Goal: Task Accomplishment & Management: Manage account settings

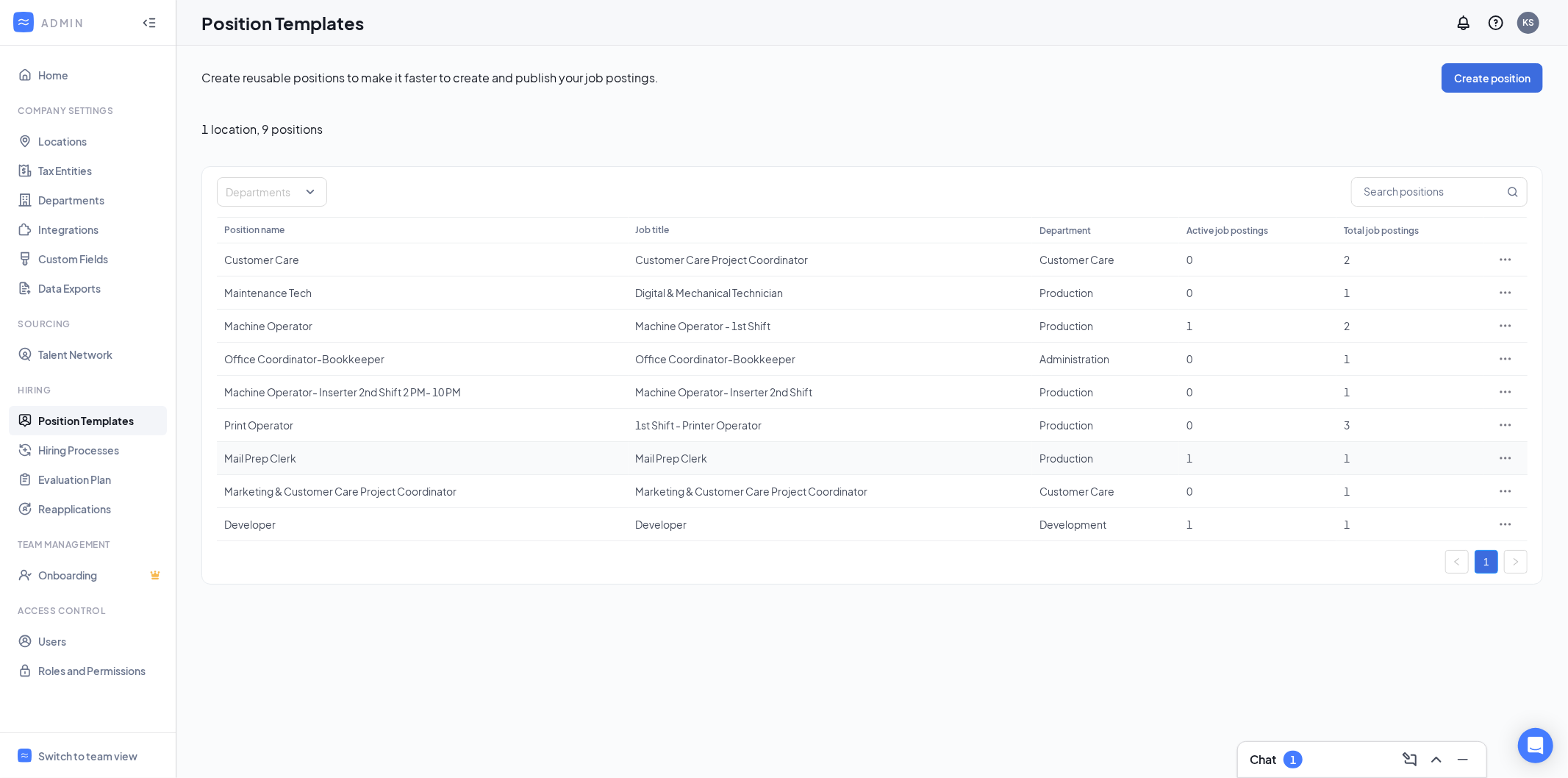
click at [280, 458] on div "Mail Prep Clerk" at bounding box center [422, 457] width 397 height 15
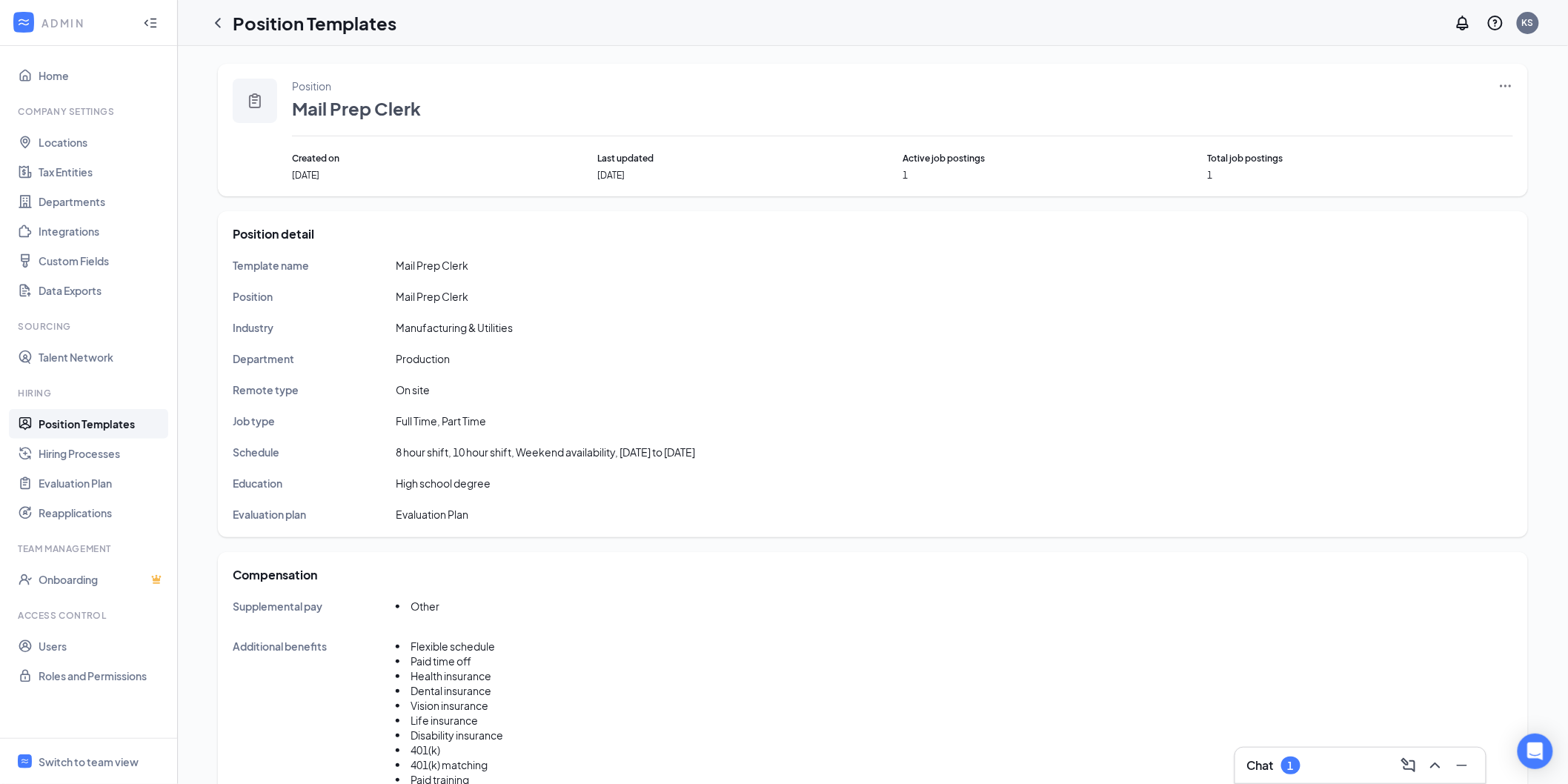
click at [1499, 83] on icon "Ellipses" at bounding box center [1505, 86] width 15 height 15
click at [1402, 183] on span "View job postings" at bounding box center [1417, 183] width 84 height 13
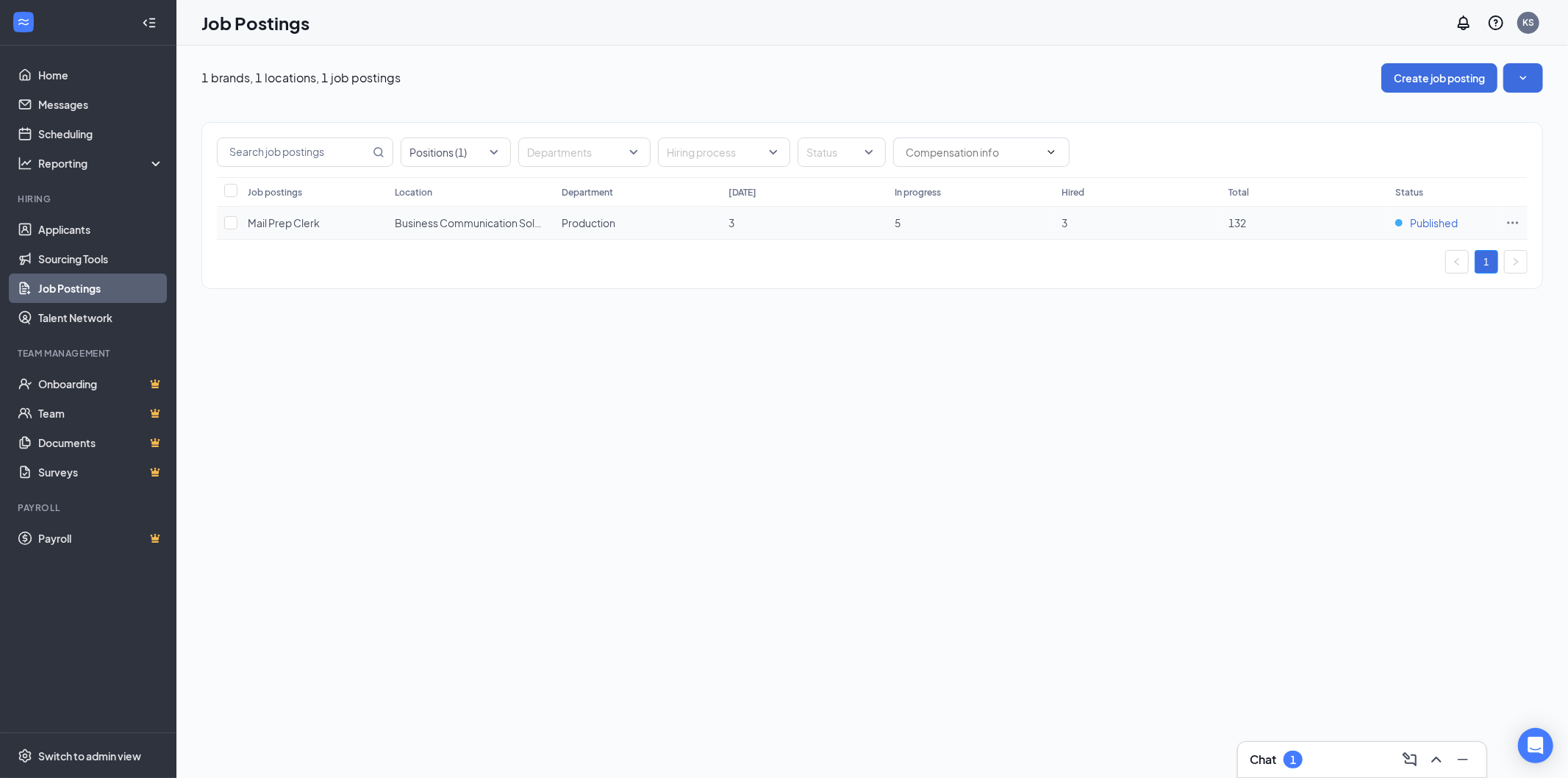
click at [1442, 225] on span "Published" at bounding box center [1434, 223] width 48 height 15
click at [1542, 71] on button "button" at bounding box center [1523, 77] width 40 height 29
click at [1511, 83] on button "button" at bounding box center [1523, 77] width 40 height 29
click at [1519, 75] on icon "SmallChevronDown" at bounding box center [1523, 77] width 15 height 15
click at [591, 226] on span "Production" at bounding box center [588, 222] width 53 height 13
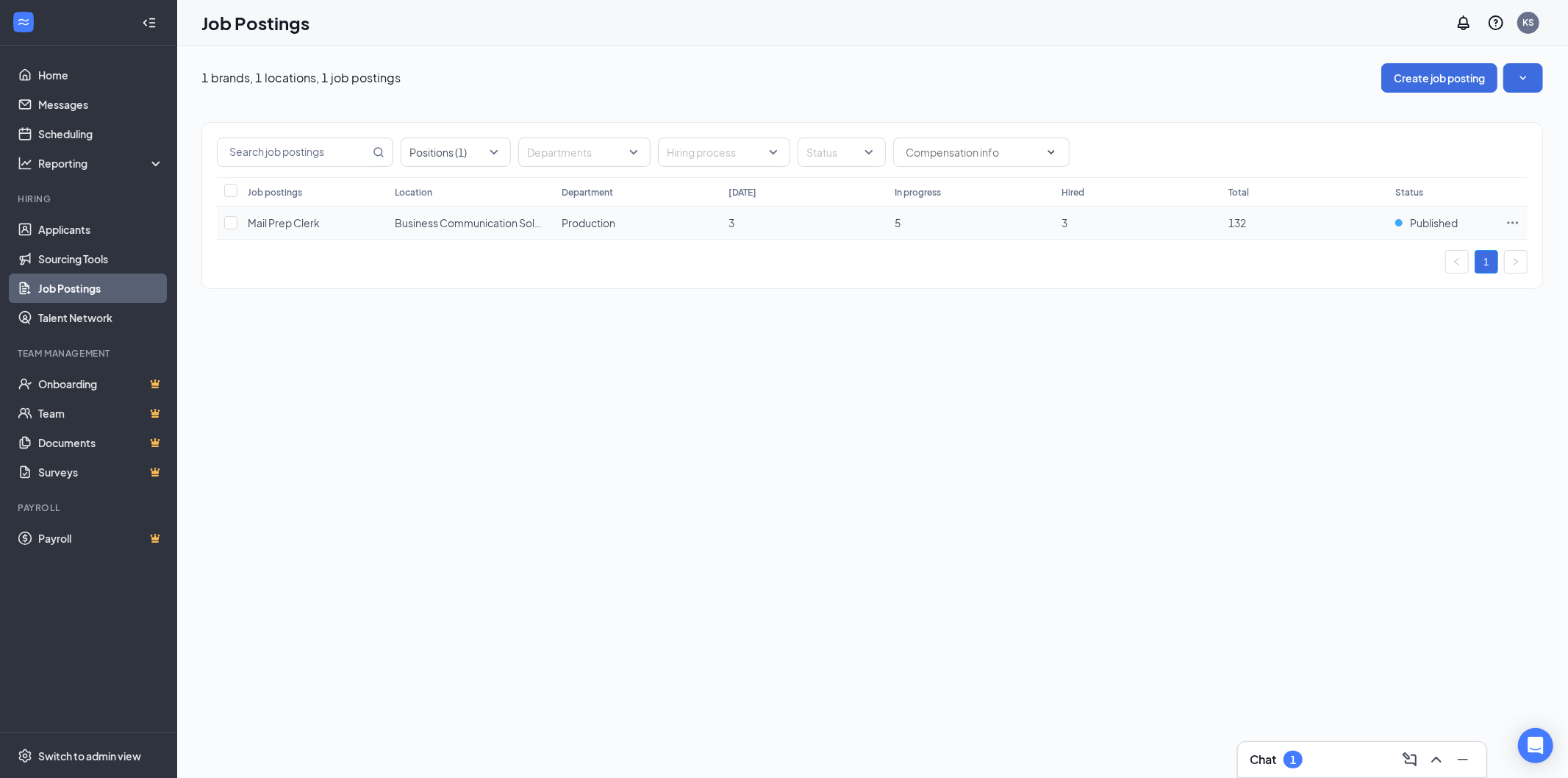
click at [275, 224] on span "Mail Prep Clerk" at bounding box center [283, 222] width 72 height 13
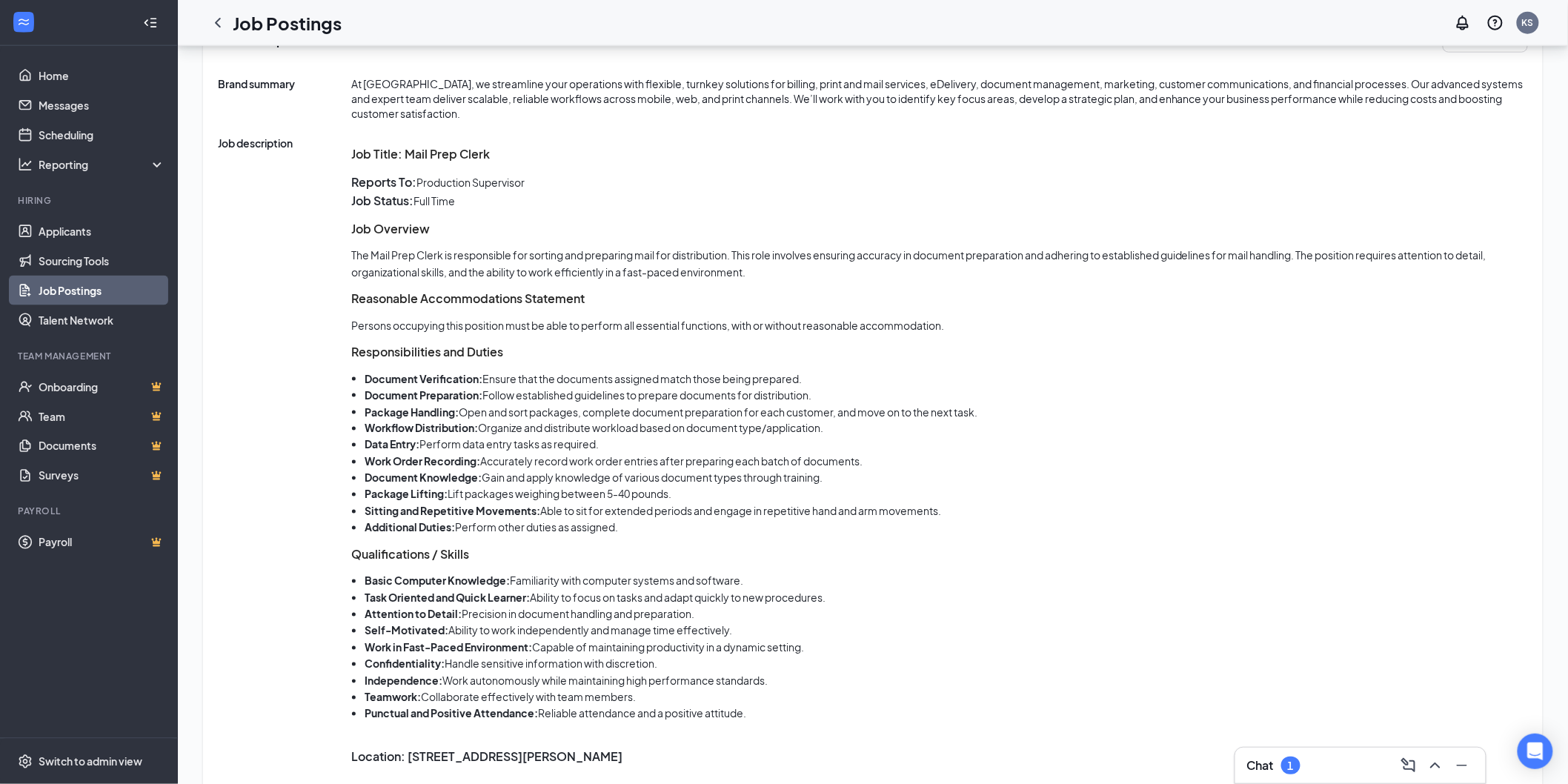
scroll to position [898, 0]
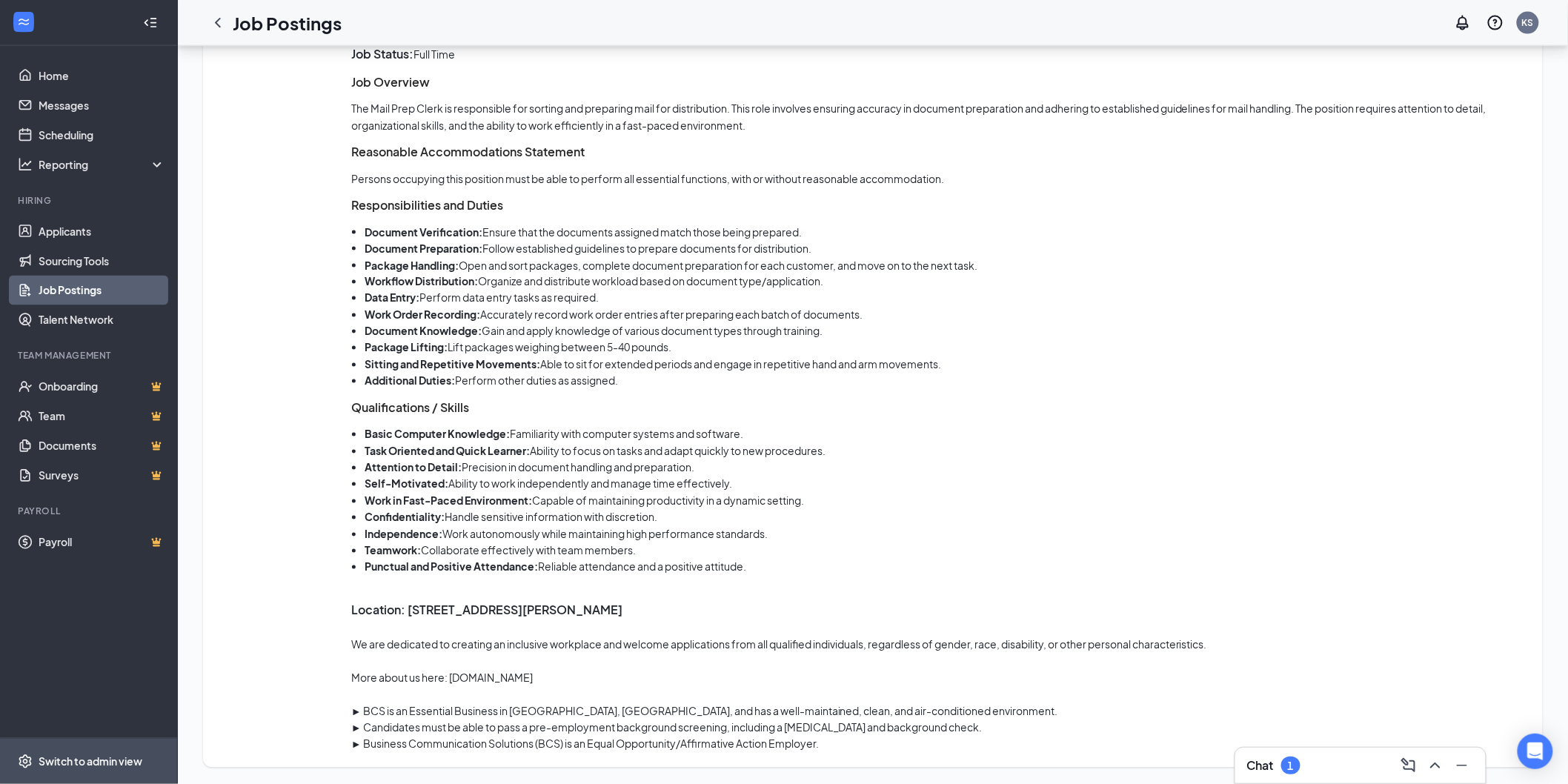
click at [122, 763] on div "Switch to admin view" at bounding box center [90, 762] width 104 height 15
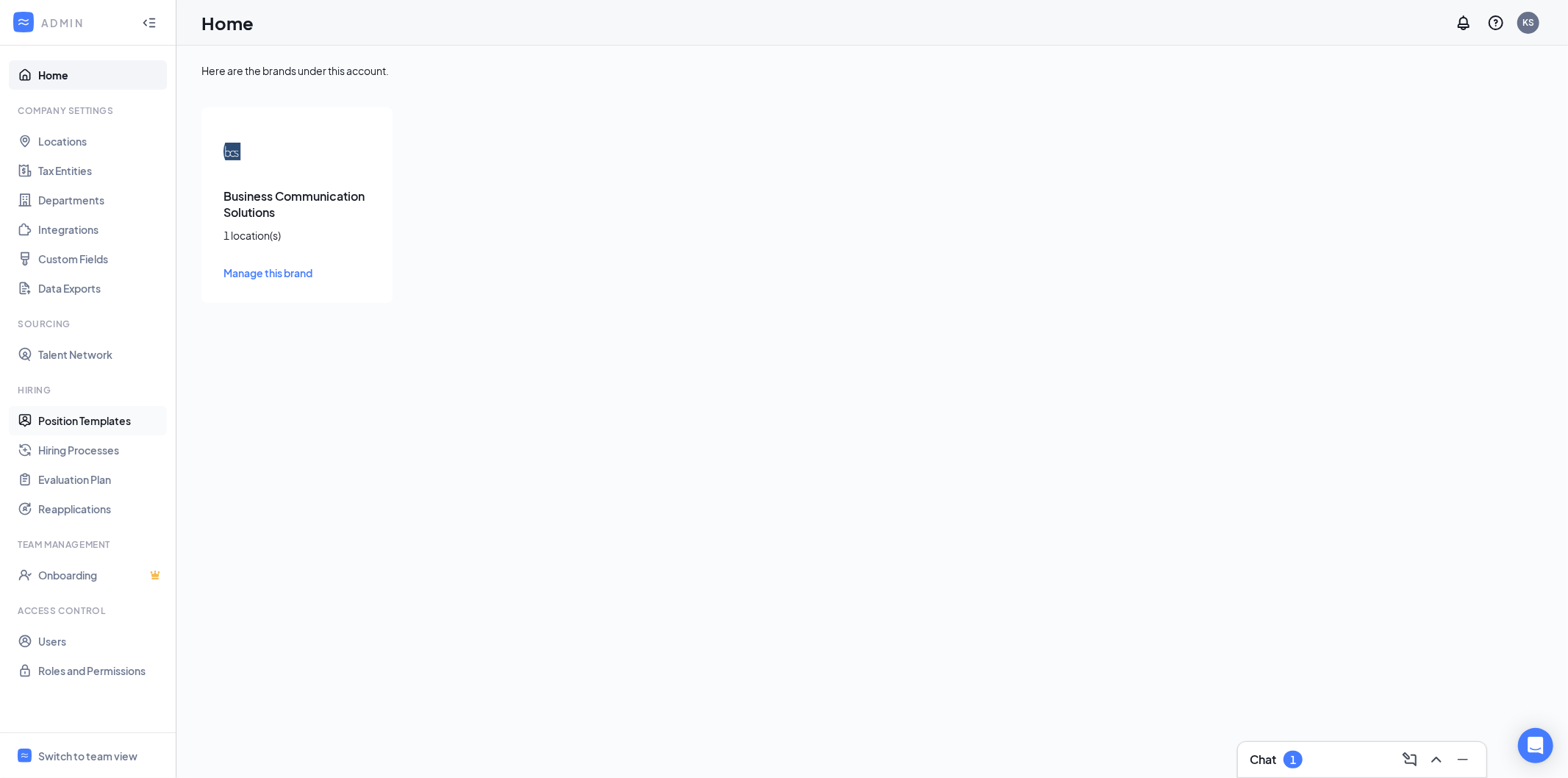
click at [96, 412] on link "Position Templates" at bounding box center [101, 420] width 126 height 29
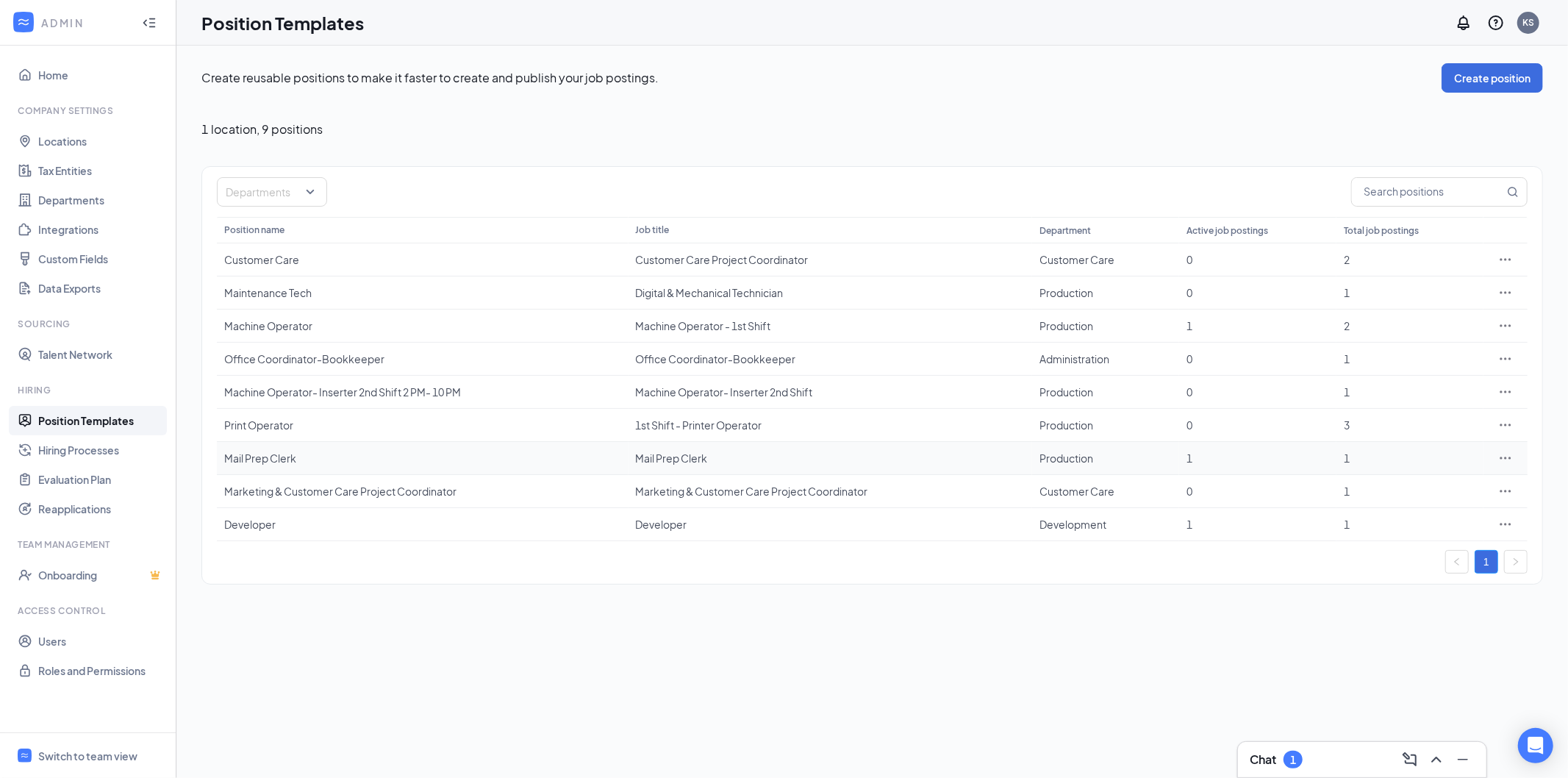
click at [265, 456] on div "Mail Prep Clerk" at bounding box center [422, 457] width 397 height 15
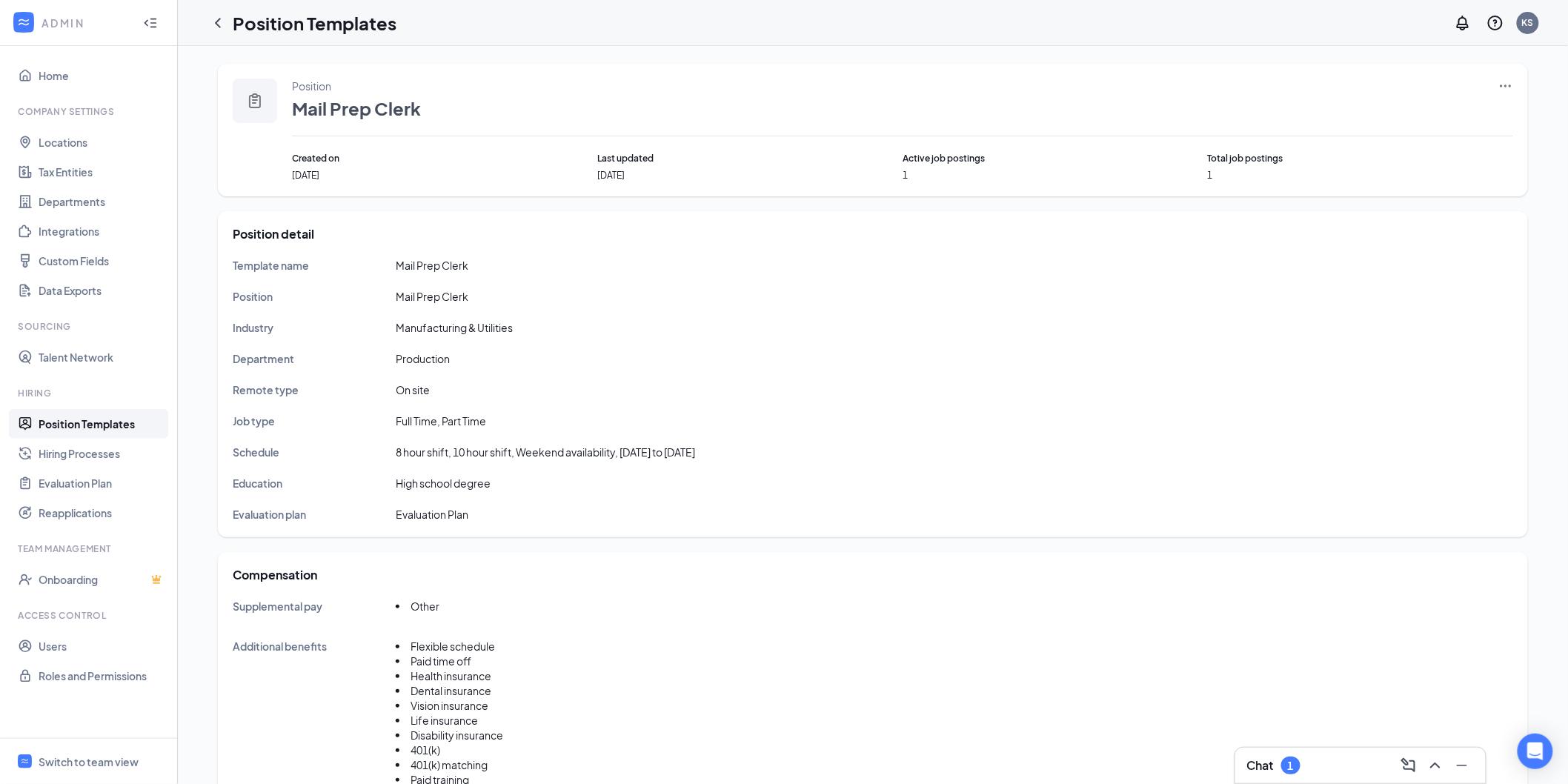
click at [1505, 86] on icon "Ellipses" at bounding box center [1505, 85] width 11 height 2
click at [1386, 112] on span "Edit" at bounding box center [1385, 115] width 20 height 13
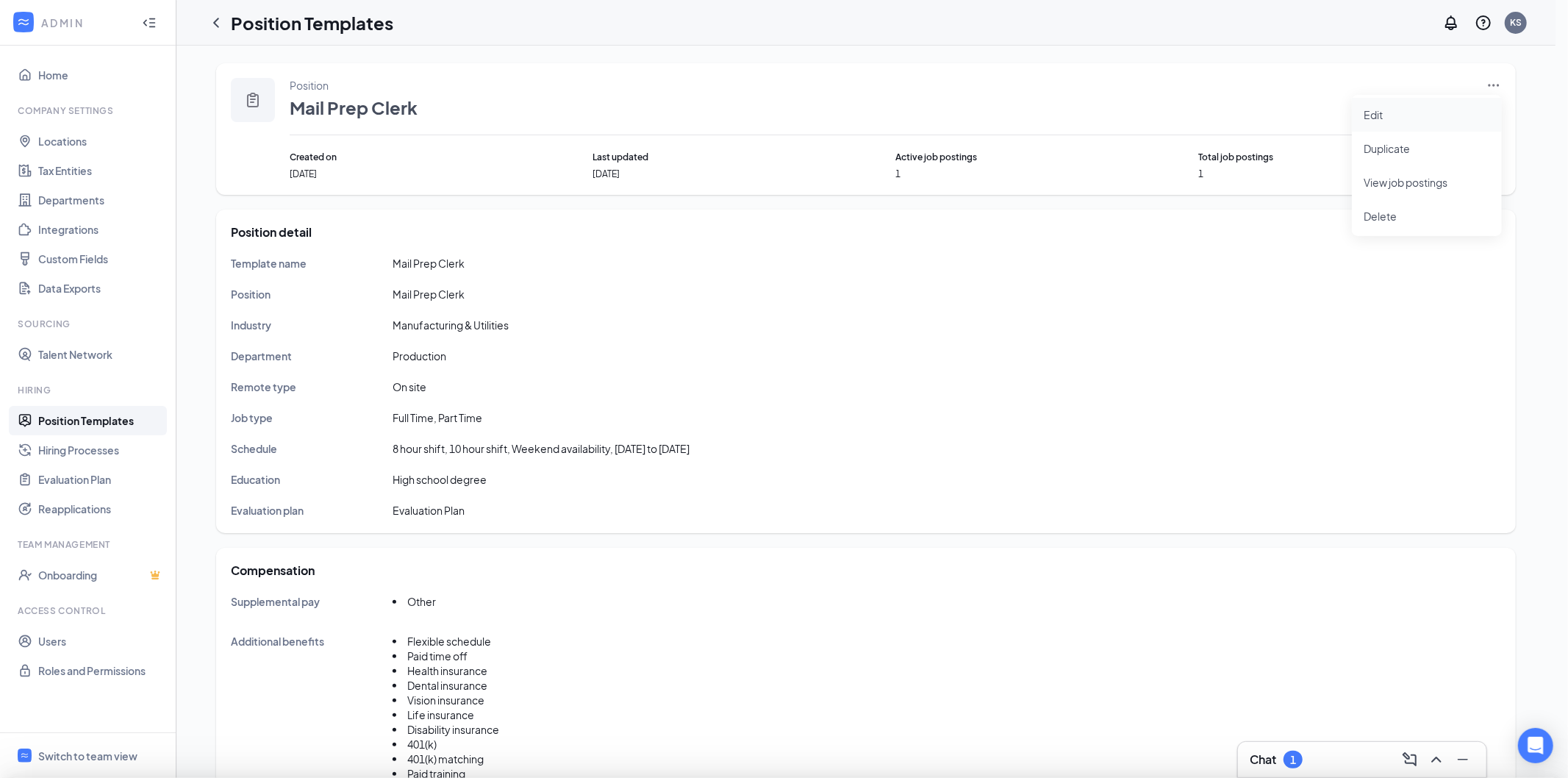
type input "Mail Prep Clerk"
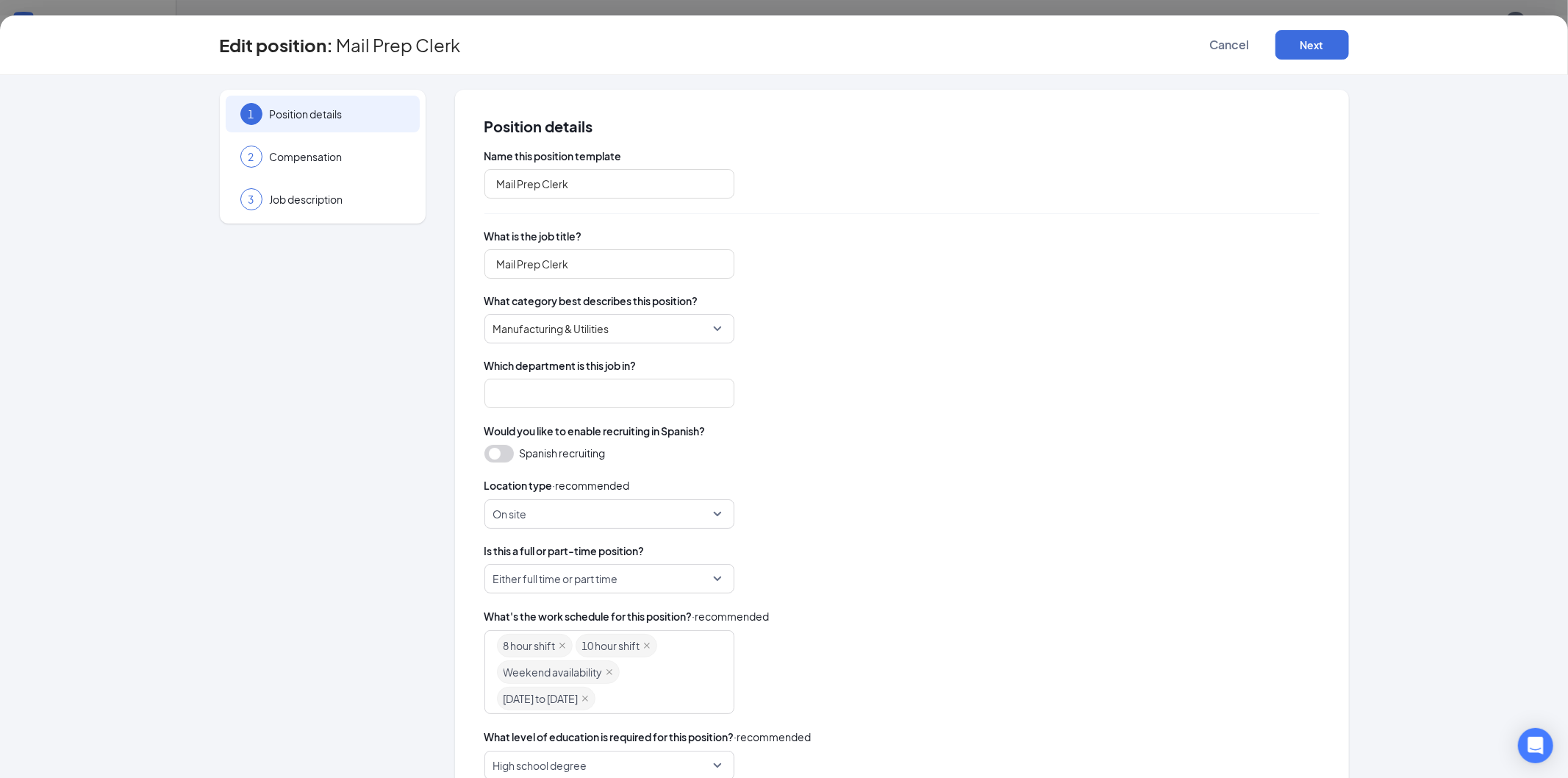
type input "Production"
click at [297, 156] on span "Compensation" at bounding box center [337, 156] width 135 height 15
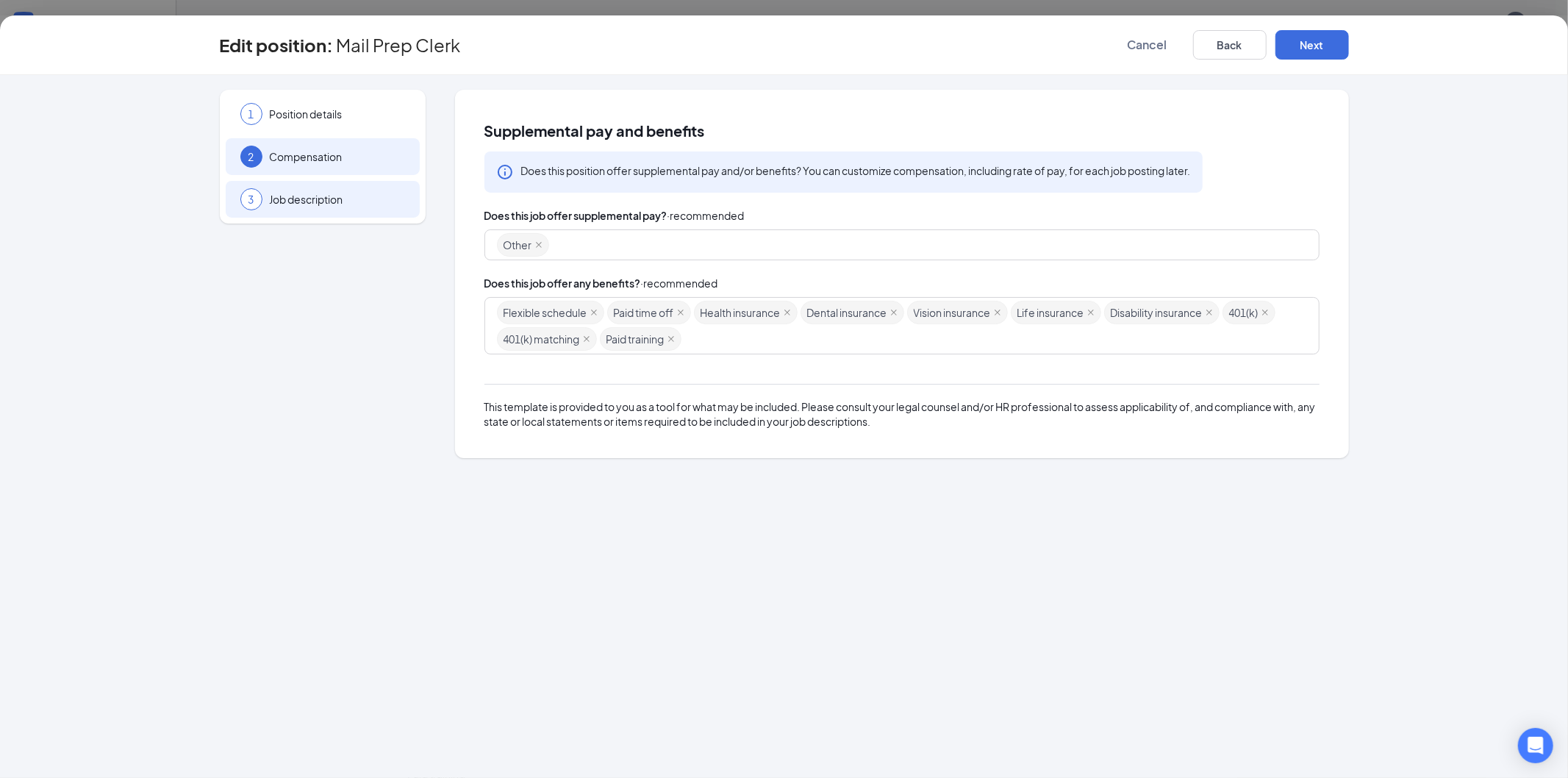
click at [331, 193] on span "Job description" at bounding box center [337, 199] width 135 height 15
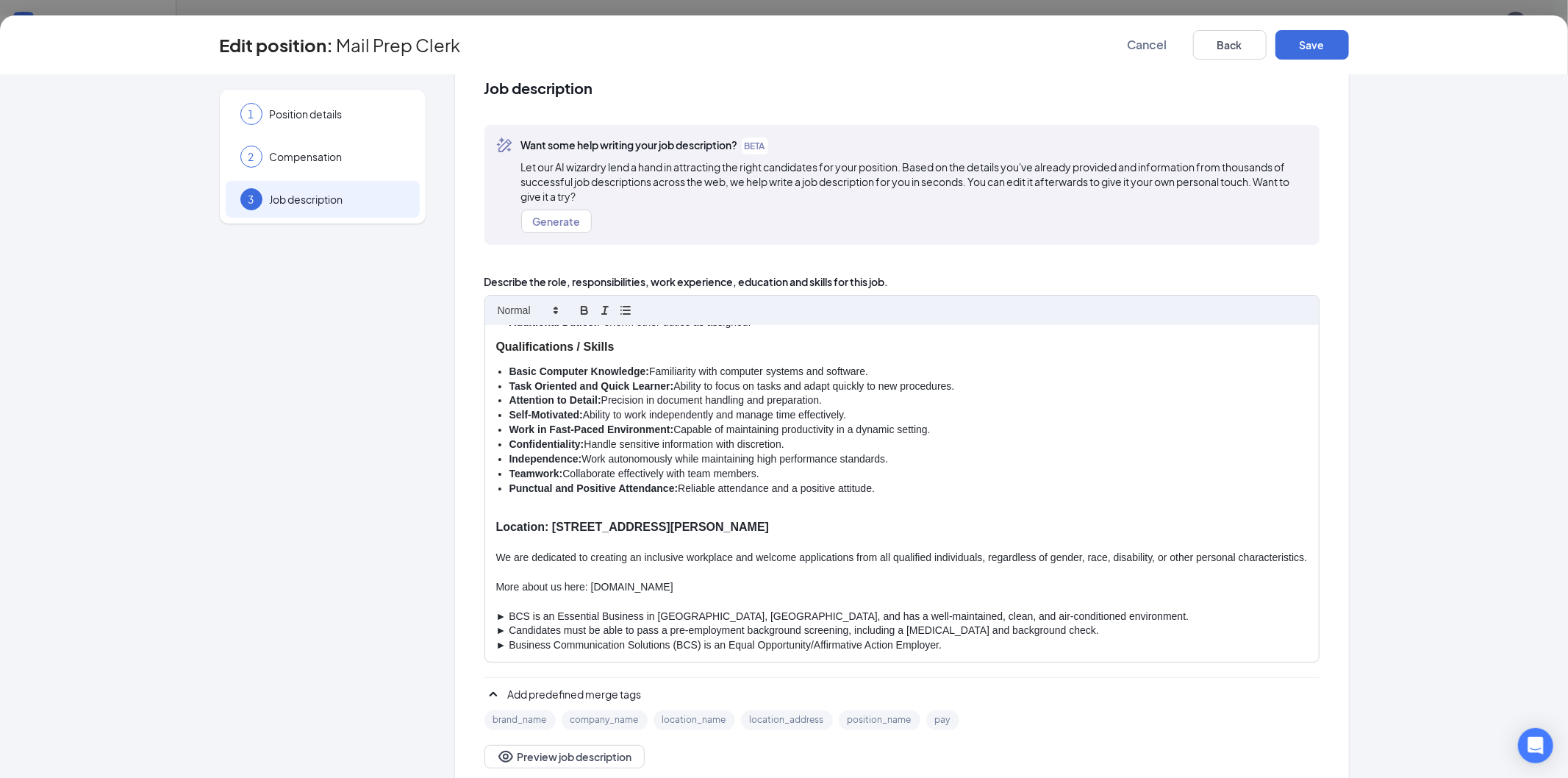
scroll to position [70, 0]
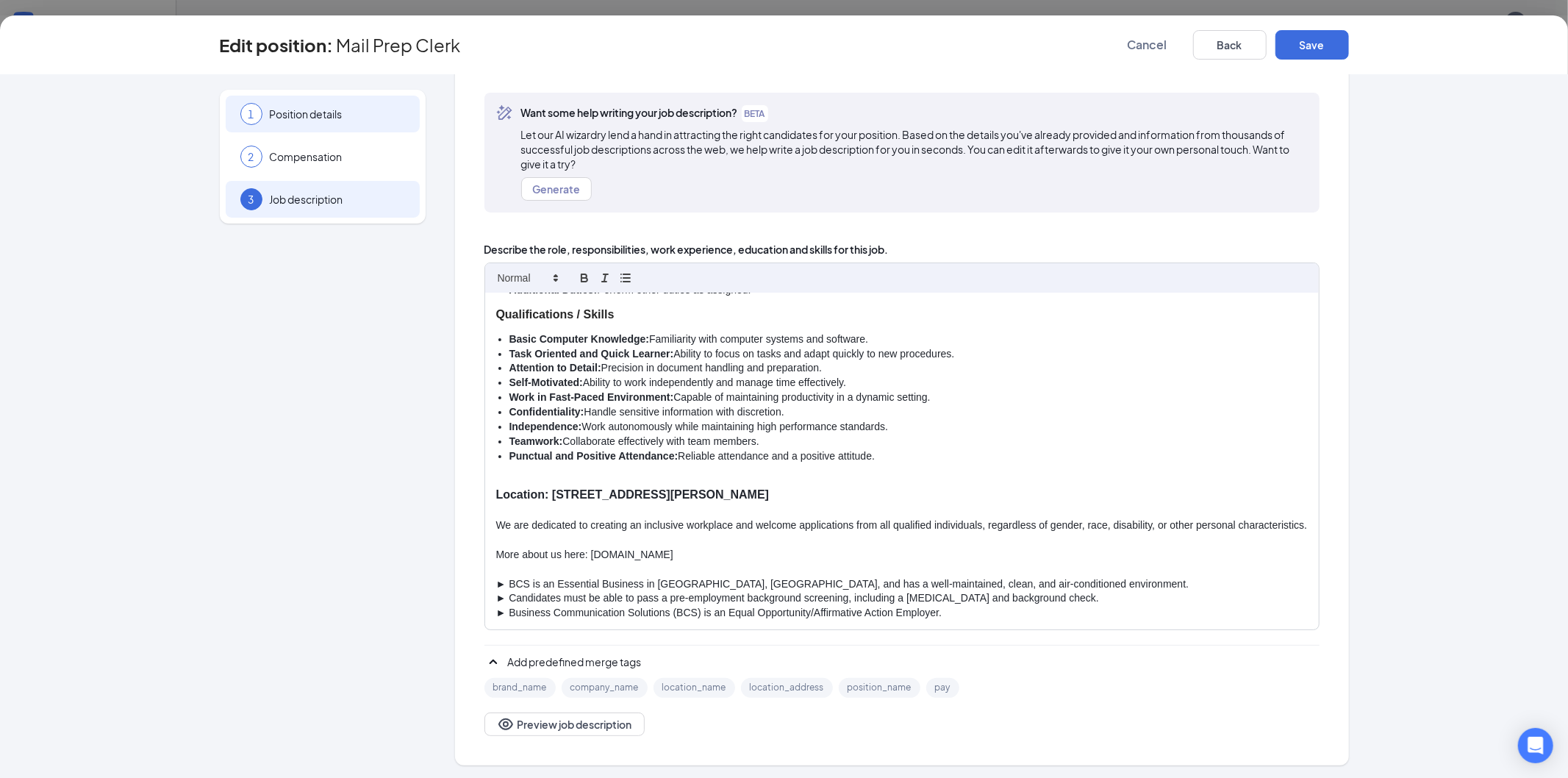
click at [299, 115] on span "Position details" at bounding box center [337, 114] width 135 height 15
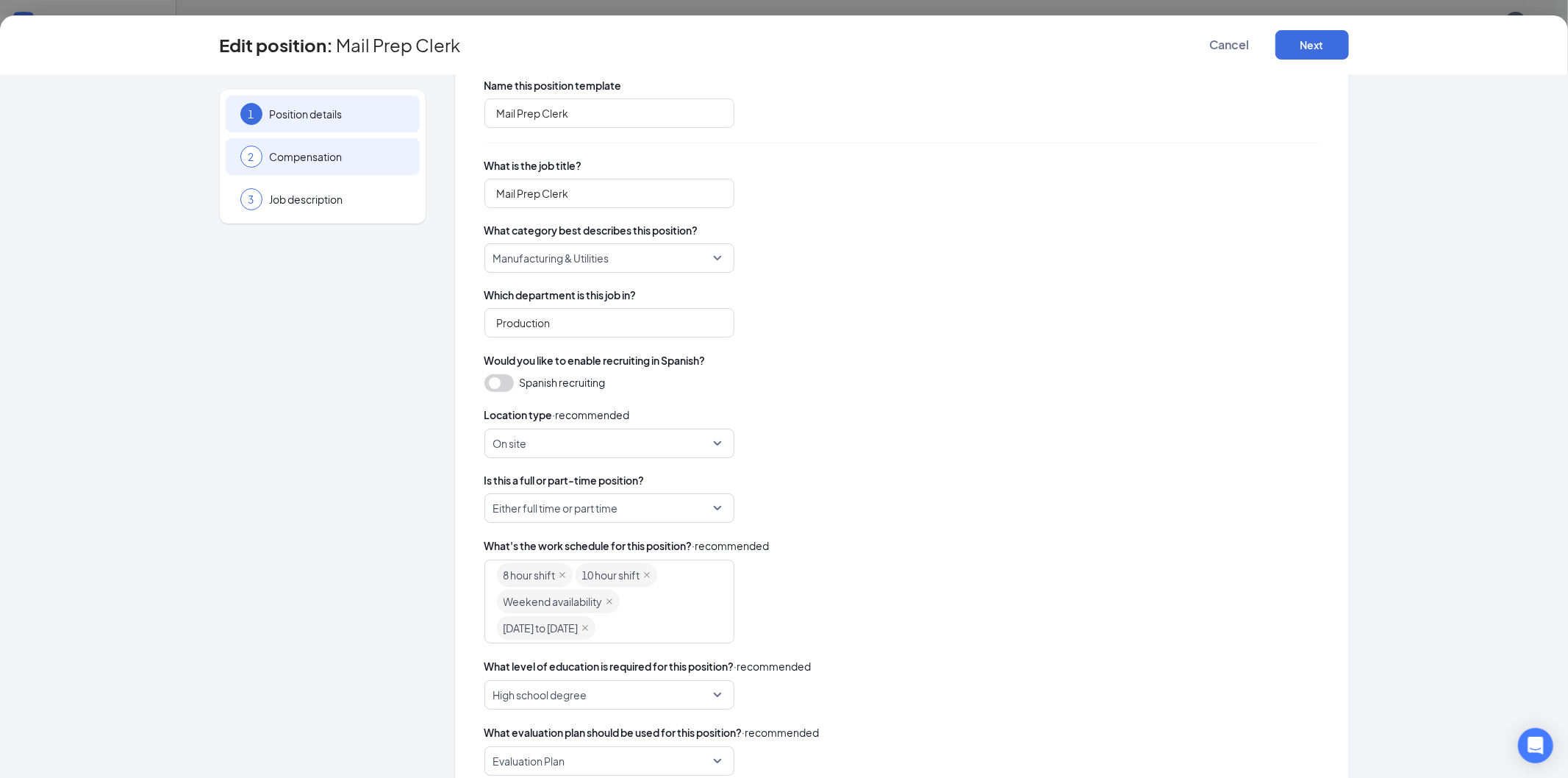
click at [316, 150] on span "Compensation" at bounding box center [337, 156] width 135 height 15
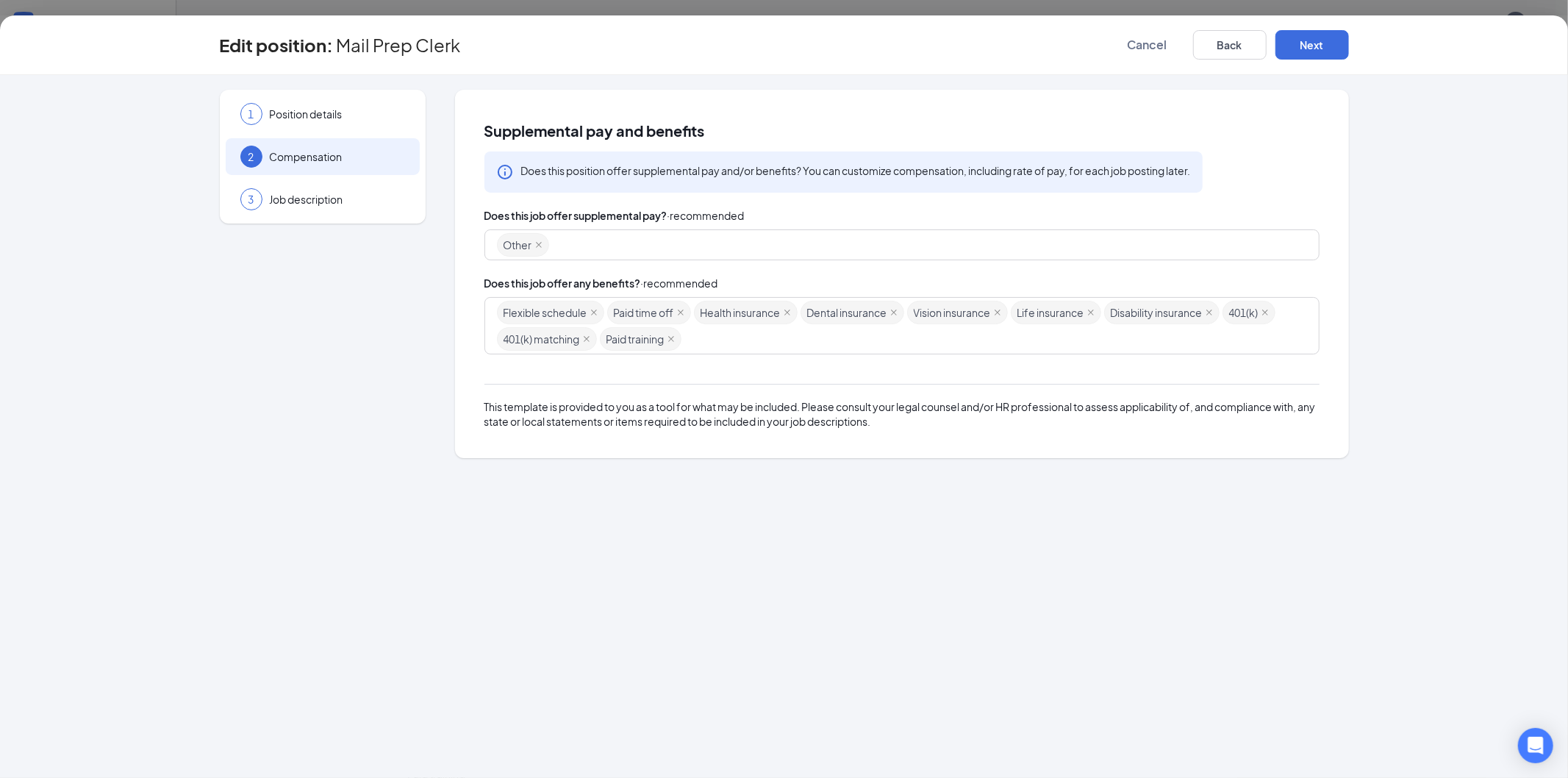
scroll to position [0, 0]
click at [300, 202] on span "Job description" at bounding box center [337, 199] width 135 height 15
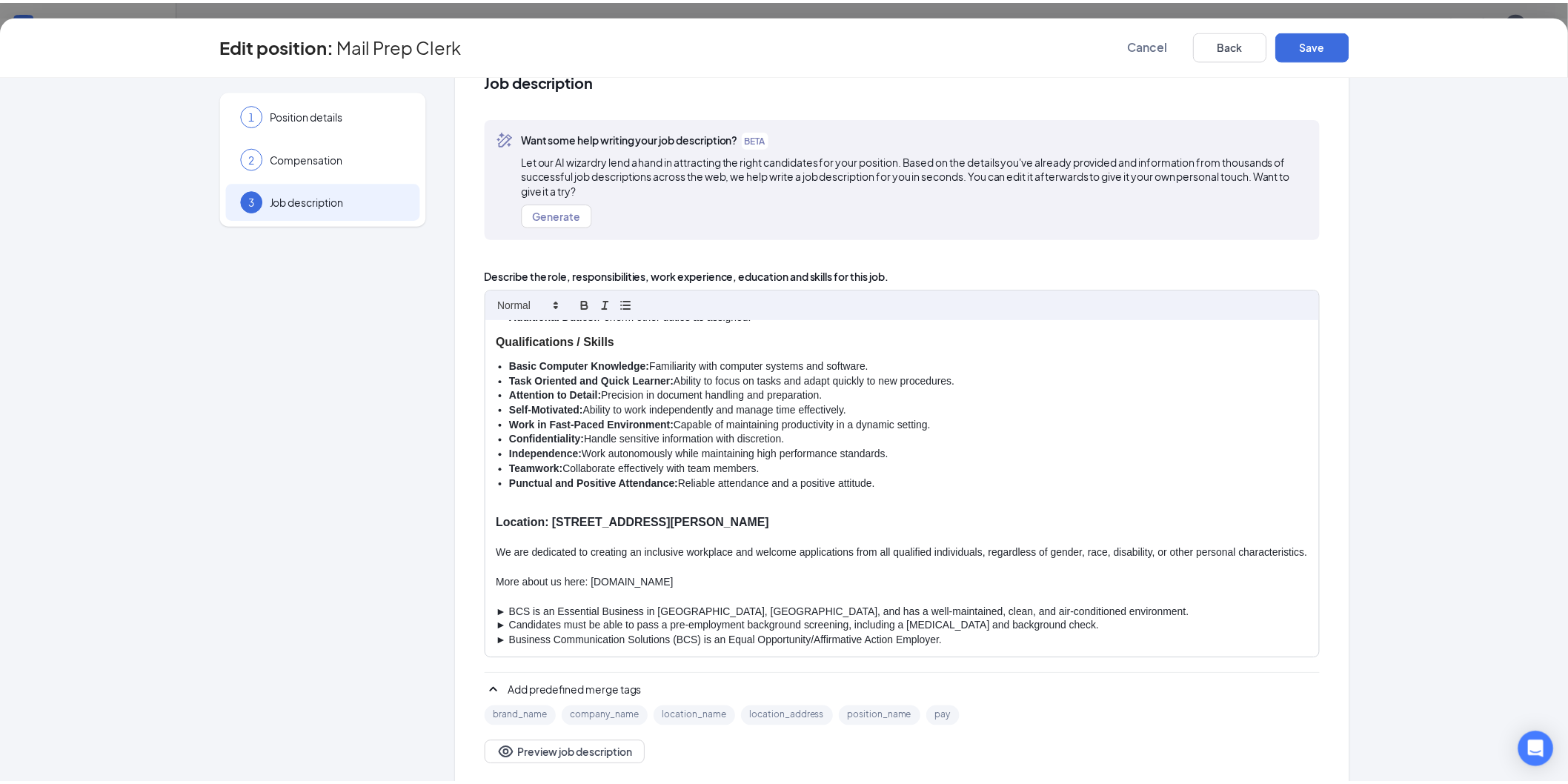
scroll to position [71, 0]
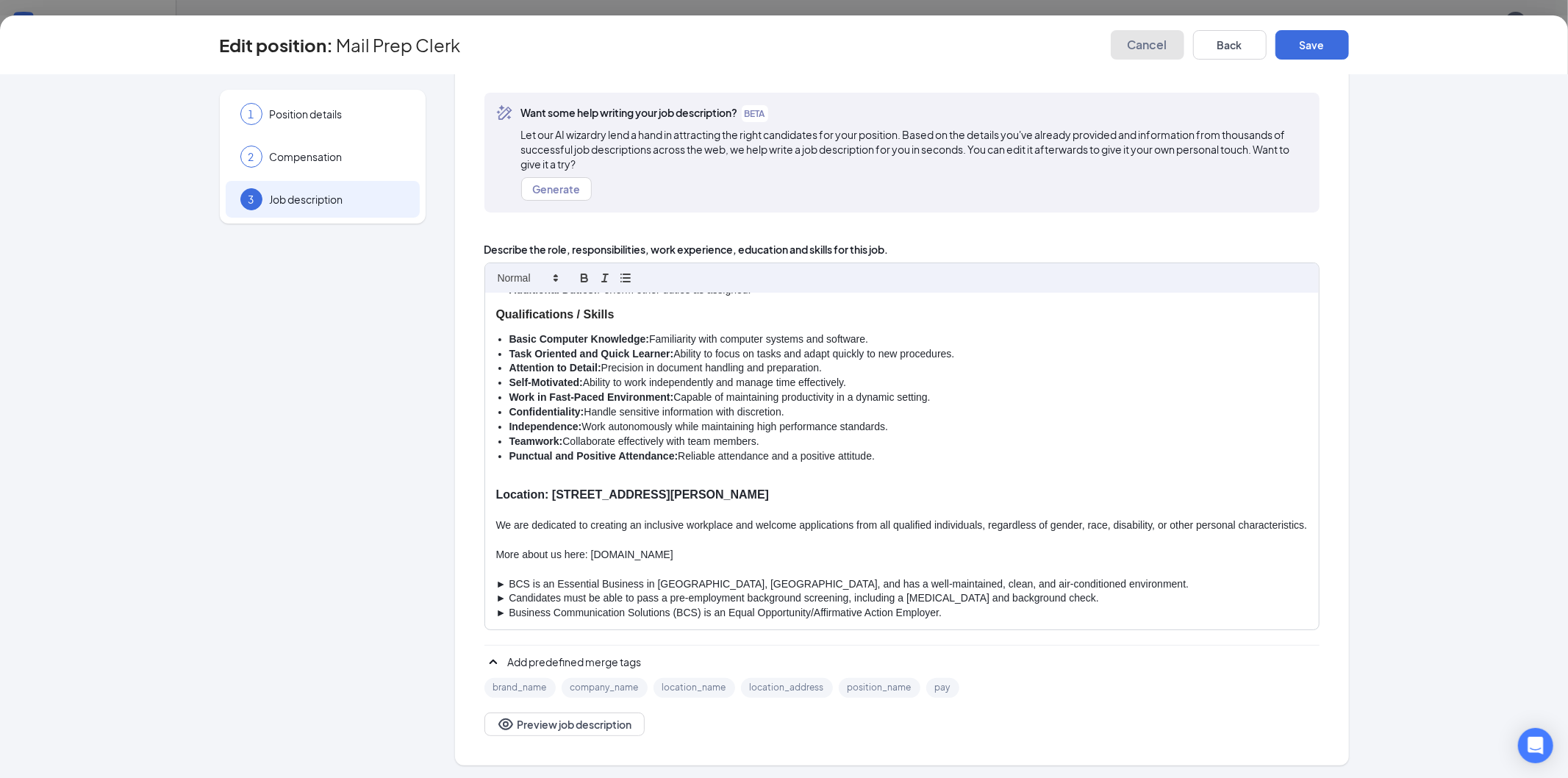
click at [1171, 46] on button "Cancel" at bounding box center [1147, 44] width 74 height 29
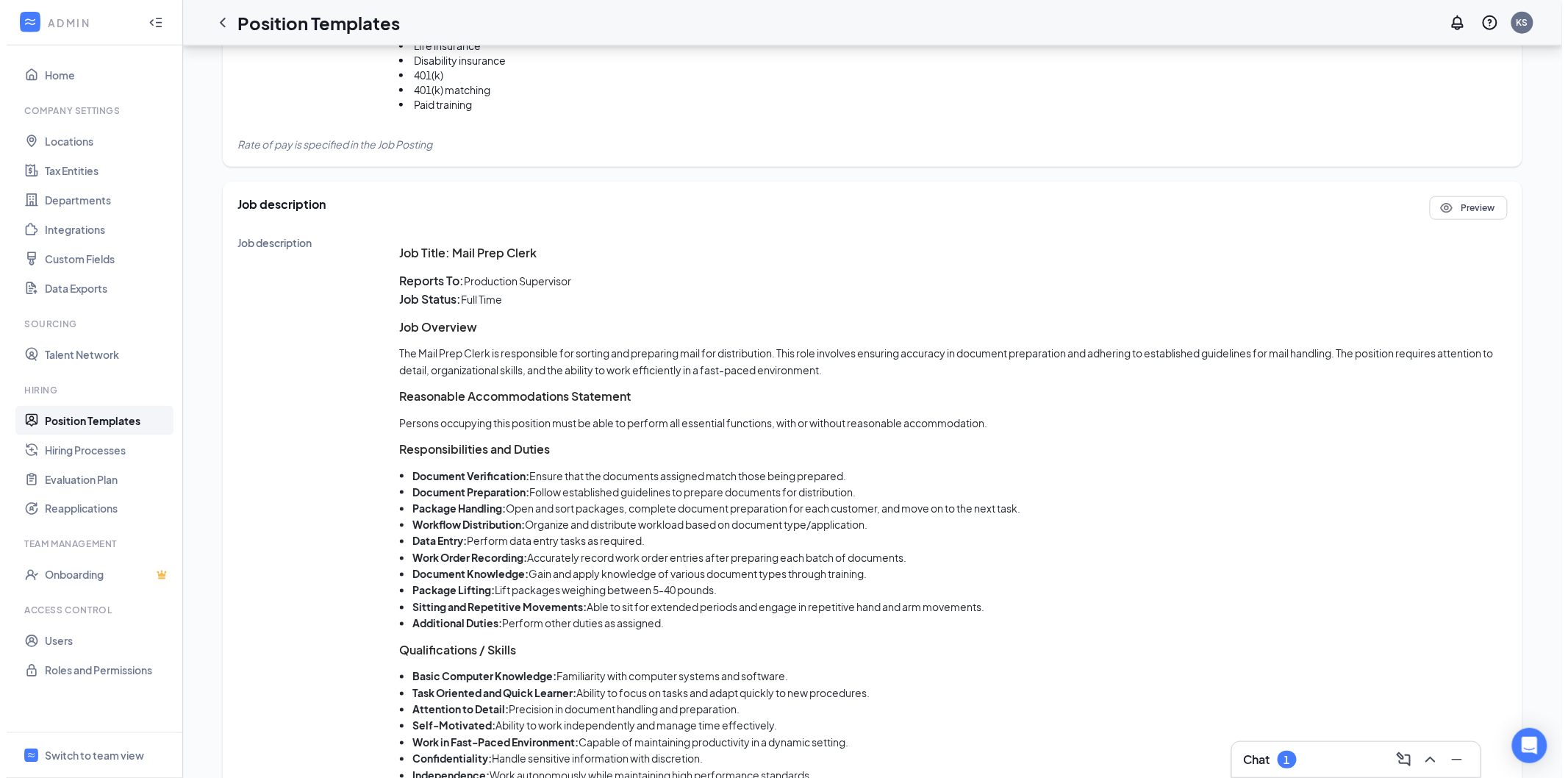
scroll to position [604, 0]
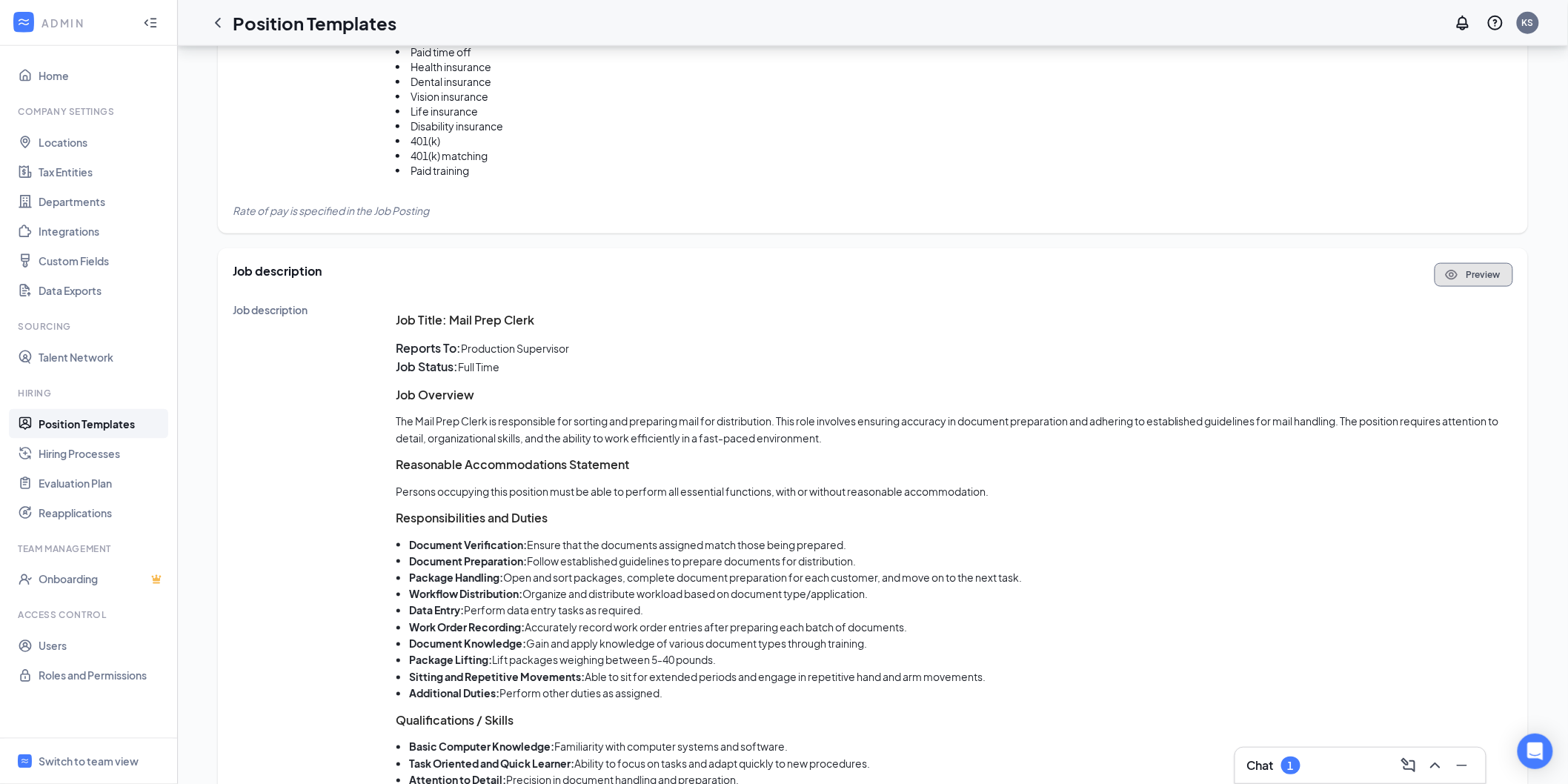
click at [1489, 277] on button "Preview" at bounding box center [1474, 275] width 79 height 23
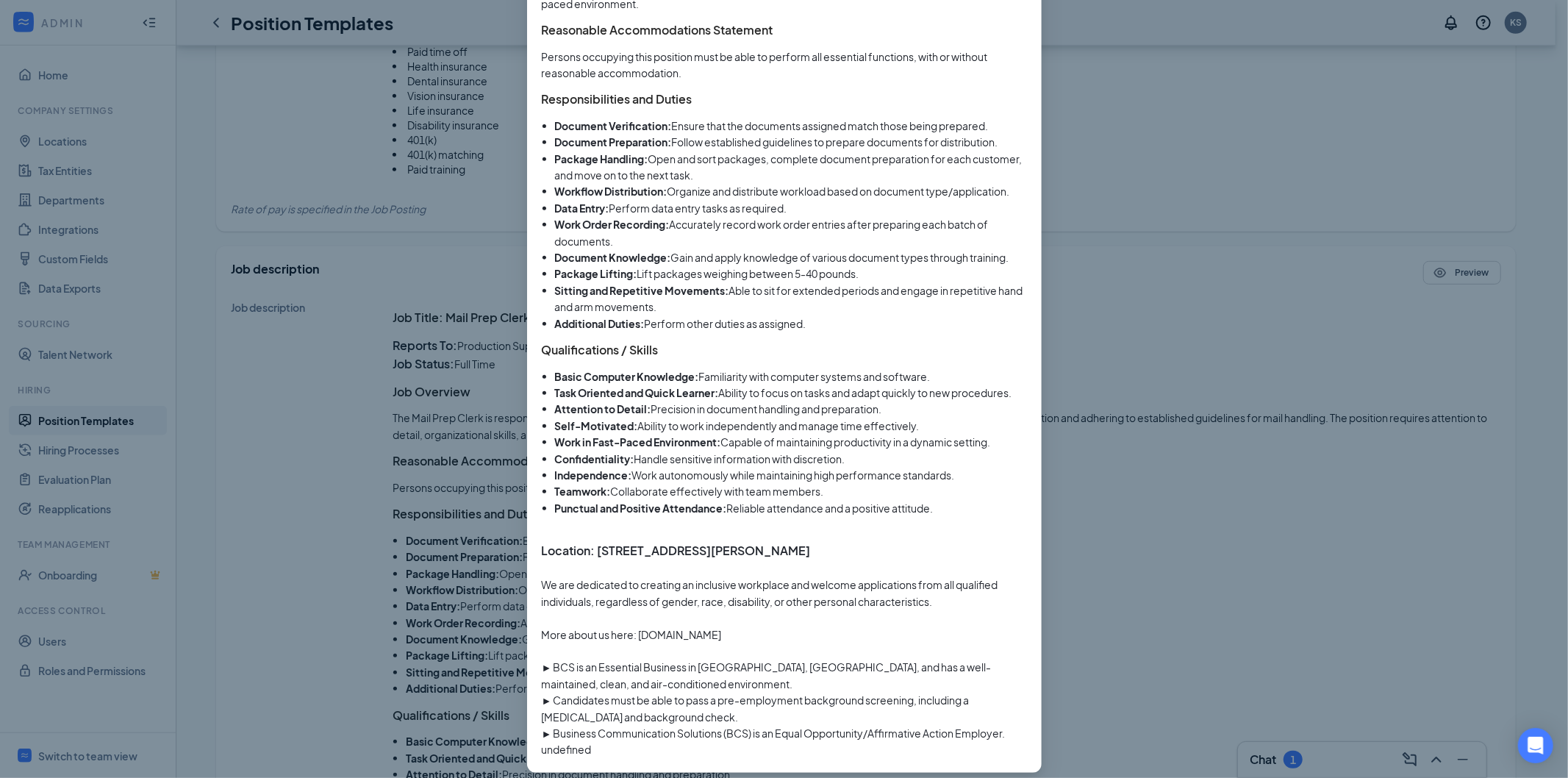
scroll to position [468, 0]
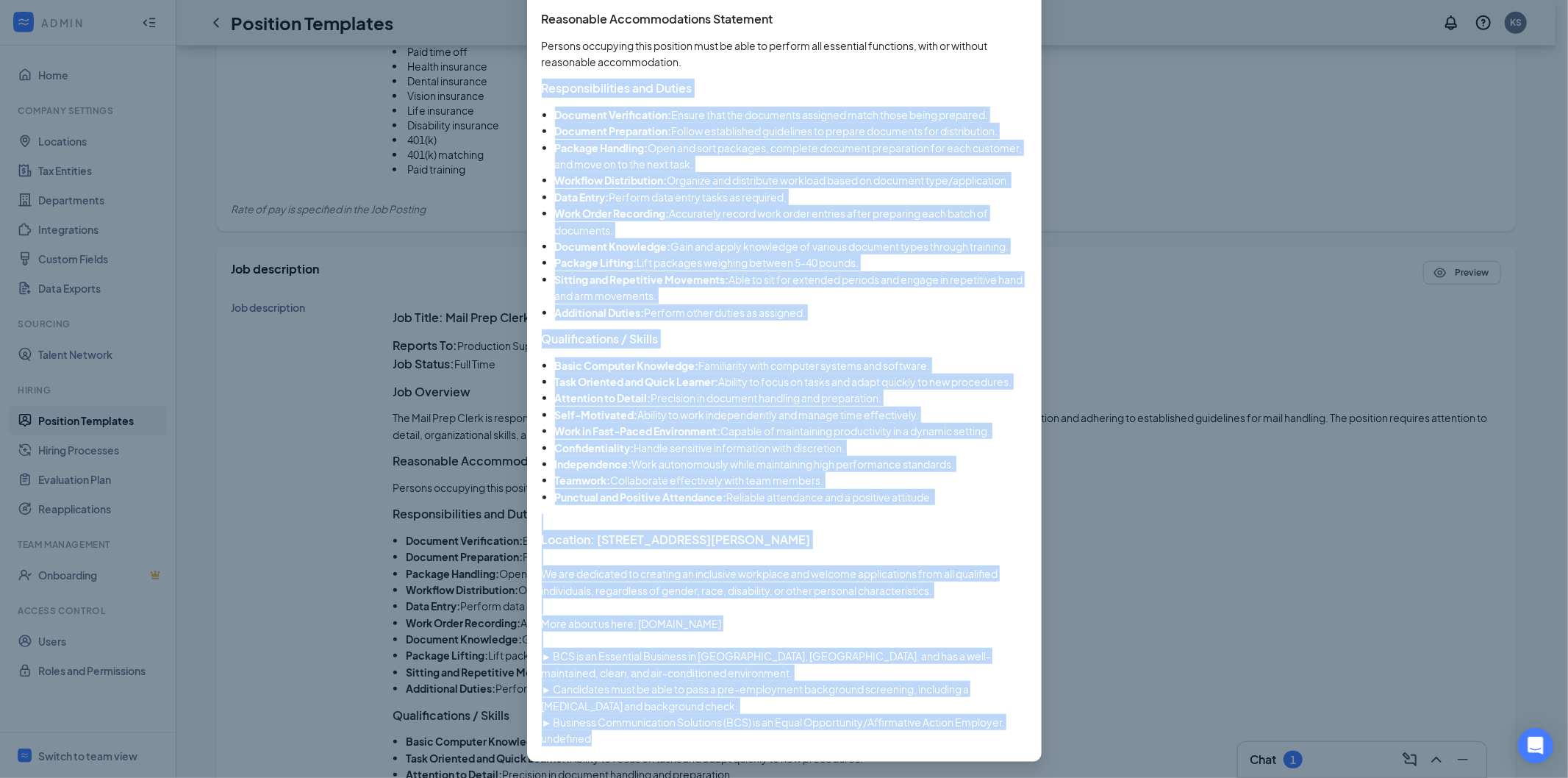
drag, startPoint x: 535, startPoint y: 164, endPoint x: 966, endPoint y: 758, distance: 733.9
click at [966, 758] on div "This is a general preview of how your job description will appear on job boards…" at bounding box center [784, 206] width 514 height 1109
copy div "Responsibilities and Duties Document Verification: Ensure that the documents as…"
click at [788, 486] on li "Teamwork: Collaborate effectively with team members." at bounding box center [790, 480] width 471 height 16
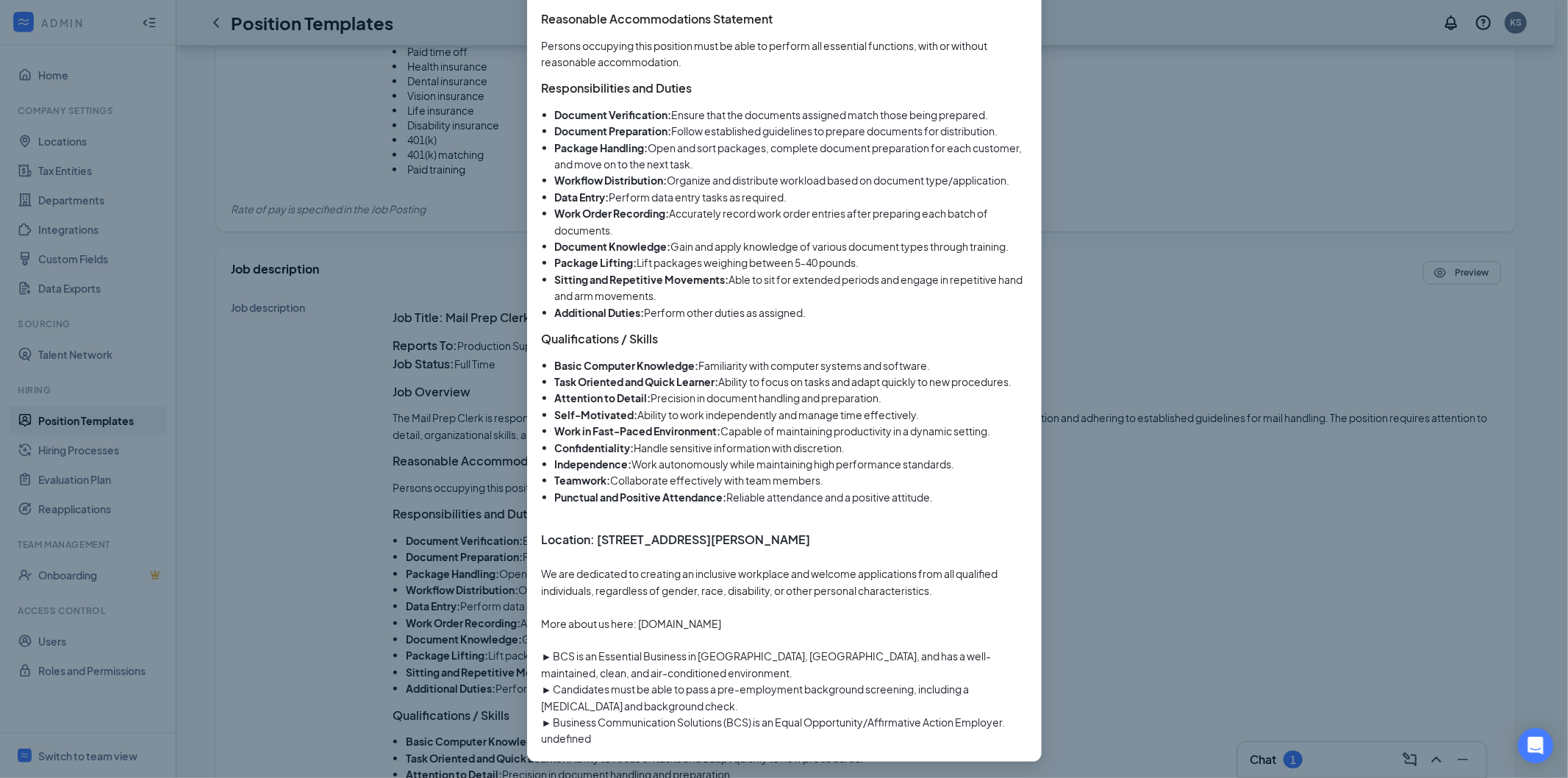
click at [742, 68] on p "Persons occupying this position must be able to perform all essential functions…" at bounding box center [784, 53] width 485 height 33
click at [584, 732] on div "Job Title: Mail Prep Clerk Reports To: Production Supervisor Job Status: [DEMOG…" at bounding box center [784, 285] width 485 height 923
click at [939, 409] on li "Self-Motivated: Ability to work independently and manage time effectively." at bounding box center [790, 415] width 471 height 16
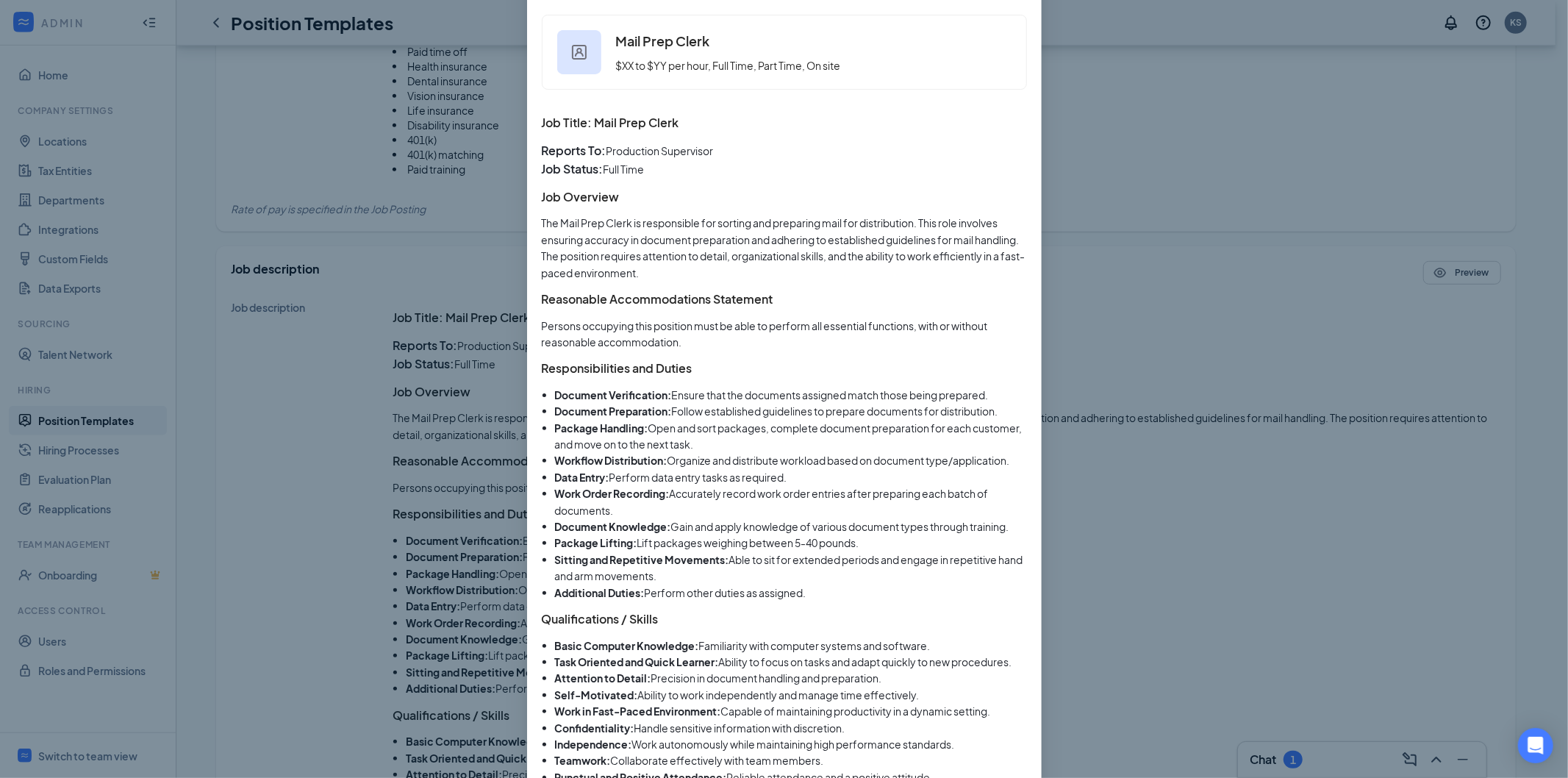
scroll to position [224, 0]
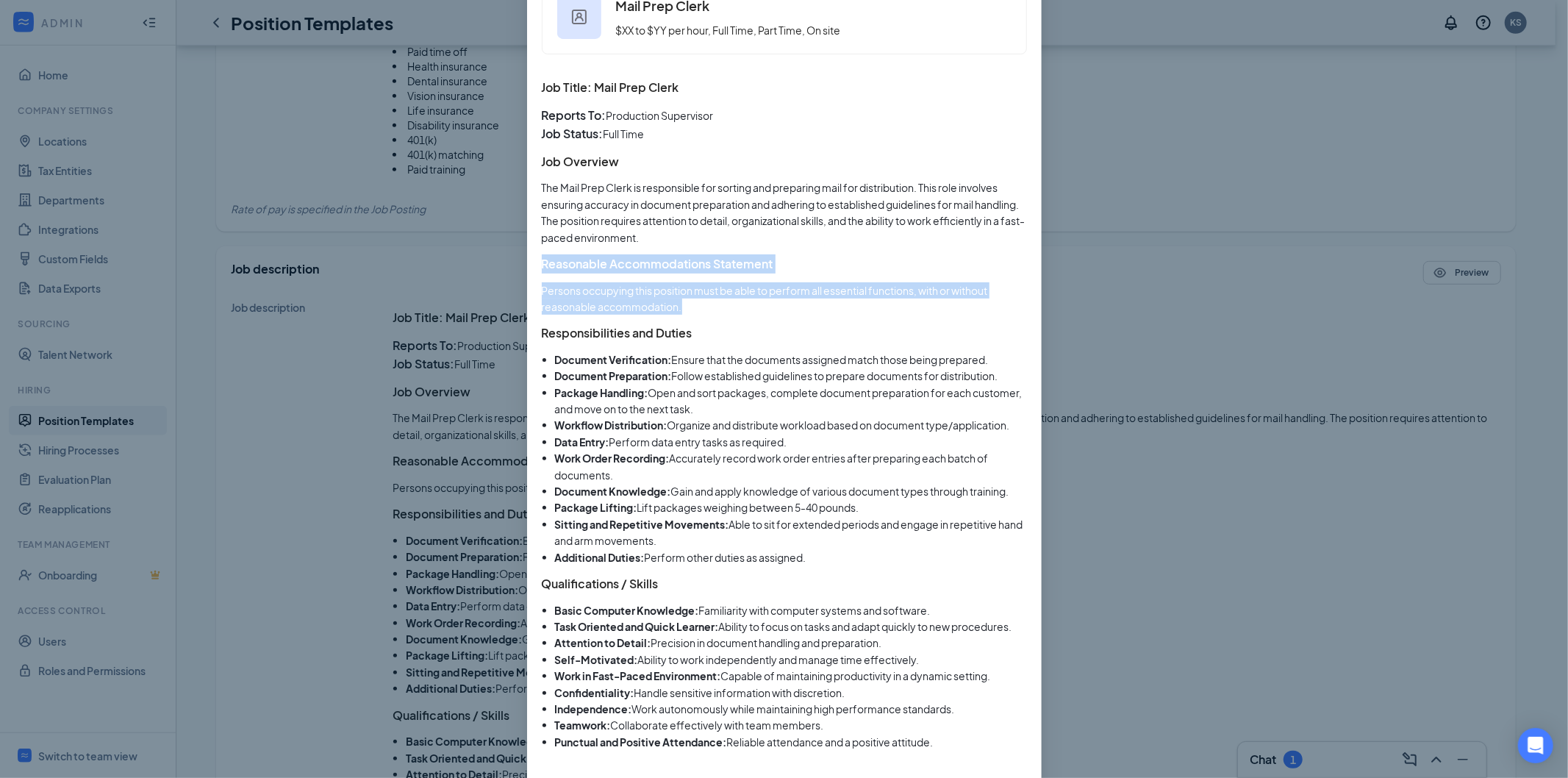
drag, startPoint x: 681, startPoint y: 306, endPoint x: 525, endPoint y: 260, distance: 162.6
click at [527, 260] on div "This is a general preview of how your job description will appear on job boards…" at bounding box center [784, 451] width 514 height 1109
copy div "Reasonable Accommodations Statement Persons occupying this position must be abl…"
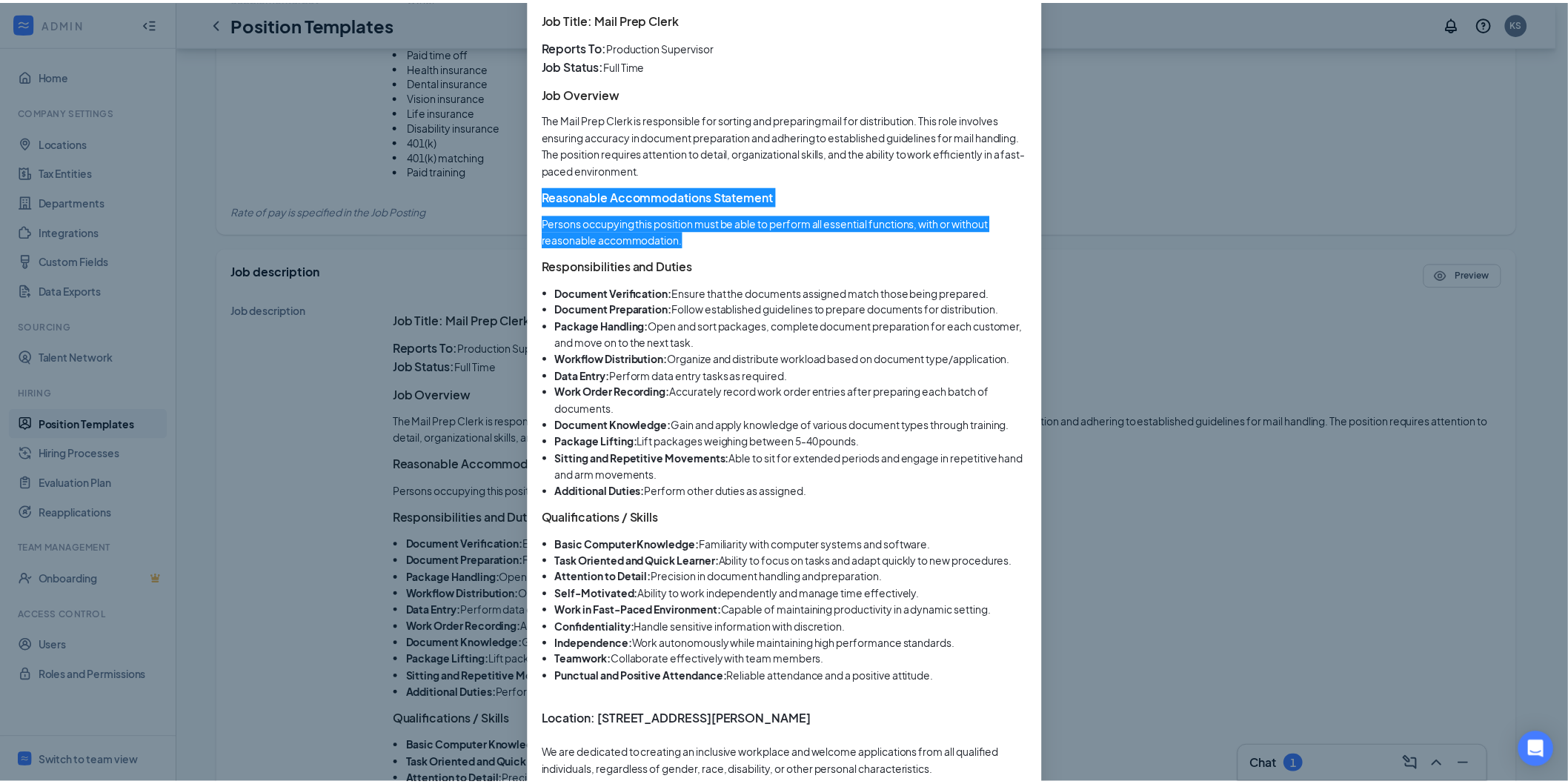
scroll to position [0, 0]
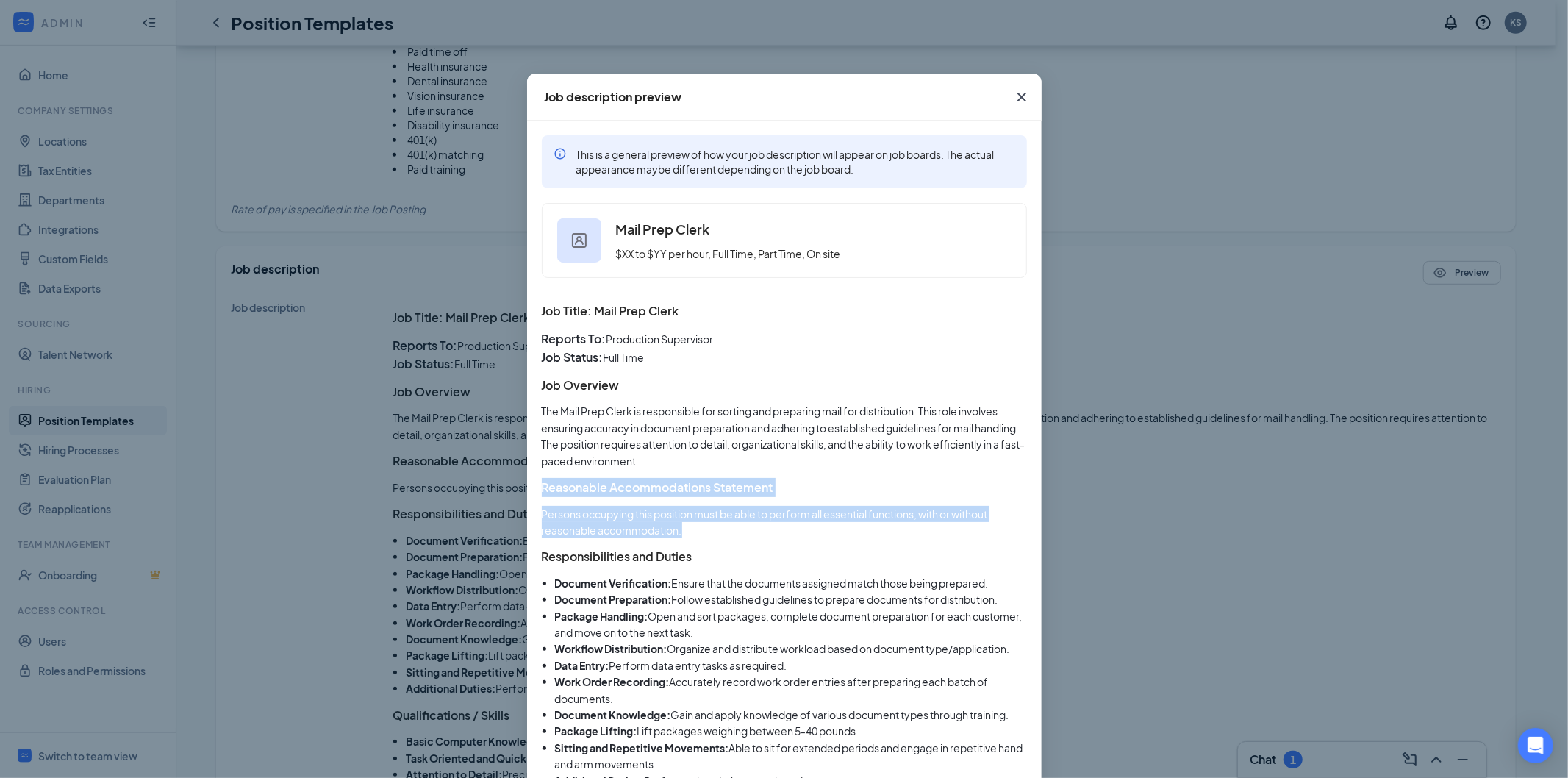
drag, startPoint x: 1015, startPoint y: 99, endPoint x: 1026, endPoint y: 109, distance: 14.9
click at [1015, 99] on icon "Cross" at bounding box center [1022, 97] width 18 height 18
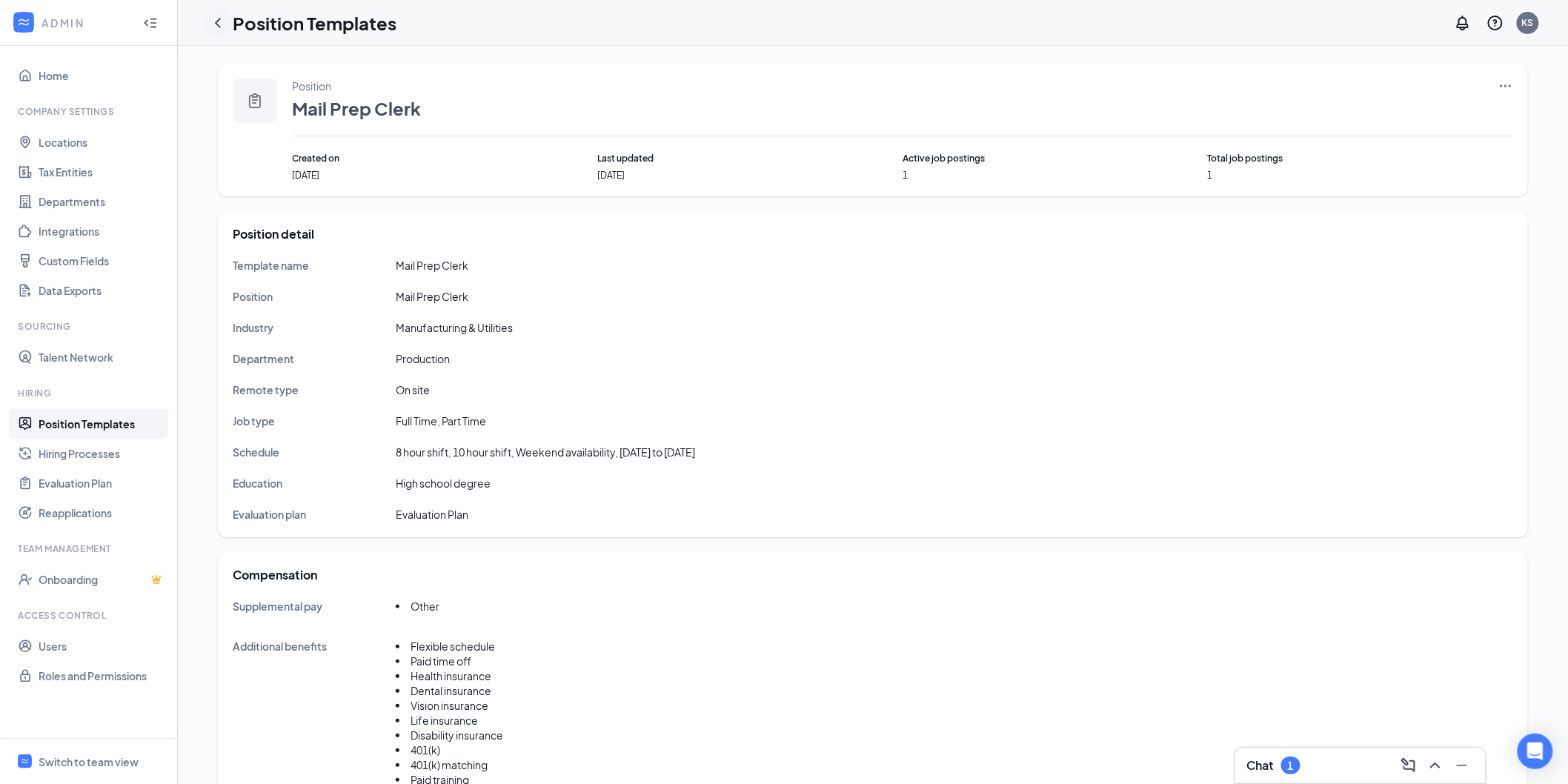
click at [222, 20] on icon "ChevronLeft" at bounding box center [217, 23] width 18 height 18
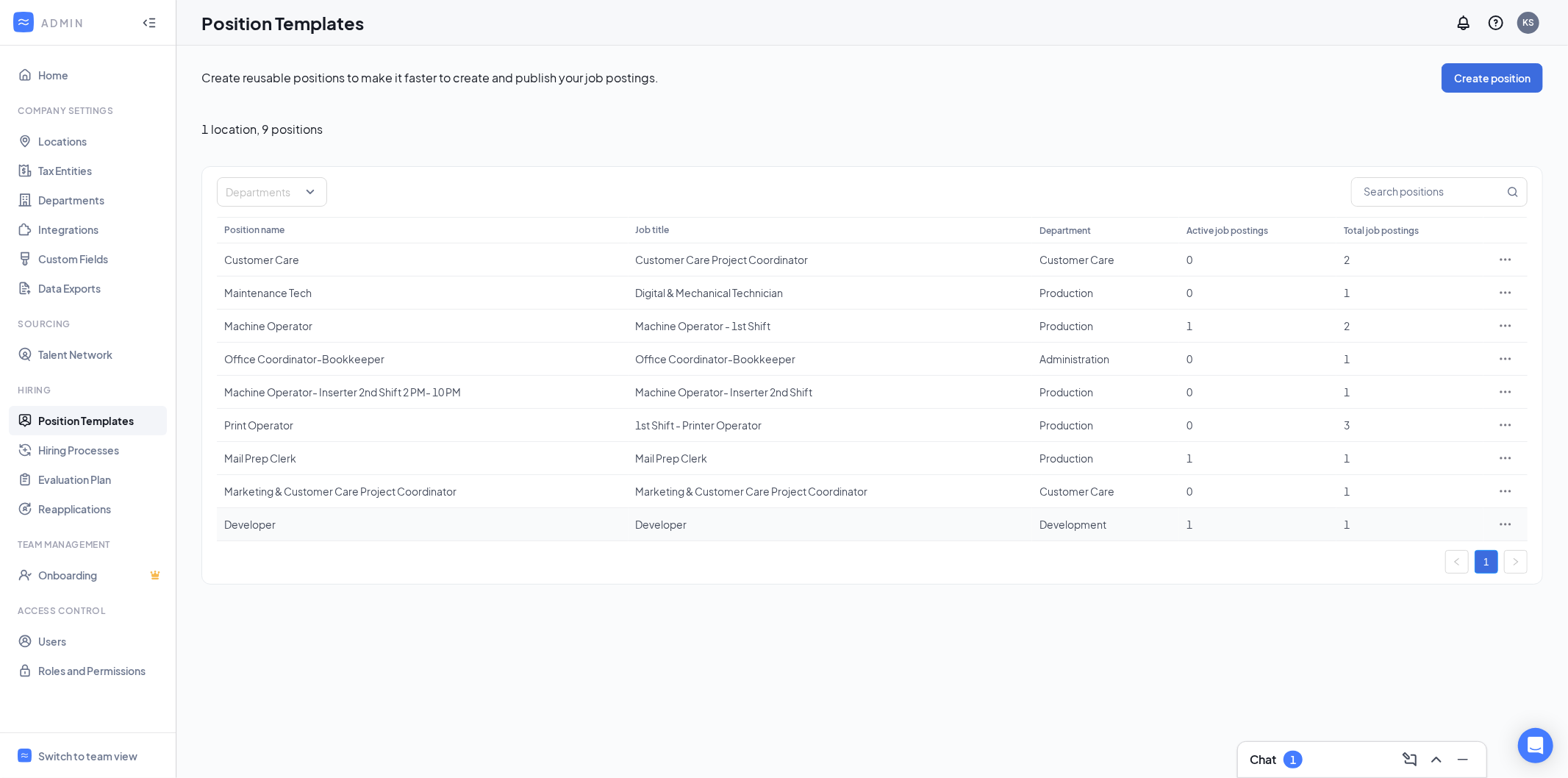
click at [252, 523] on div "Developer" at bounding box center [422, 524] width 397 height 15
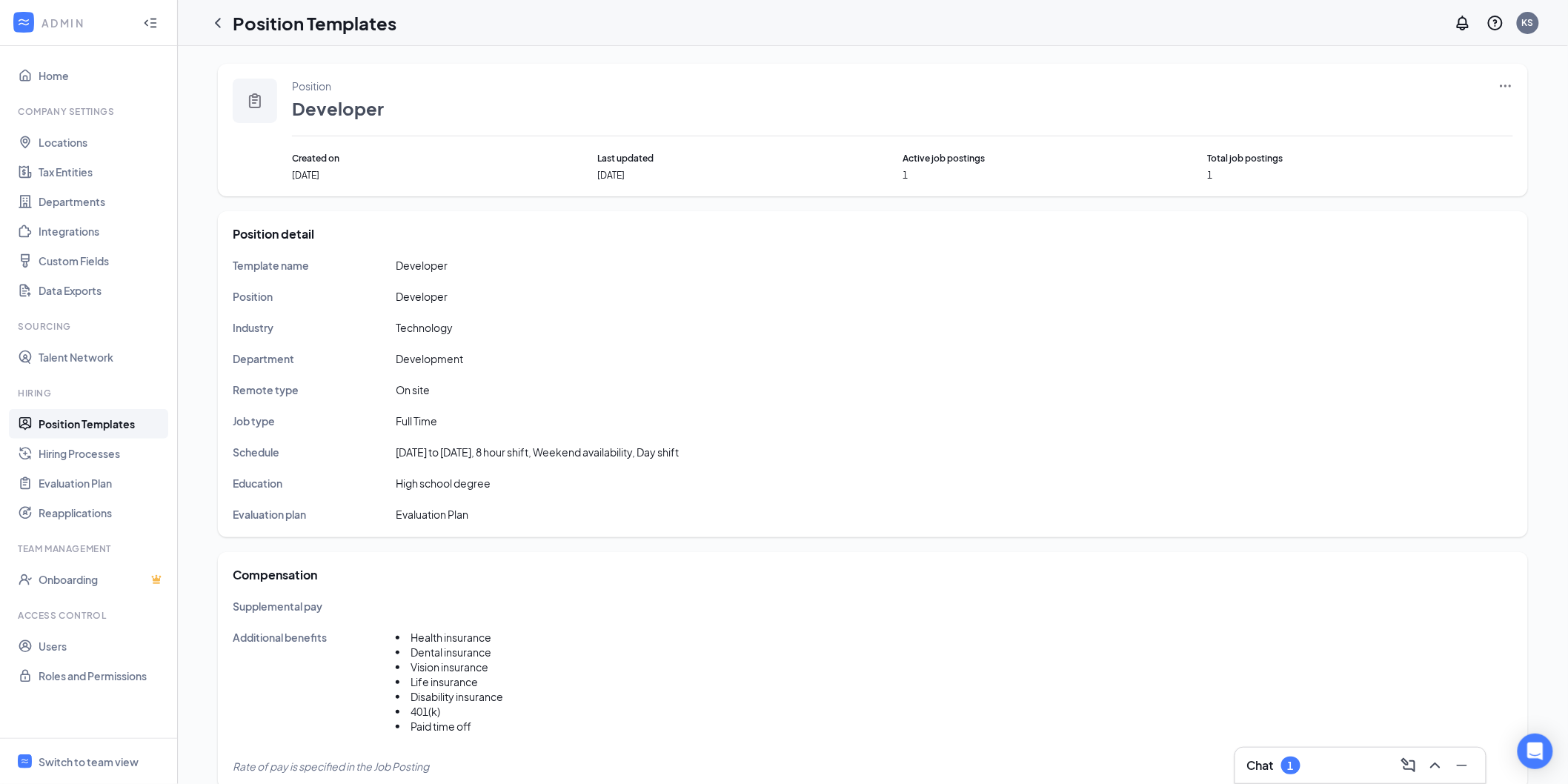
click at [1506, 83] on icon "Ellipses" at bounding box center [1505, 86] width 15 height 15
click at [1386, 112] on span "Edit" at bounding box center [1385, 115] width 20 height 13
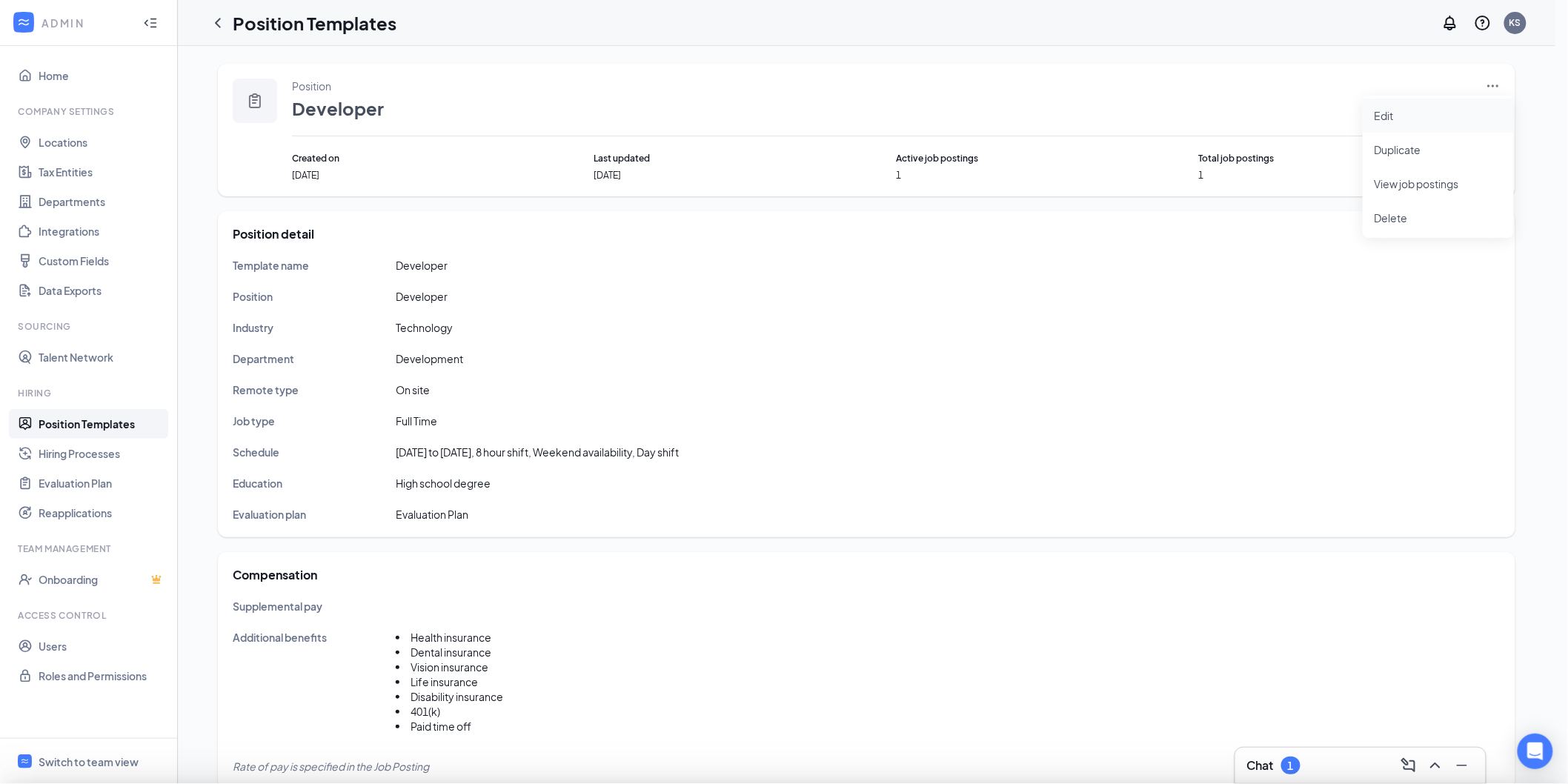
type input "Developer"
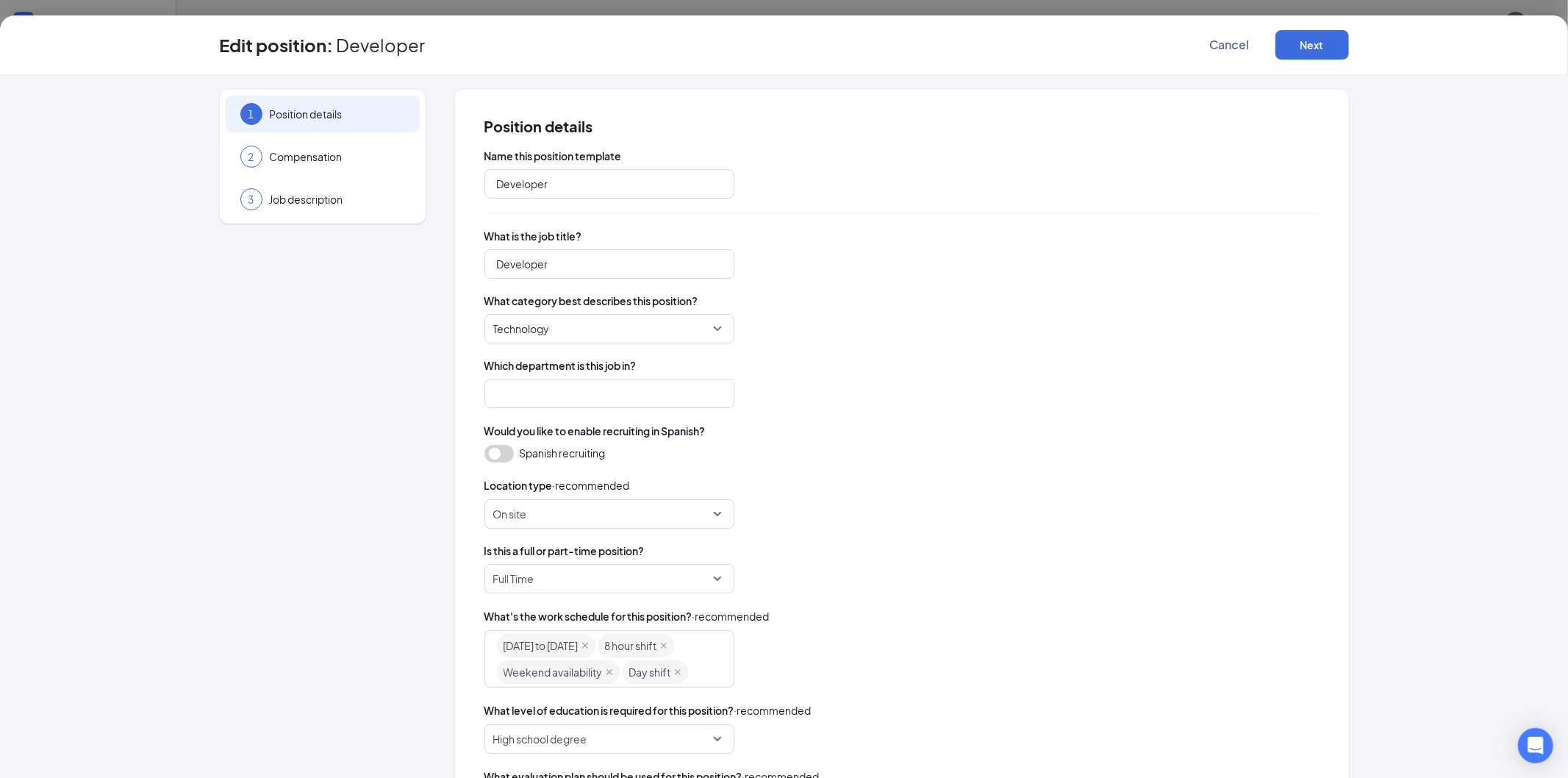
type input "Development"
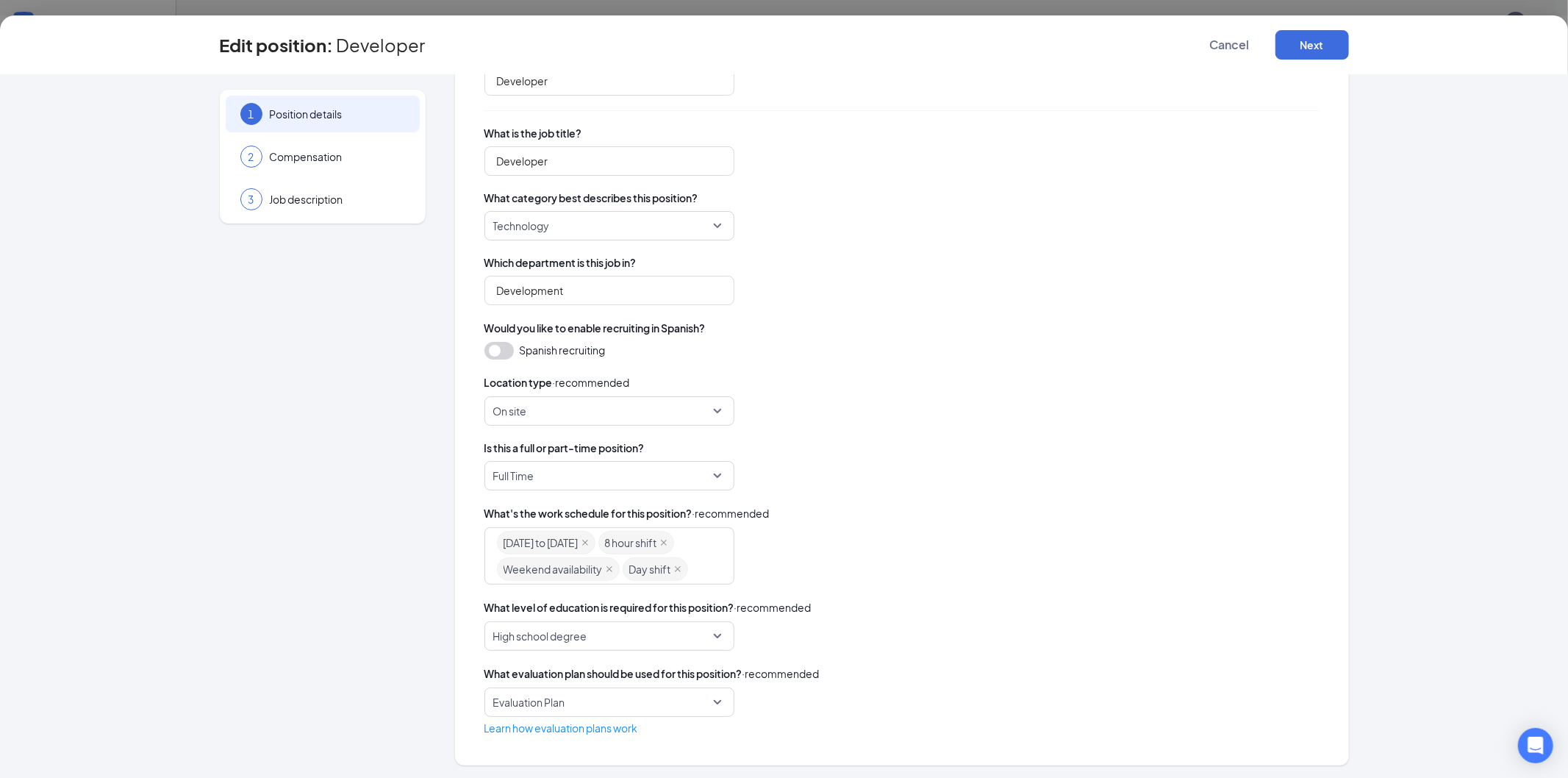
scroll to position [105, 0]
click at [711, 704] on div "Select plan" at bounding box center [609, 700] width 249 height 29
click at [585, 735] on span "Evaluation Plan" at bounding box center [602, 741] width 226 height 16
click at [1313, 43] on button "Next" at bounding box center [1311, 44] width 74 height 29
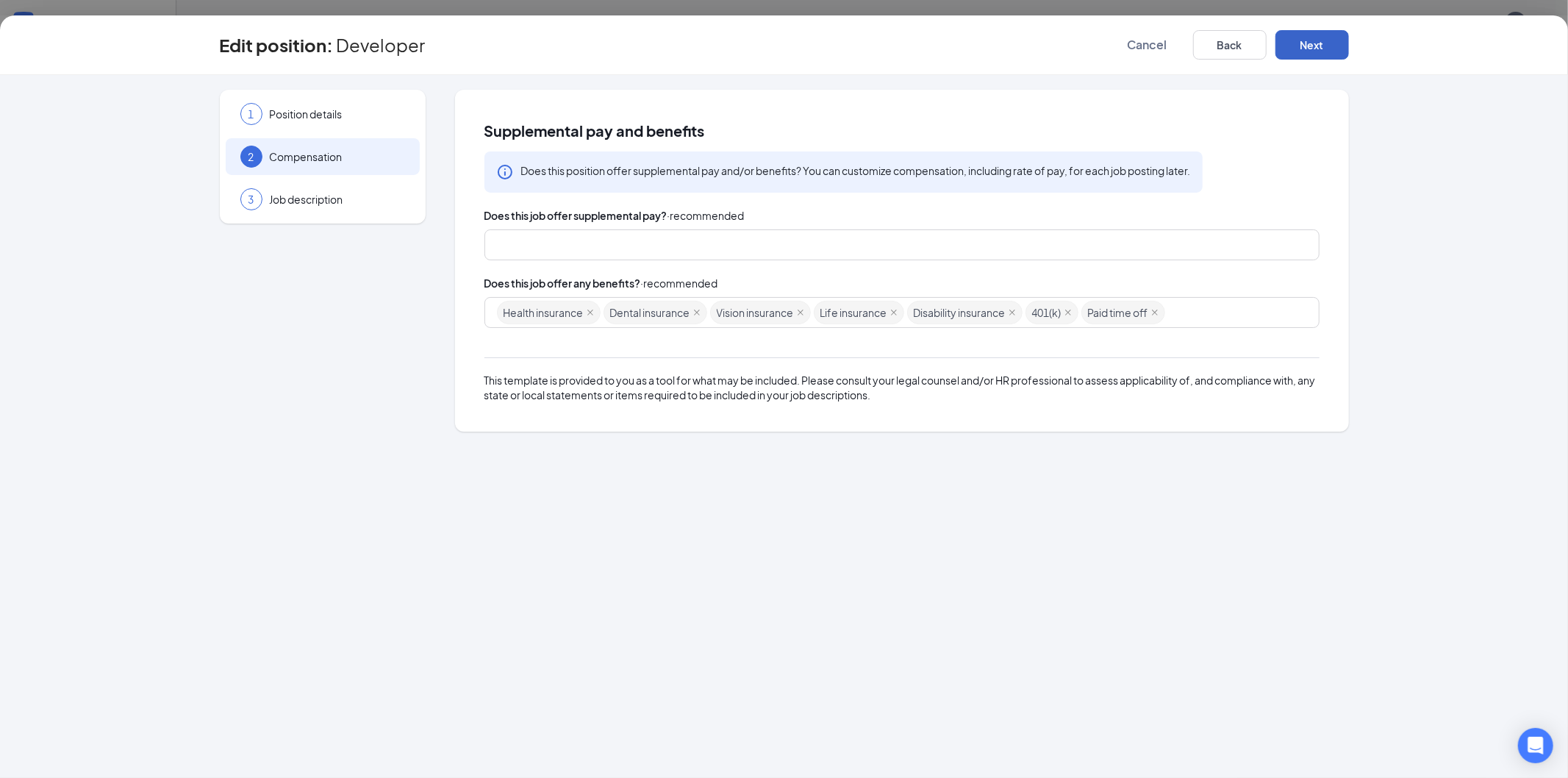
scroll to position [0, 0]
click at [1314, 43] on button "Next" at bounding box center [1311, 44] width 74 height 29
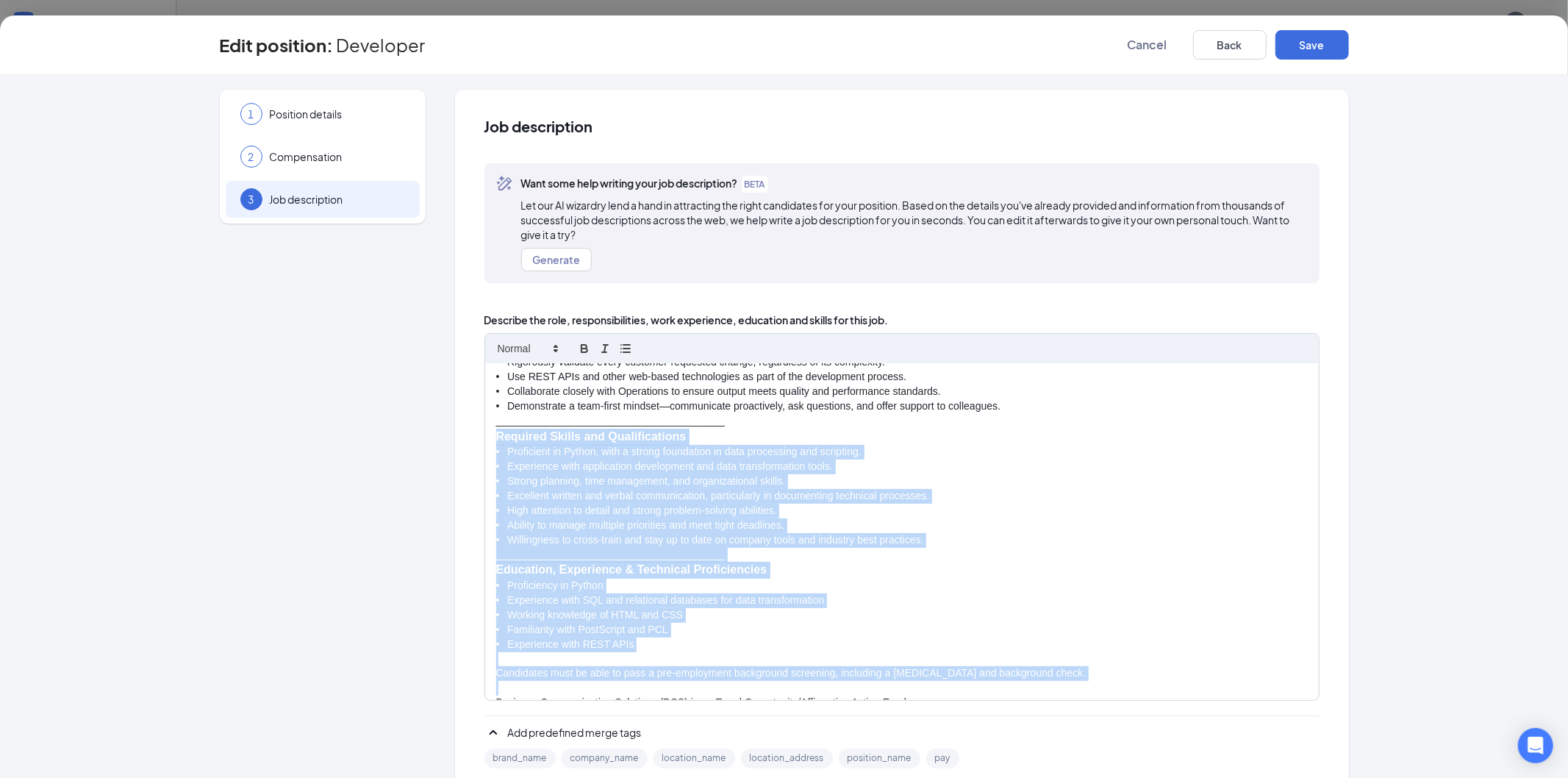
scroll to position [509, 0]
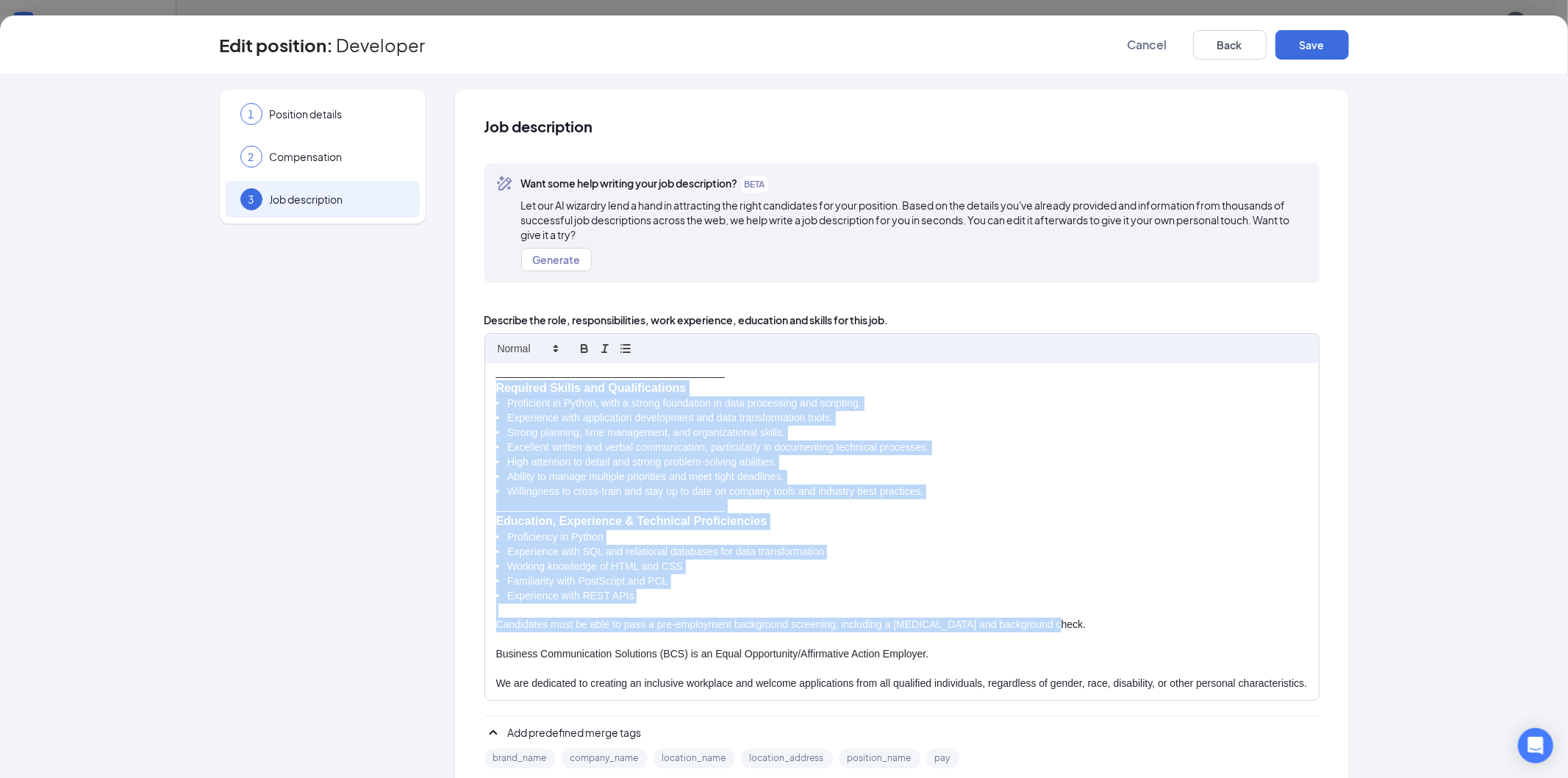
drag, startPoint x: 487, startPoint y: 472, endPoint x: 1072, endPoint y: 613, distance: 601.8
click at [1072, 613] on div "Job Title: Developer Job Type / WC Code: 8810 FLSA Status: Exempt Reports To: P…" at bounding box center [901, 531] width 834 height 337
copy div "Required Skills and Qualifications • Proficient in Python, with a strong founda…"
click at [715, 589] on p "• Experience with REST APIs" at bounding box center [902, 596] width 812 height 15
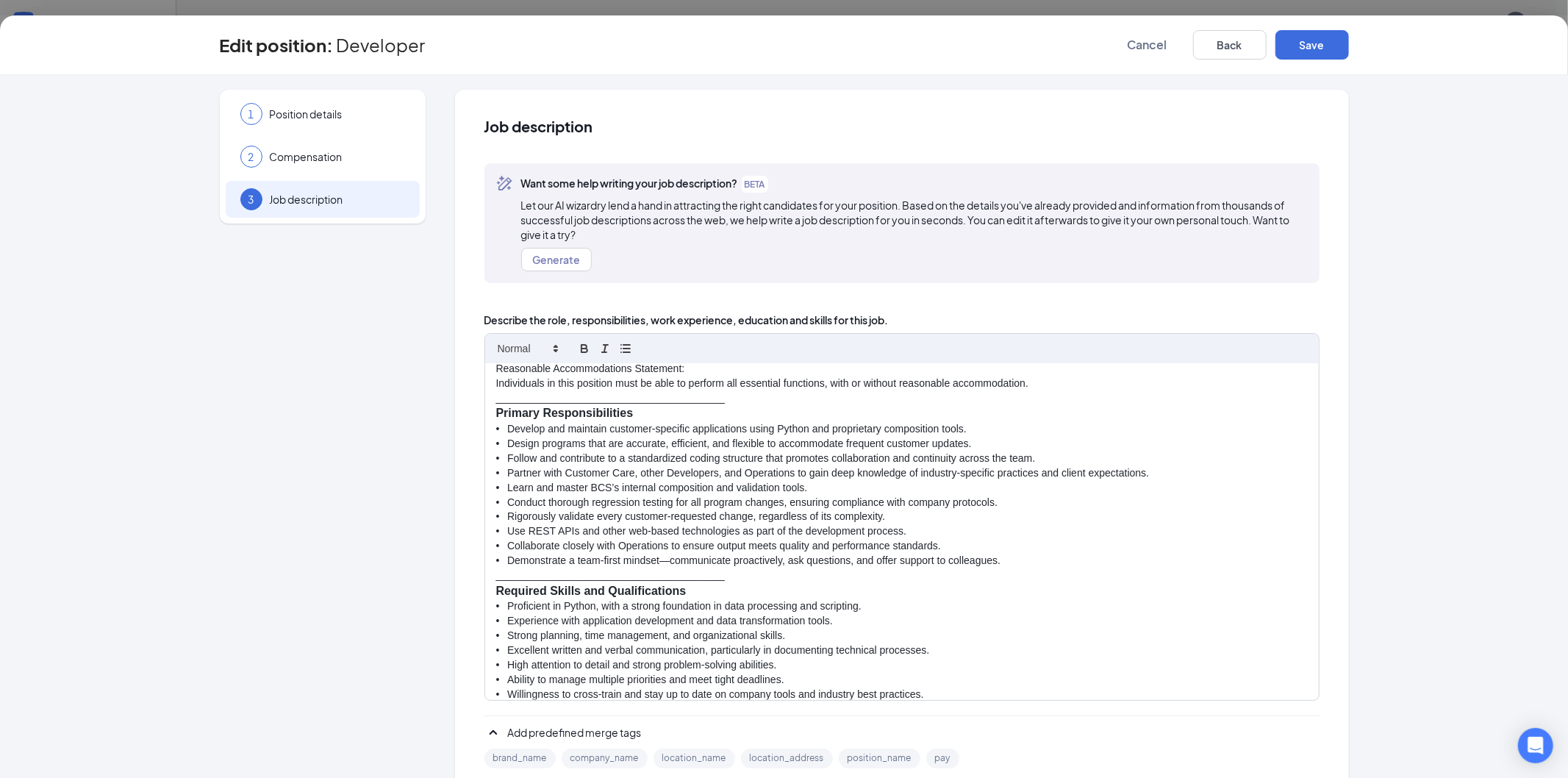
scroll to position [314, 0]
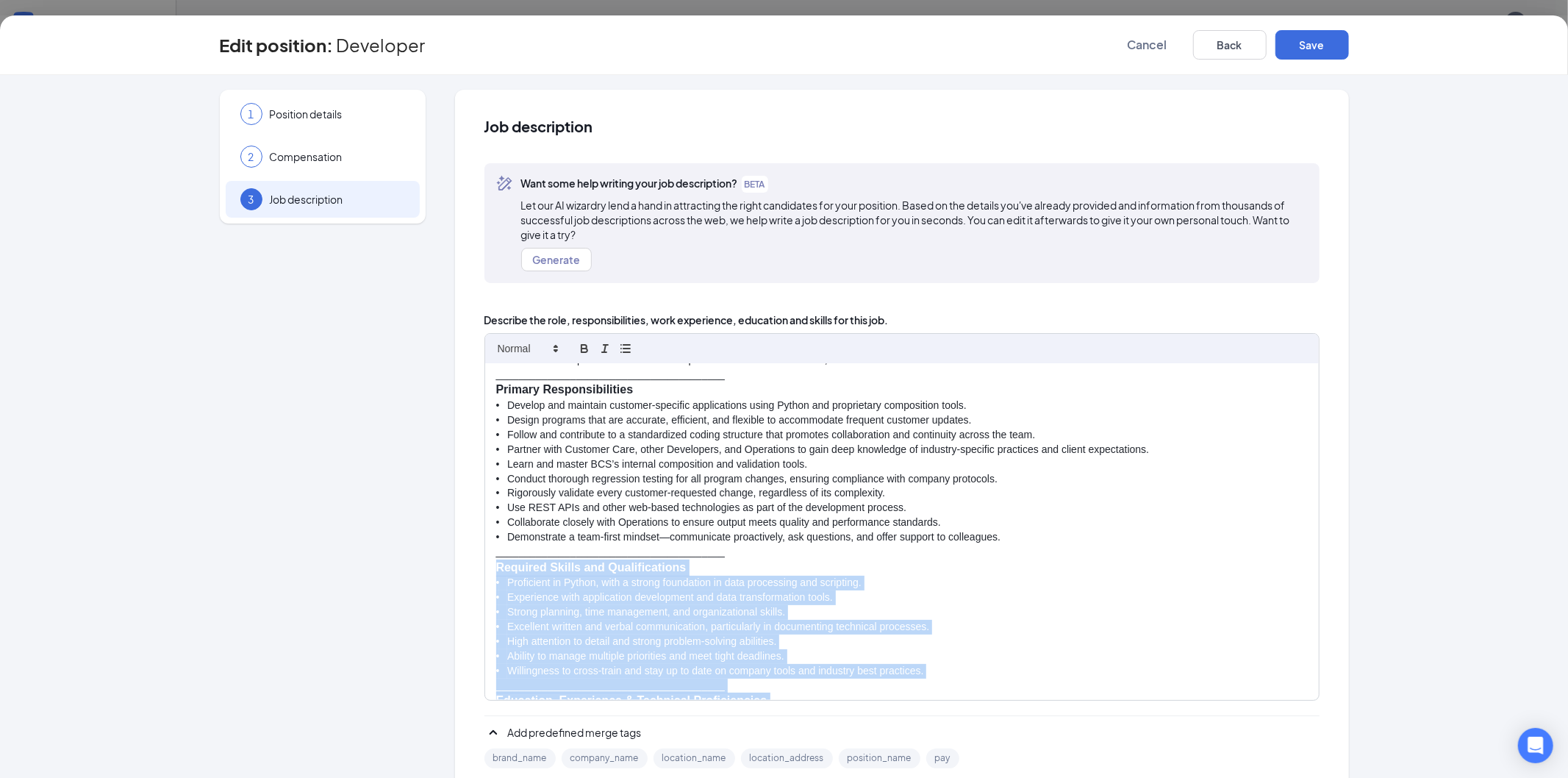
drag, startPoint x: 655, startPoint y: 584, endPoint x: 471, endPoint y: 566, distance: 184.9
click at [471, 566] on div "Job description Want some help writing your job description? BETA Let our AI wi…" at bounding box center [901, 463] width 894 height 746
copy div "Required Skills and Qualifications • Proficient in Python, with a strong founda…"
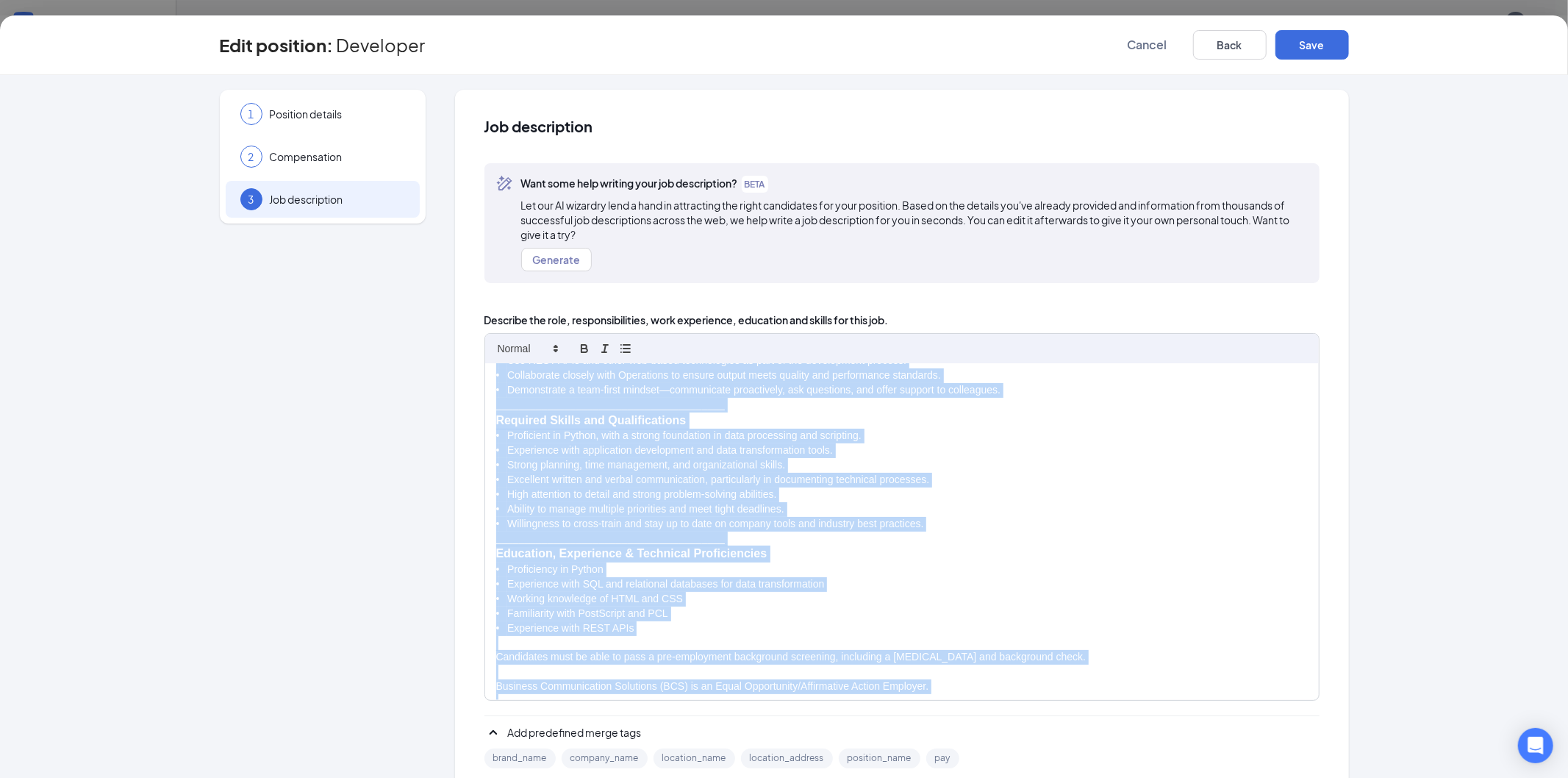
scroll to position [509, 0]
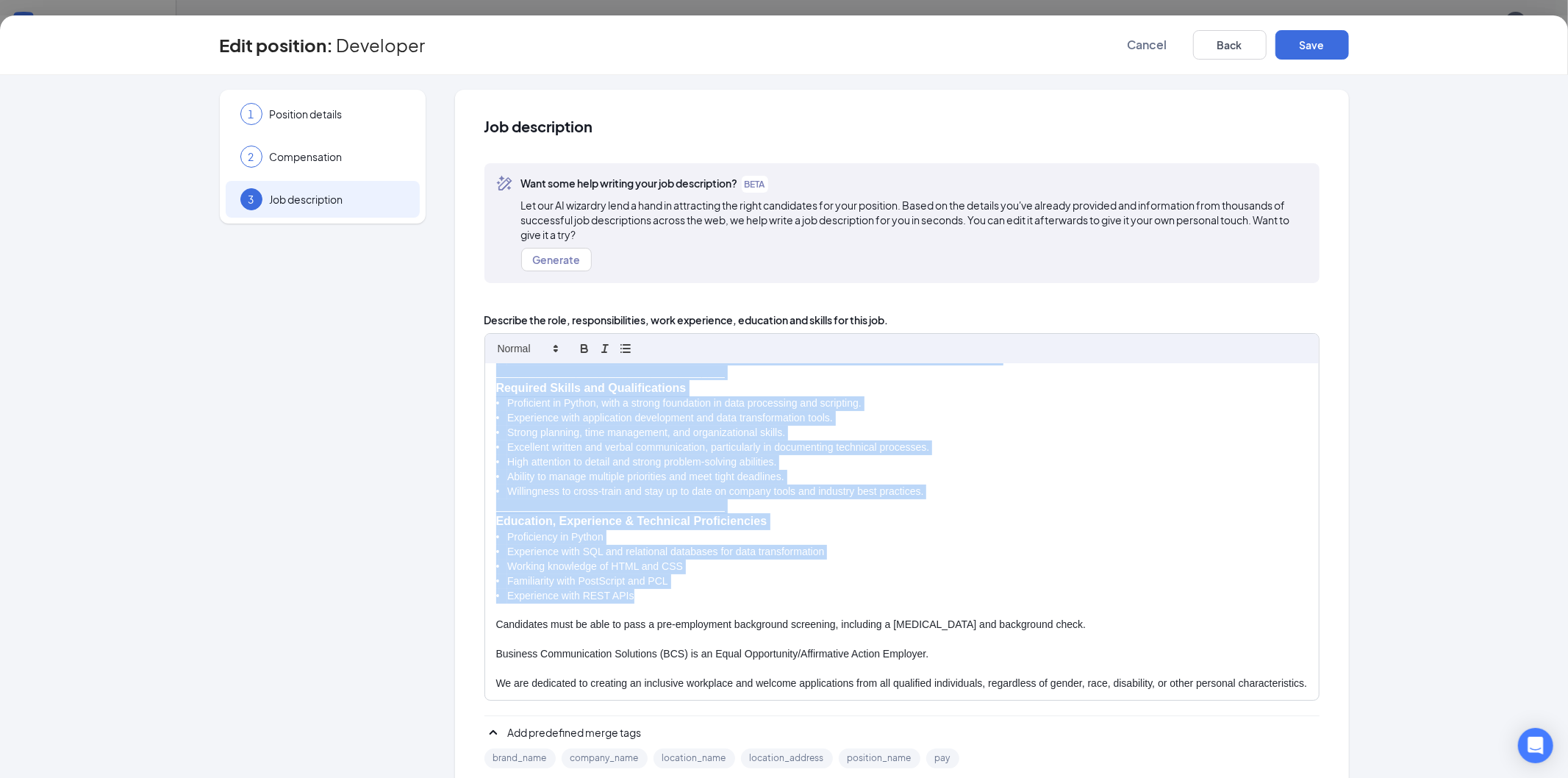
drag, startPoint x: 484, startPoint y: 520, endPoint x: 903, endPoint y: 583, distance: 423.7
click at [903, 583] on div "Job Title: Developer Job Type / WC Code: 8810 FLSA Status: Exempt Reports To: P…" at bounding box center [901, 531] width 834 height 337
copy div "Loremip Dolorsitametcons • Adipisc eli seddoeiu temporin-utlabore etdoloremagn …"
click at [1077, 470] on p "• Ability to manage multiple priorities and meet tight deadlines." at bounding box center [902, 477] width 812 height 15
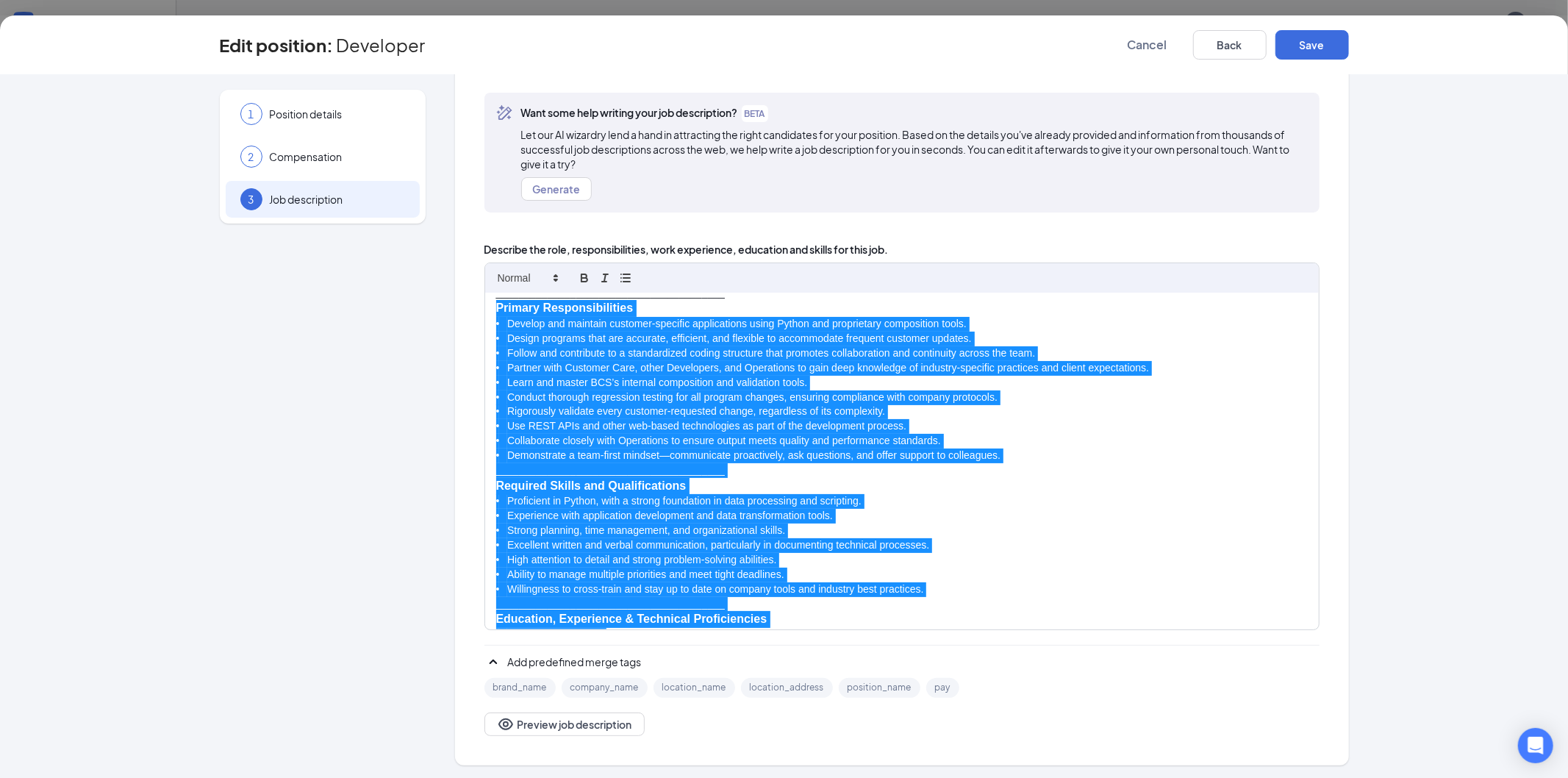
scroll to position [427, 0]
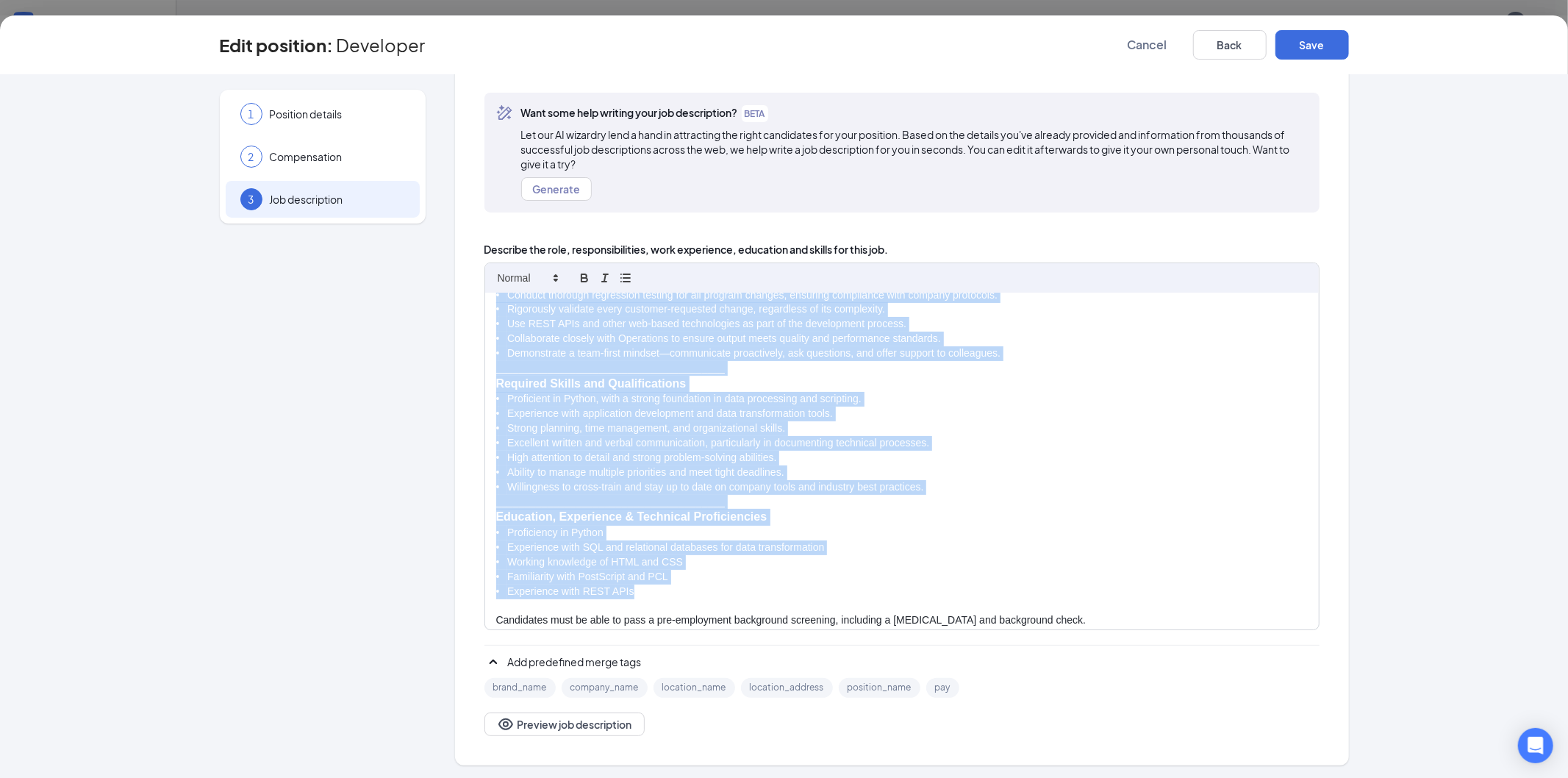
click at [945, 495] on p "________________________________________" at bounding box center [902, 502] width 812 height 15
click at [724, 493] on p "• Willingness to cross-train and stay up to date on company tools and industry …" at bounding box center [902, 488] width 812 height 15
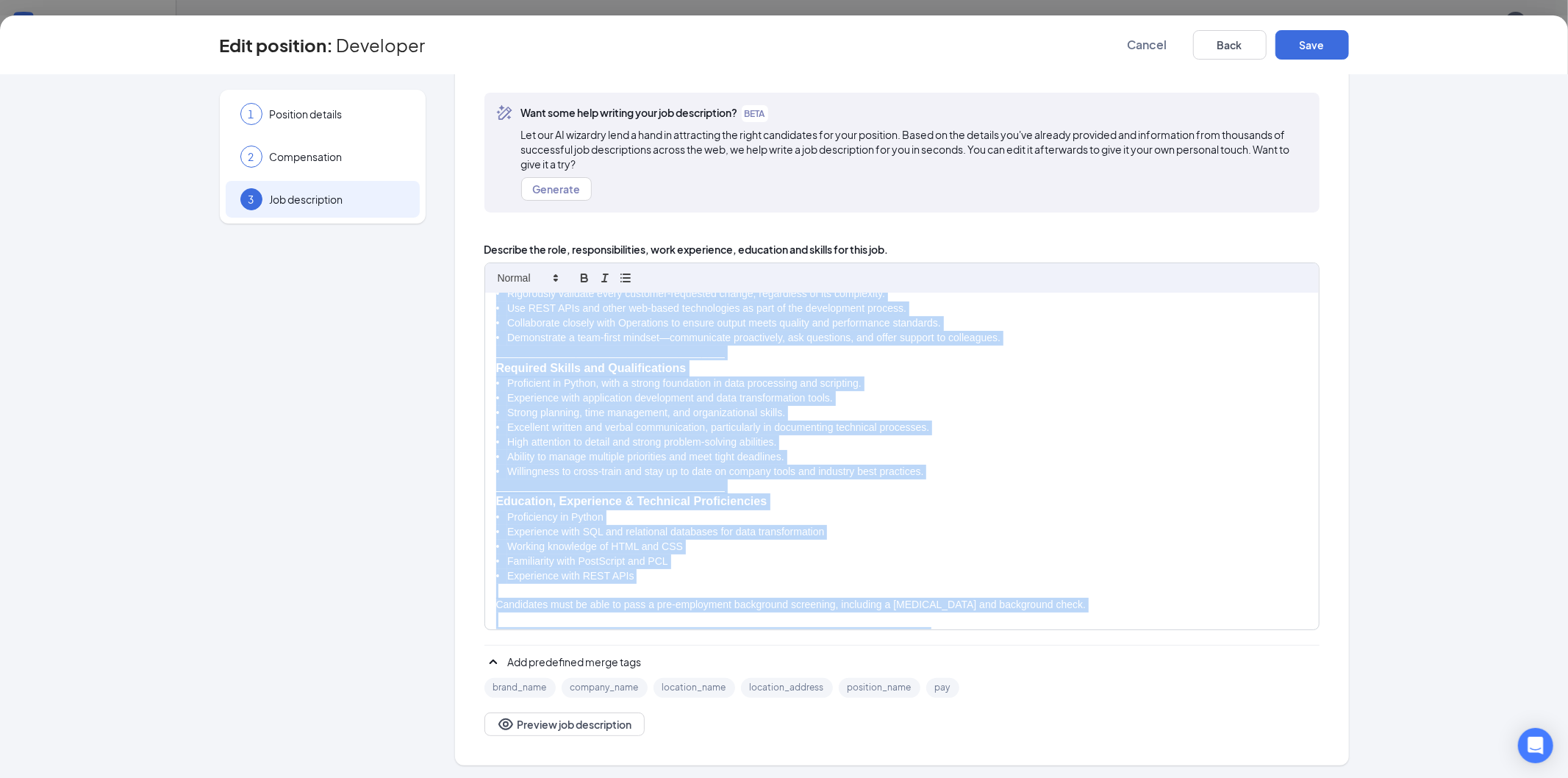
scroll to position [509, 0]
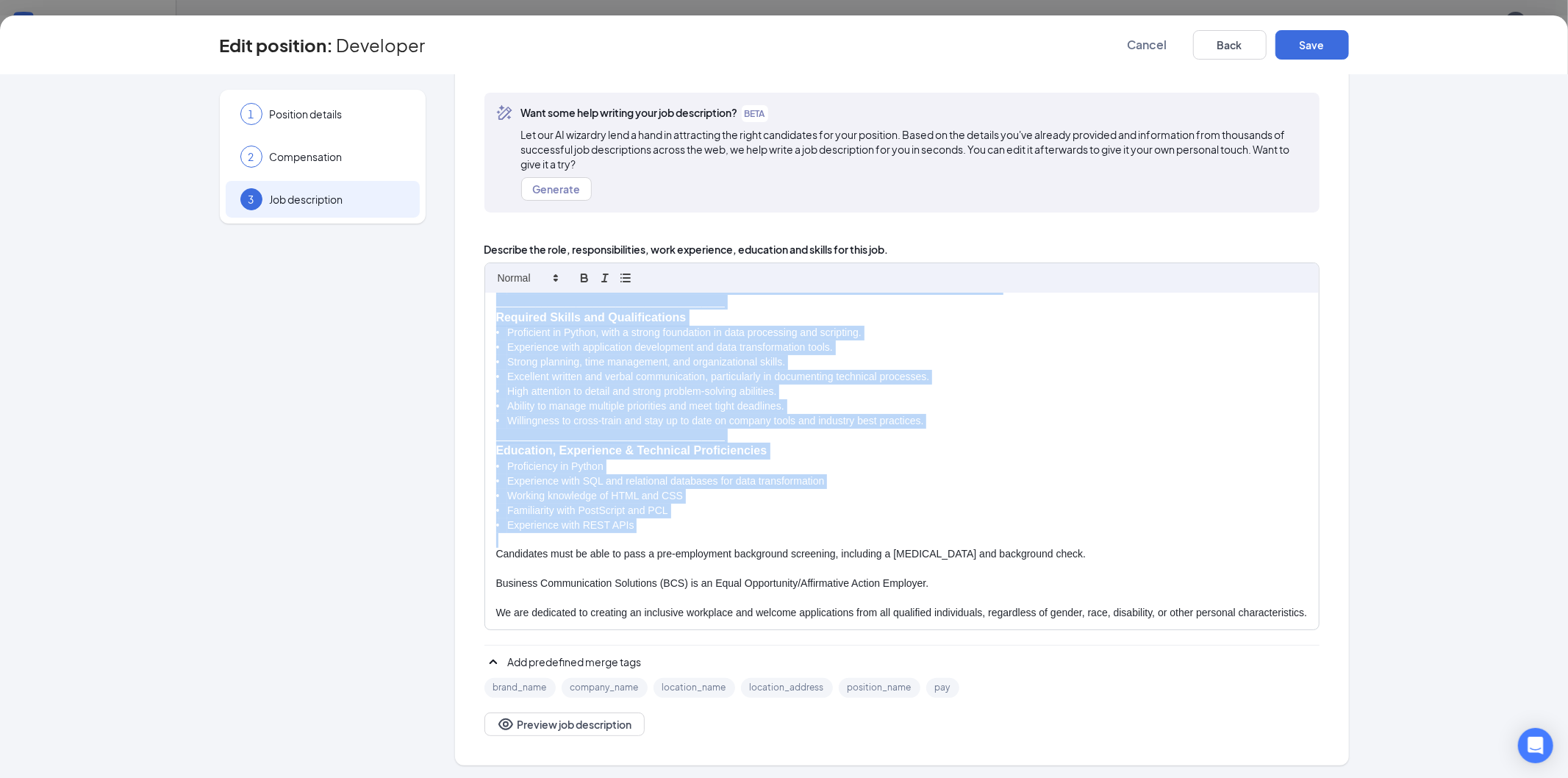
drag, startPoint x: 487, startPoint y: 329, endPoint x: 882, endPoint y: 519, distance: 438.3
click at [882, 519] on div "Job Title: Developer Job Type / WC Code: 8810 FLSA Status: Exempt Reports To: P…" at bounding box center [901, 460] width 834 height 337
copy div "Lo IPS, do sitametcon adipisci elitseddoe temp incididu, utlabor etdolorem ali …"
click at [1100, 340] on p "• Experience with application development and data transformation tools." at bounding box center [902, 347] width 812 height 15
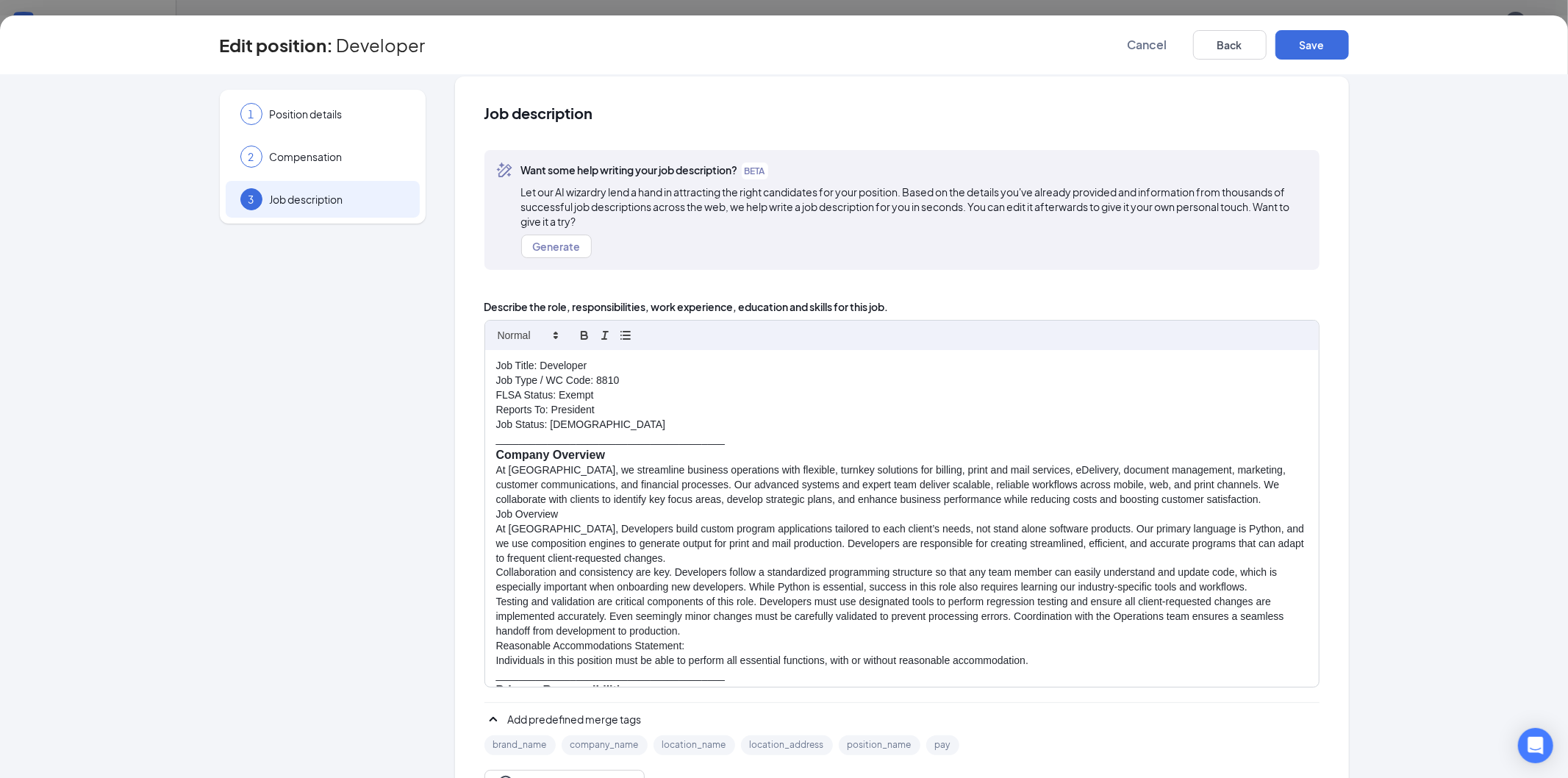
scroll to position [0, 0]
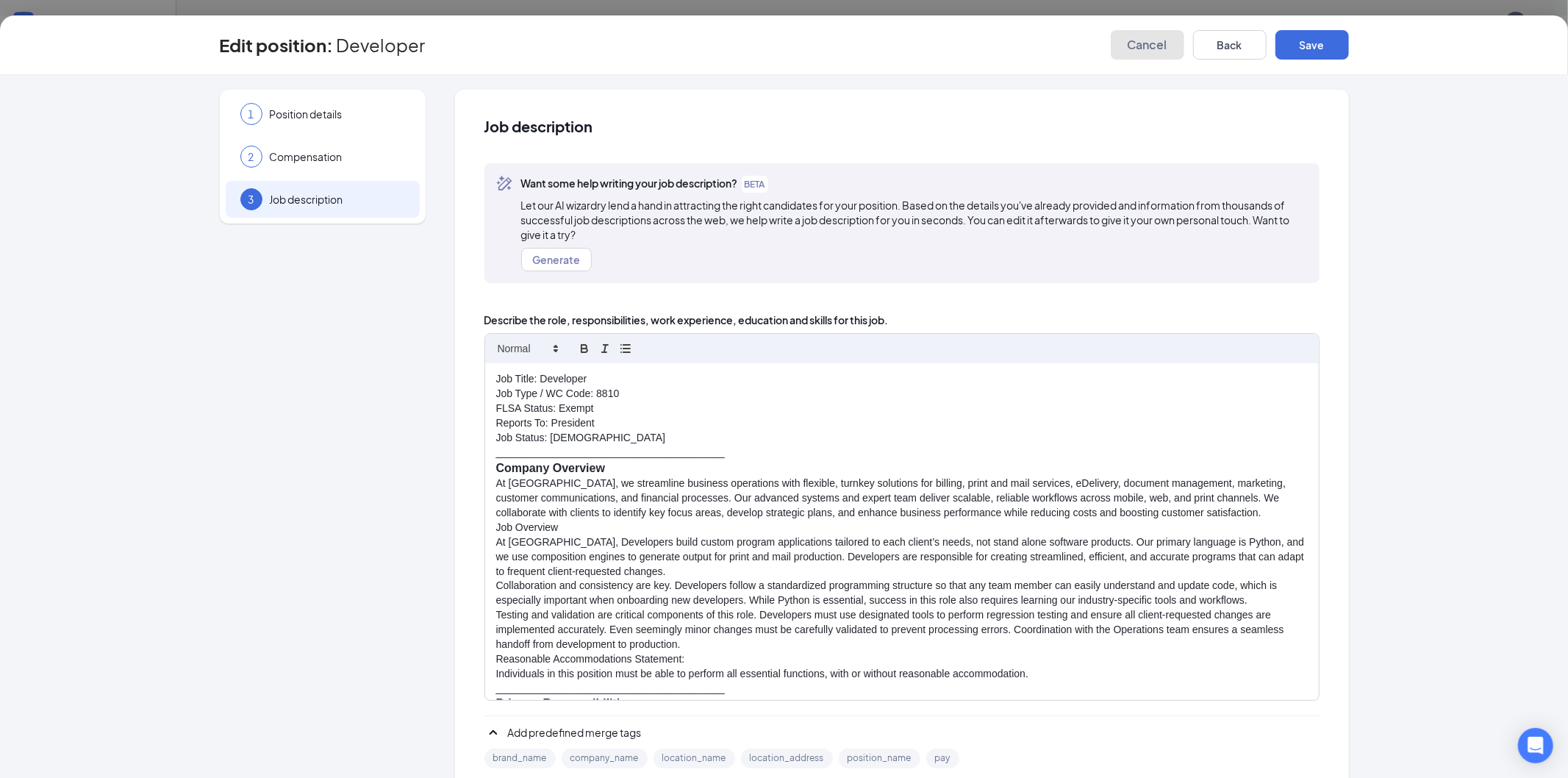
click at [1144, 46] on span "Cancel" at bounding box center [1147, 44] width 40 height 15
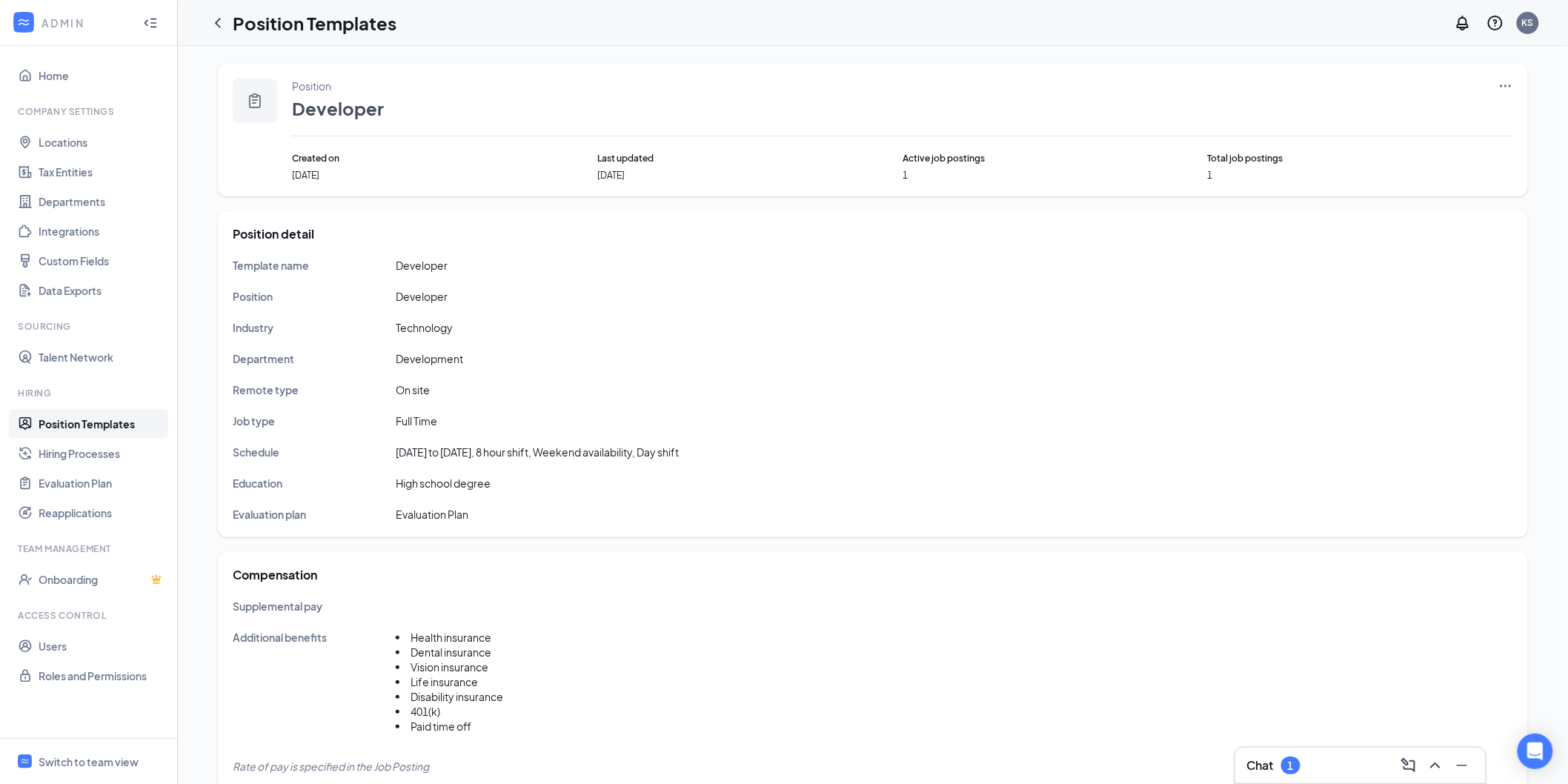
click at [89, 424] on link "Position Templates" at bounding box center [102, 423] width 127 height 30
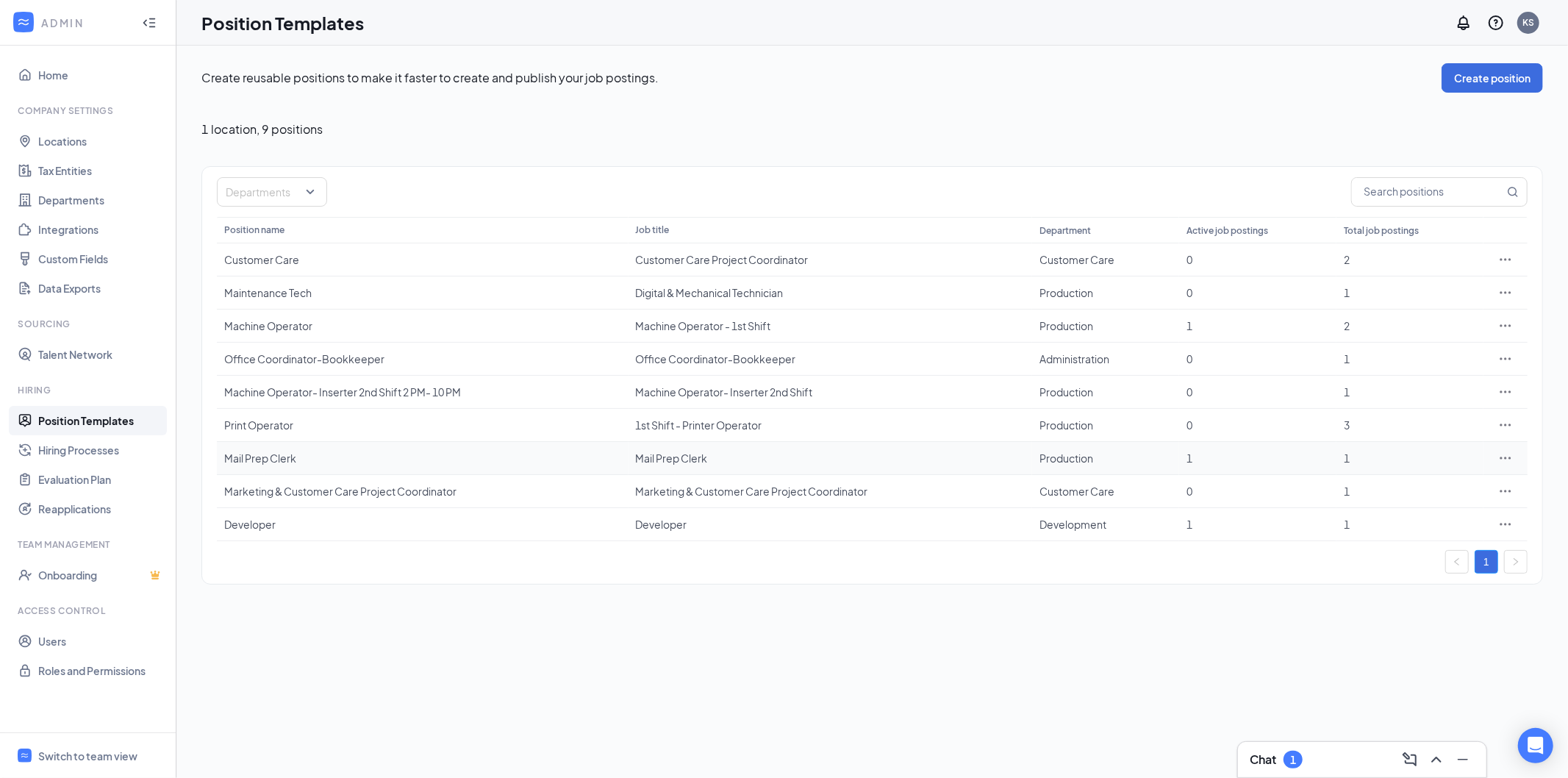
click at [267, 457] on div "Mail Prep Clerk" at bounding box center [422, 457] width 397 height 15
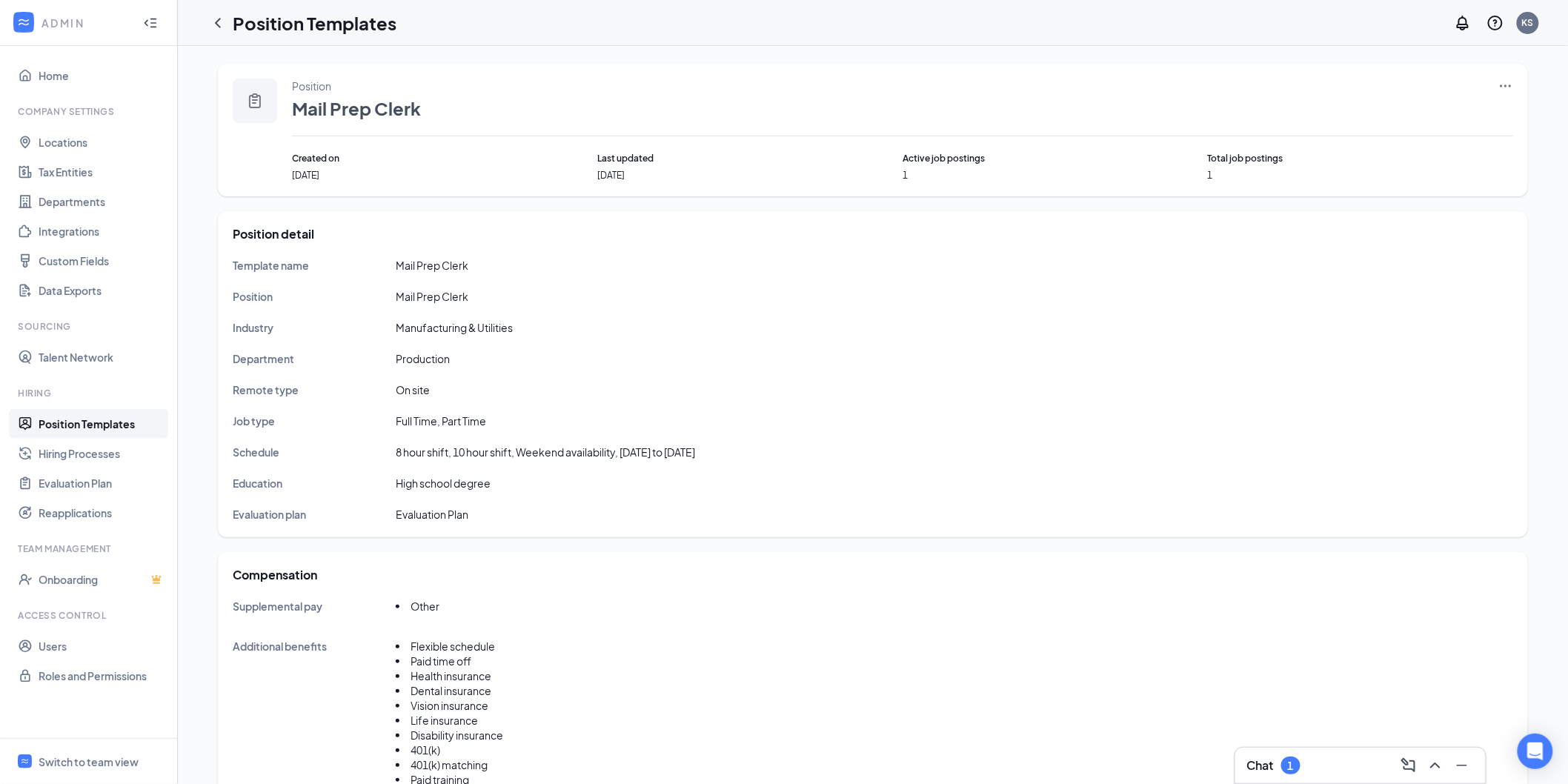
click at [1508, 88] on icon "Ellipses" at bounding box center [1505, 86] width 15 height 15
click at [1402, 185] on span "View job postings" at bounding box center [1417, 183] width 84 height 13
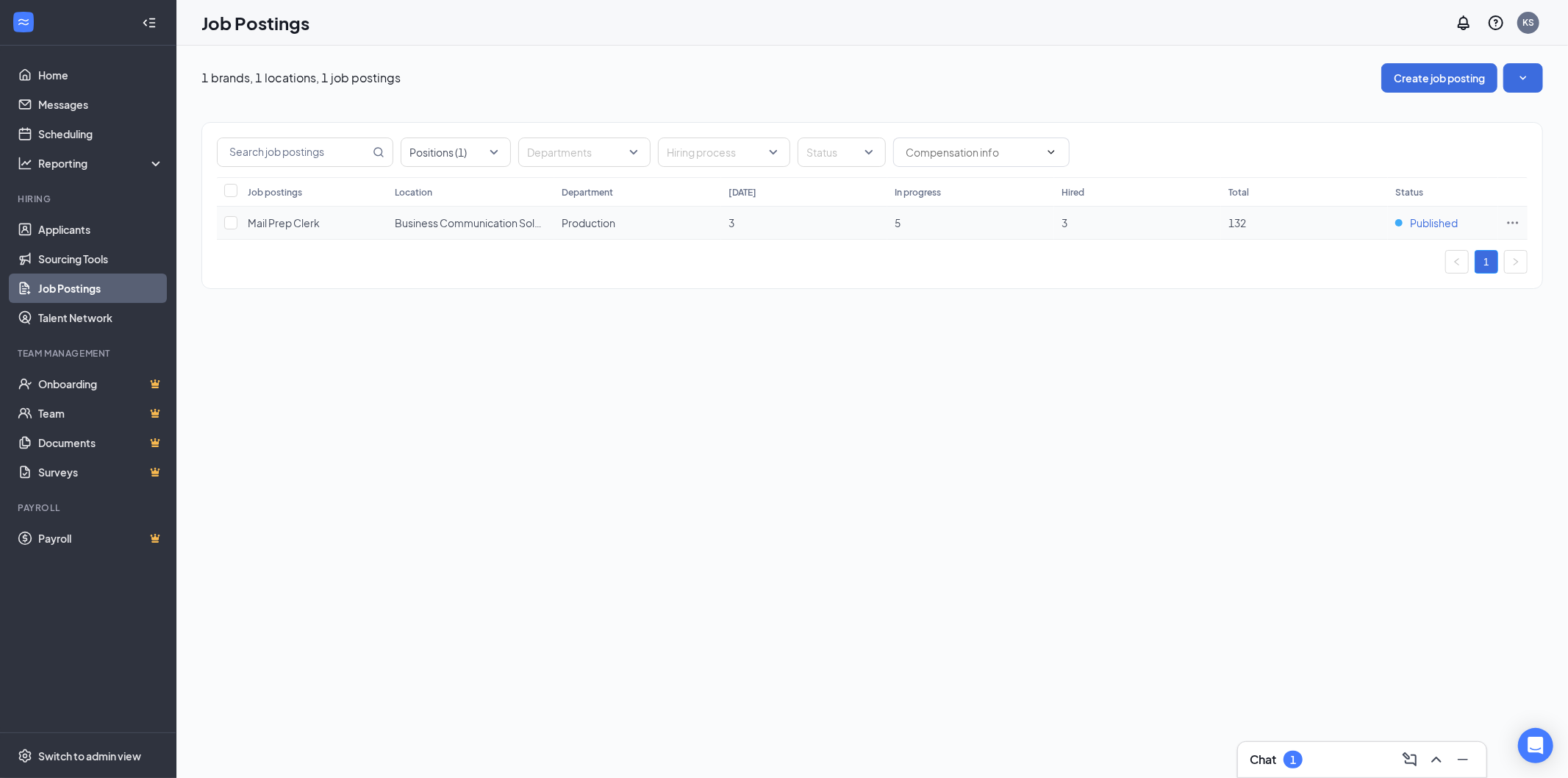
click at [1442, 226] on span "Published" at bounding box center [1434, 223] width 48 height 15
drag, startPoint x: 1532, startPoint y: 221, endPoint x: 1512, endPoint y: 221, distance: 20.0
click at [1531, 221] on div "Job postings Location Department [DATE] In progress Hired Total Status Mail Pre…" at bounding box center [872, 209] width 1340 height 62
click at [1510, 222] on icon "Ellipses" at bounding box center [1512, 223] width 15 height 15
click at [1348, 250] on span "Edit job posting" at bounding box center [1349, 252] width 75 height 13
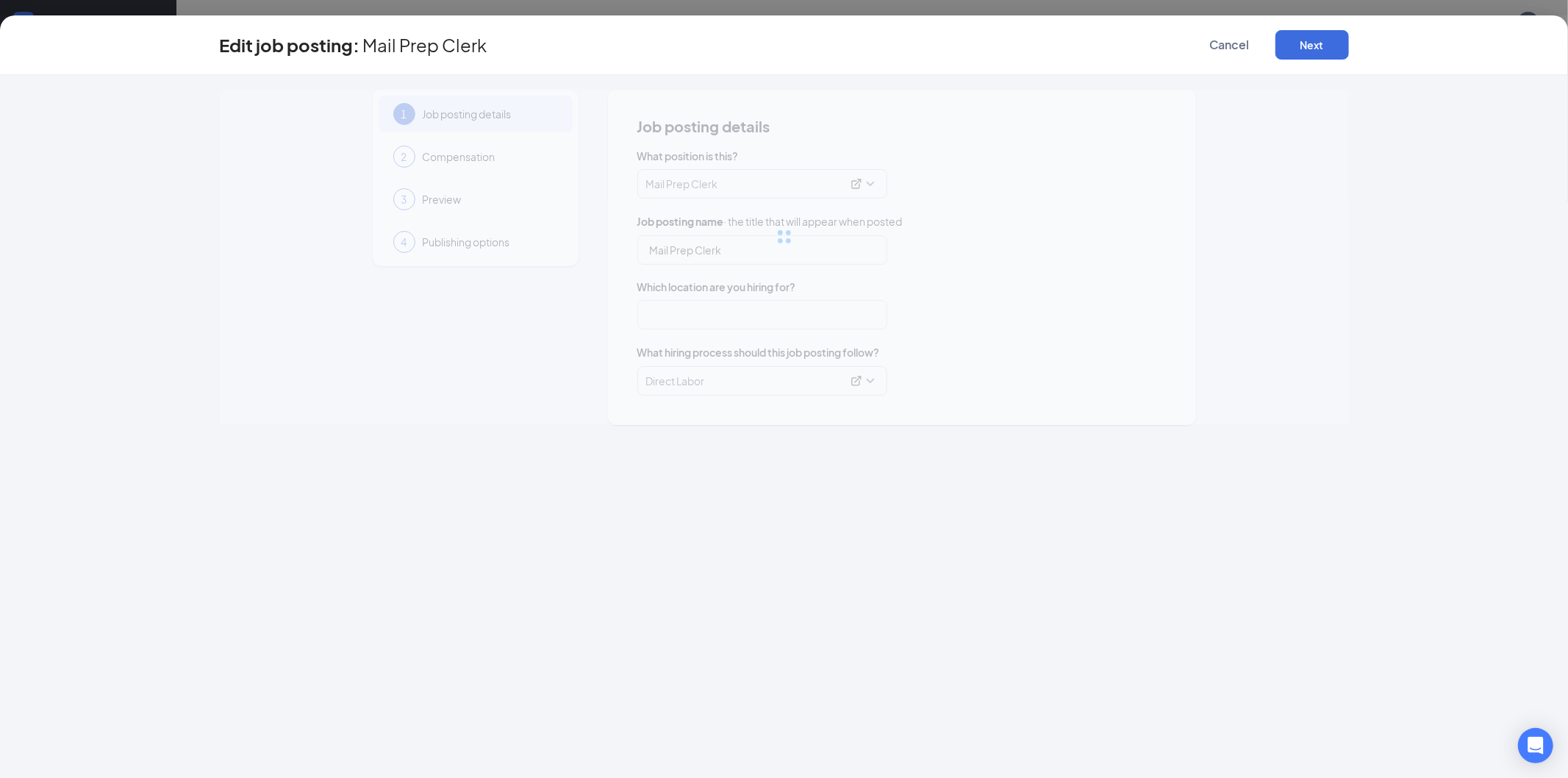
type input "Mail Prep Clerk"
type input "Business Communication Solutions"
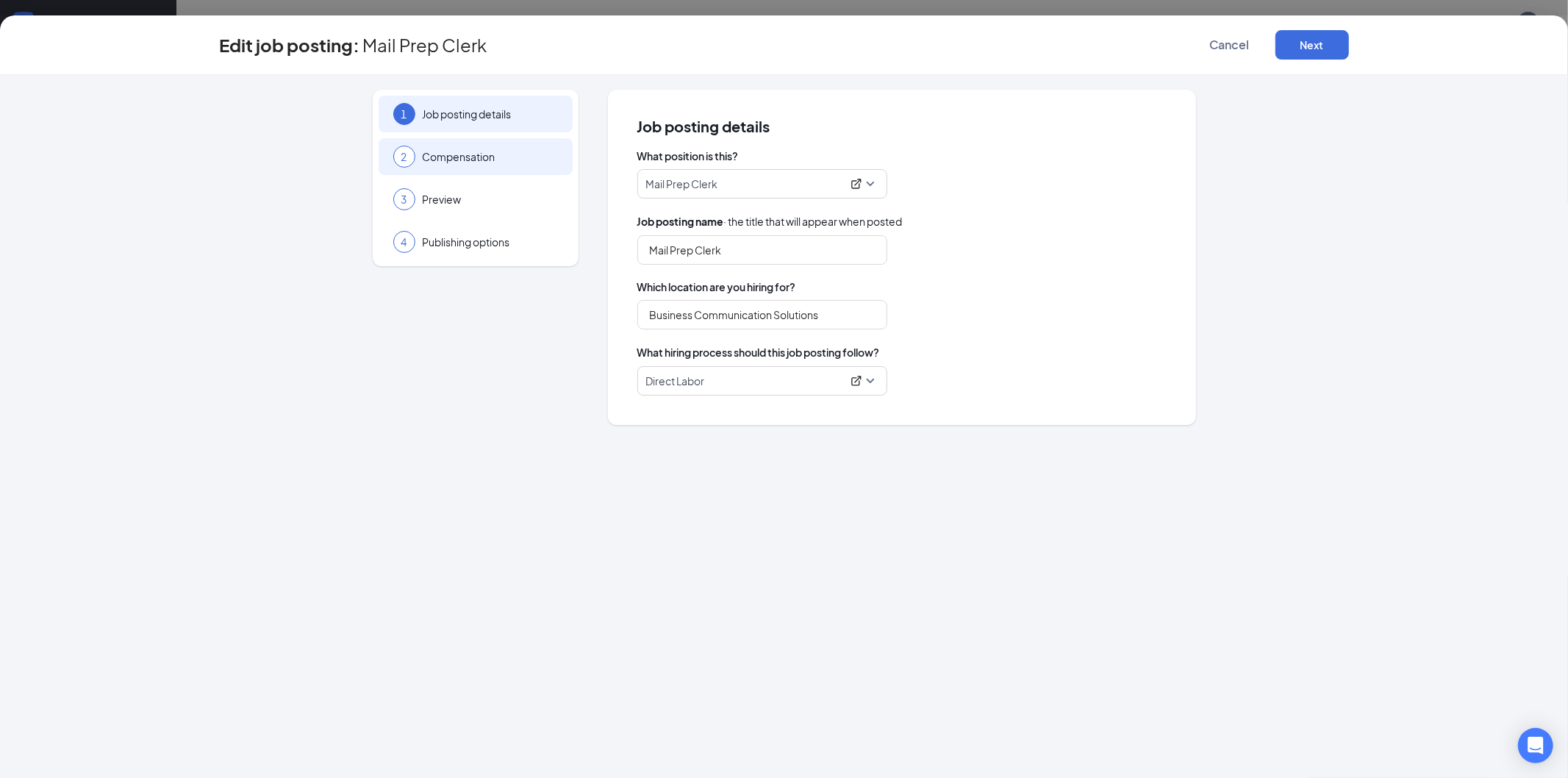
click at [438, 155] on span "Compensation" at bounding box center [490, 156] width 135 height 15
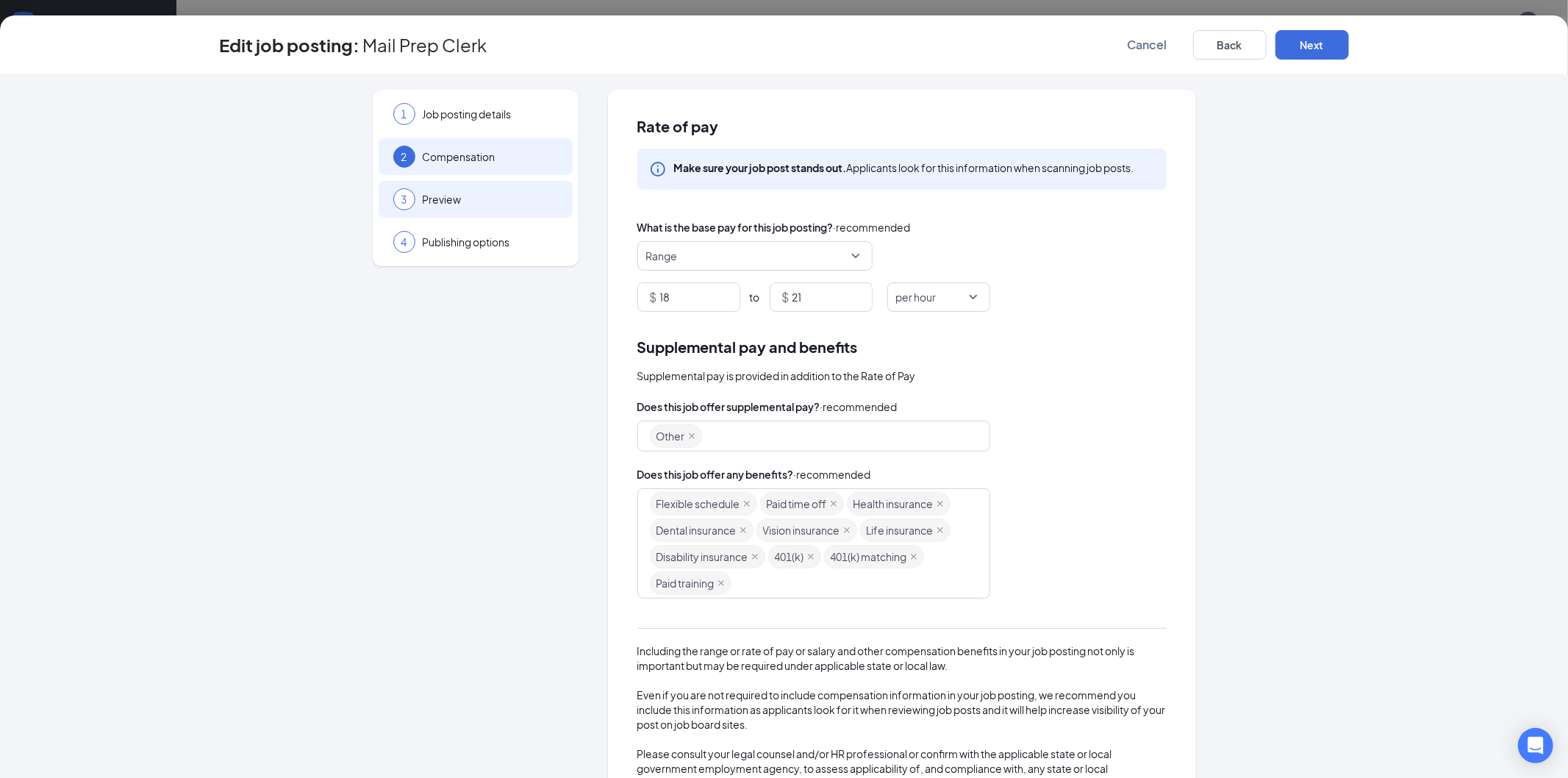
click at [442, 194] on span "Preview" at bounding box center [490, 199] width 135 height 15
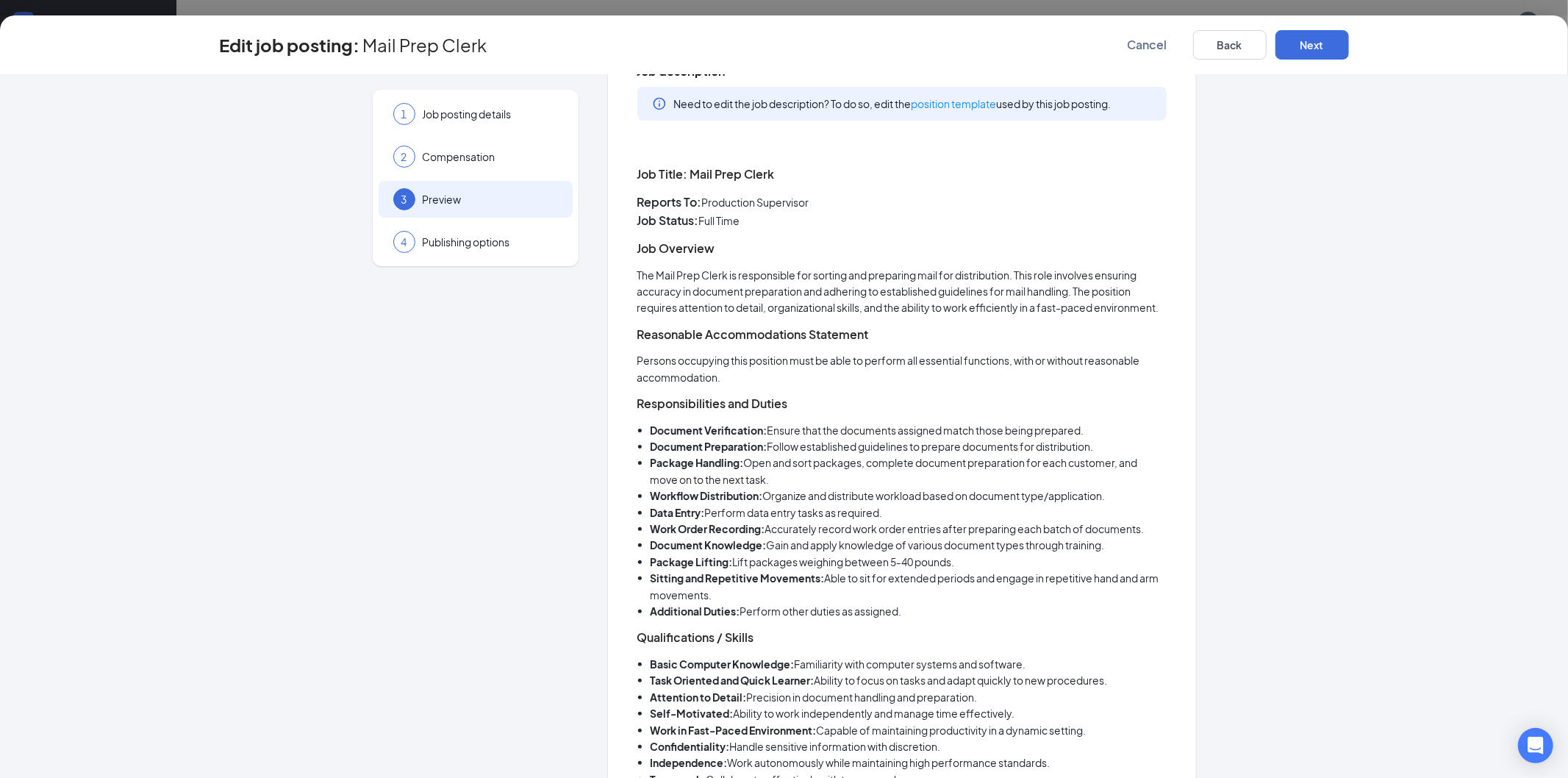
scroll to position [163, 0]
drag, startPoint x: 627, startPoint y: 242, endPoint x: 702, endPoint y: 275, distance: 81.9
click at [1156, 305] on p "The Mail Prep Clerk is responsible for sorting and preparing mail for distribut…" at bounding box center [902, 287] width 529 height 49
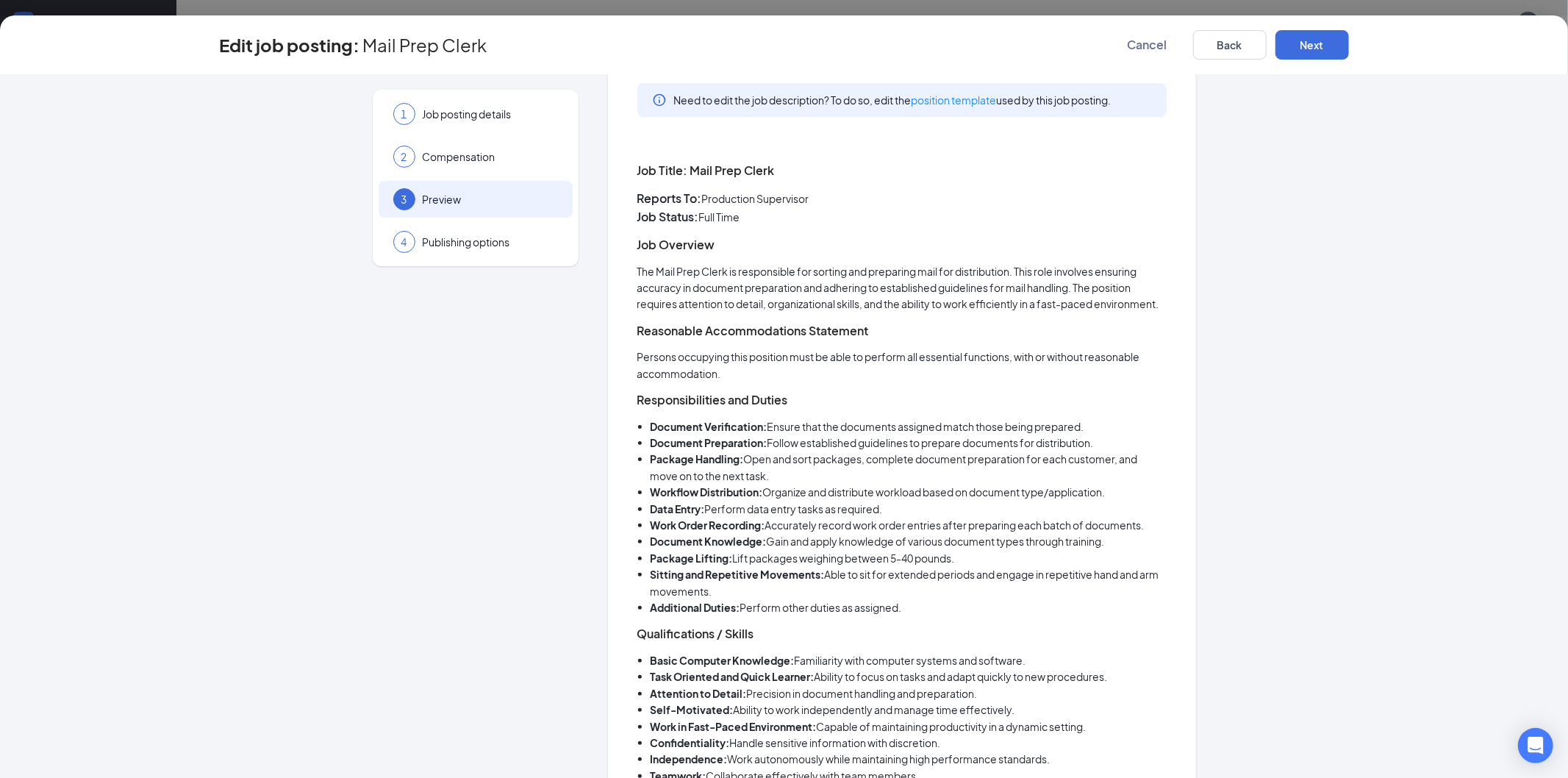
drag, startPoint x: 1166, startPoint y: 303, endPoint x: 772, endPoint y: 282, distance: 394.6
click at [766, 280] on p "The Mail Prep Clerk is responsible for sorting and preparing mail for distribut…" at bounding box center [902, 287] width 529 height 49
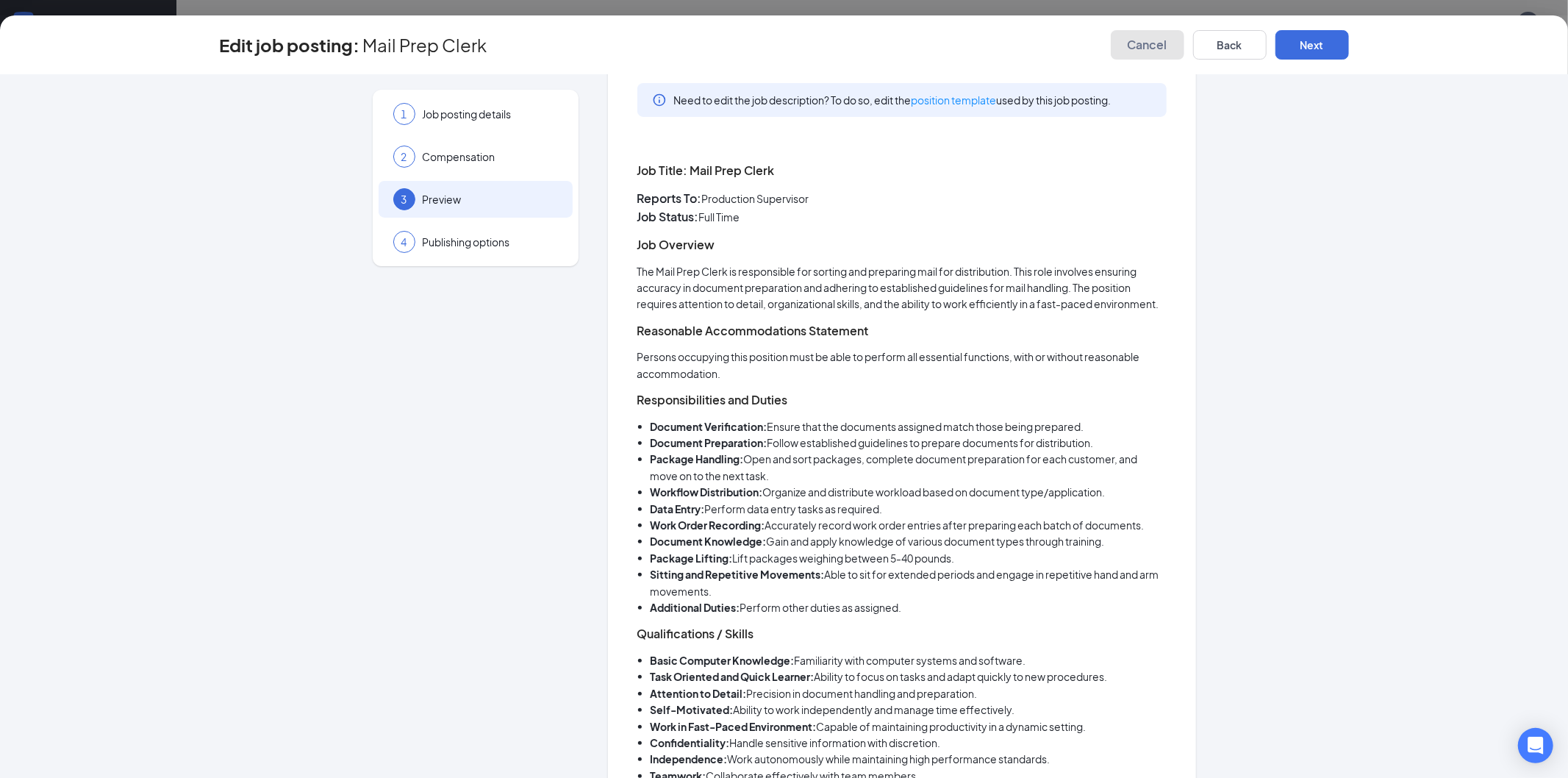
click at [1152, 49] on span "Cancel" at bounding box center [1147, 44] width 40 height 15
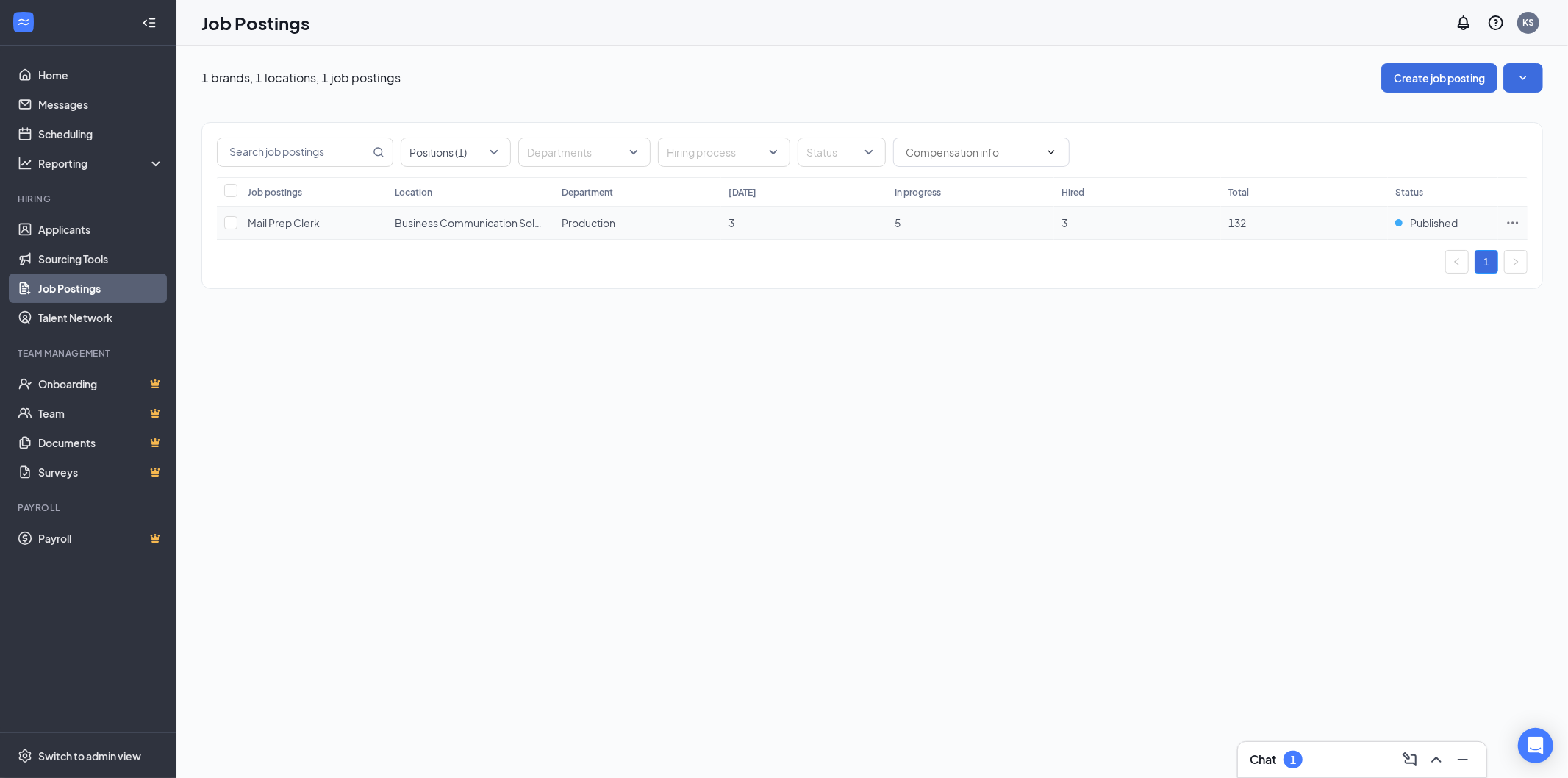
click at [277, 222] on span "Mail Prep Clerk" at bounding box center [283, 222] width 72 height 13
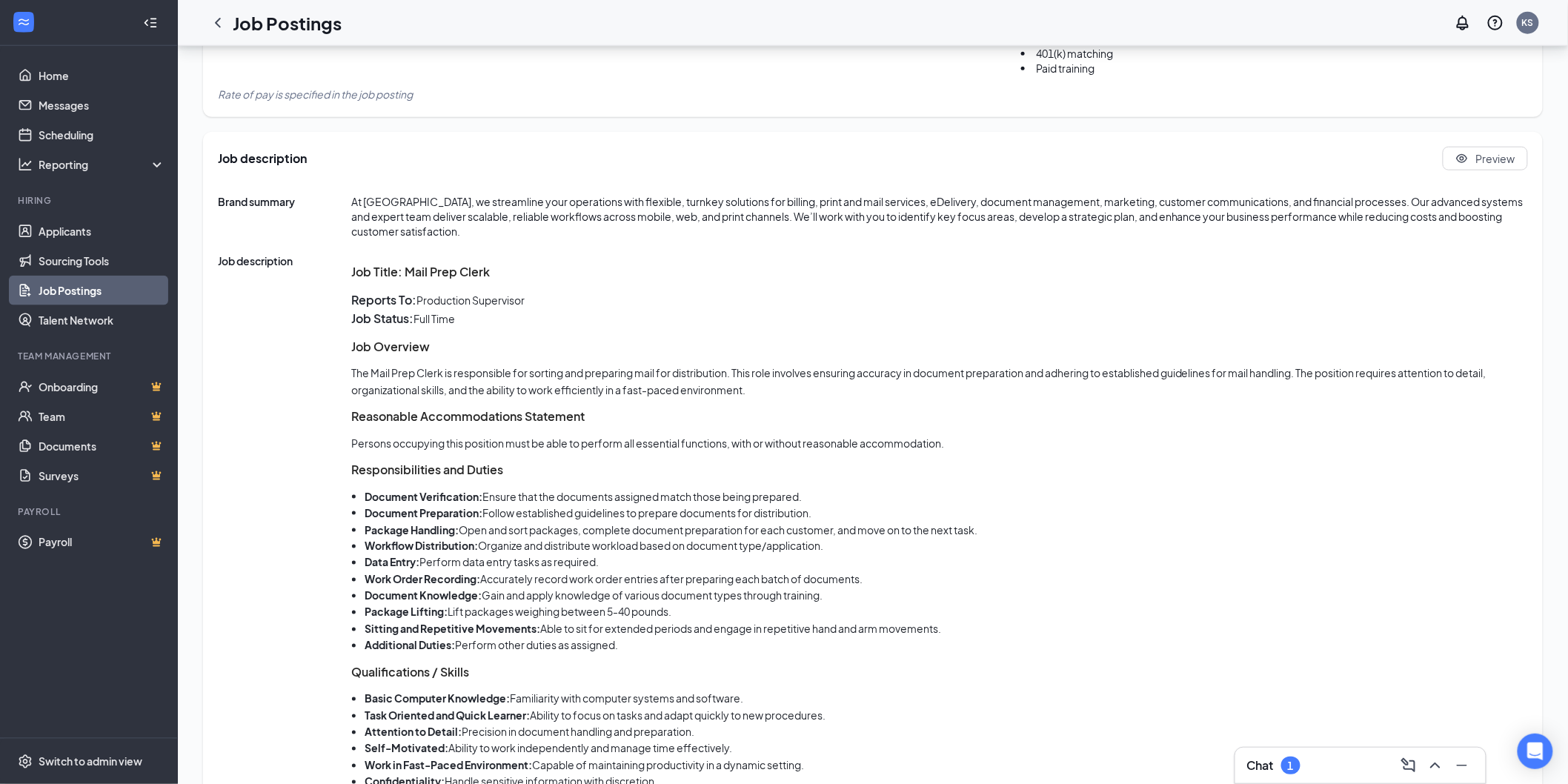
scroll to position [658, 0]
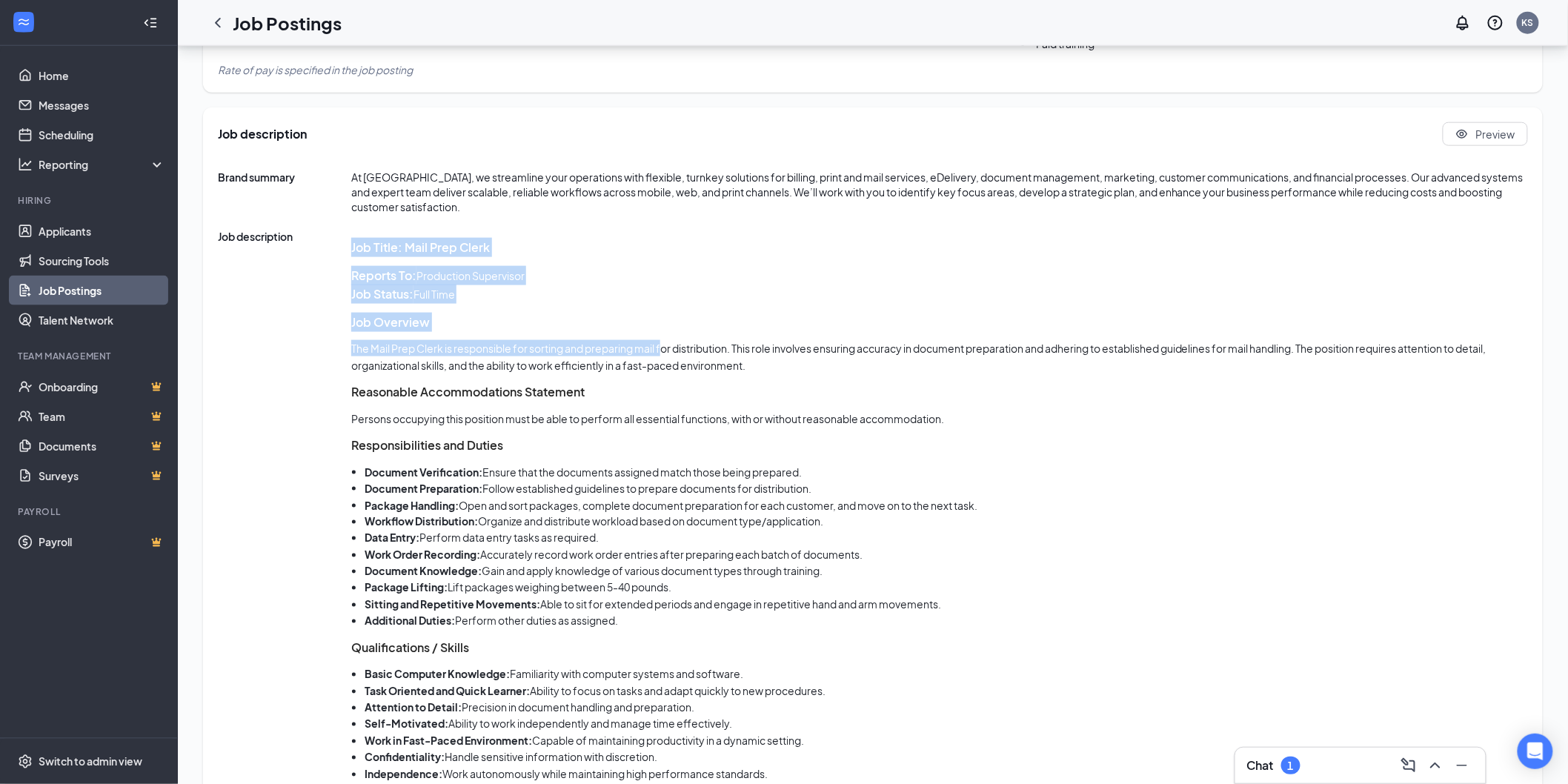
drag, startPoint x: 348, startPoint y: 321, endPoint x: 664, endPoint y: 353, distance: 317.6
click at [664, 353] on div "Job description Job Title: Mail Prep Clerk Reports To: Production Supervisor Jo…" at bounding box center [873, 610] width 1310 height 763
drag, startPoint x: 664, startPoint y: 346, endPoint x: 515, endPoint y: 330, distance: 149.9
click at [662, 345] on p "The Mail Prep Clerk is responsible for sorting and preparing mail for distribut…" at bounding box center [939, 356] width 1177 height 33
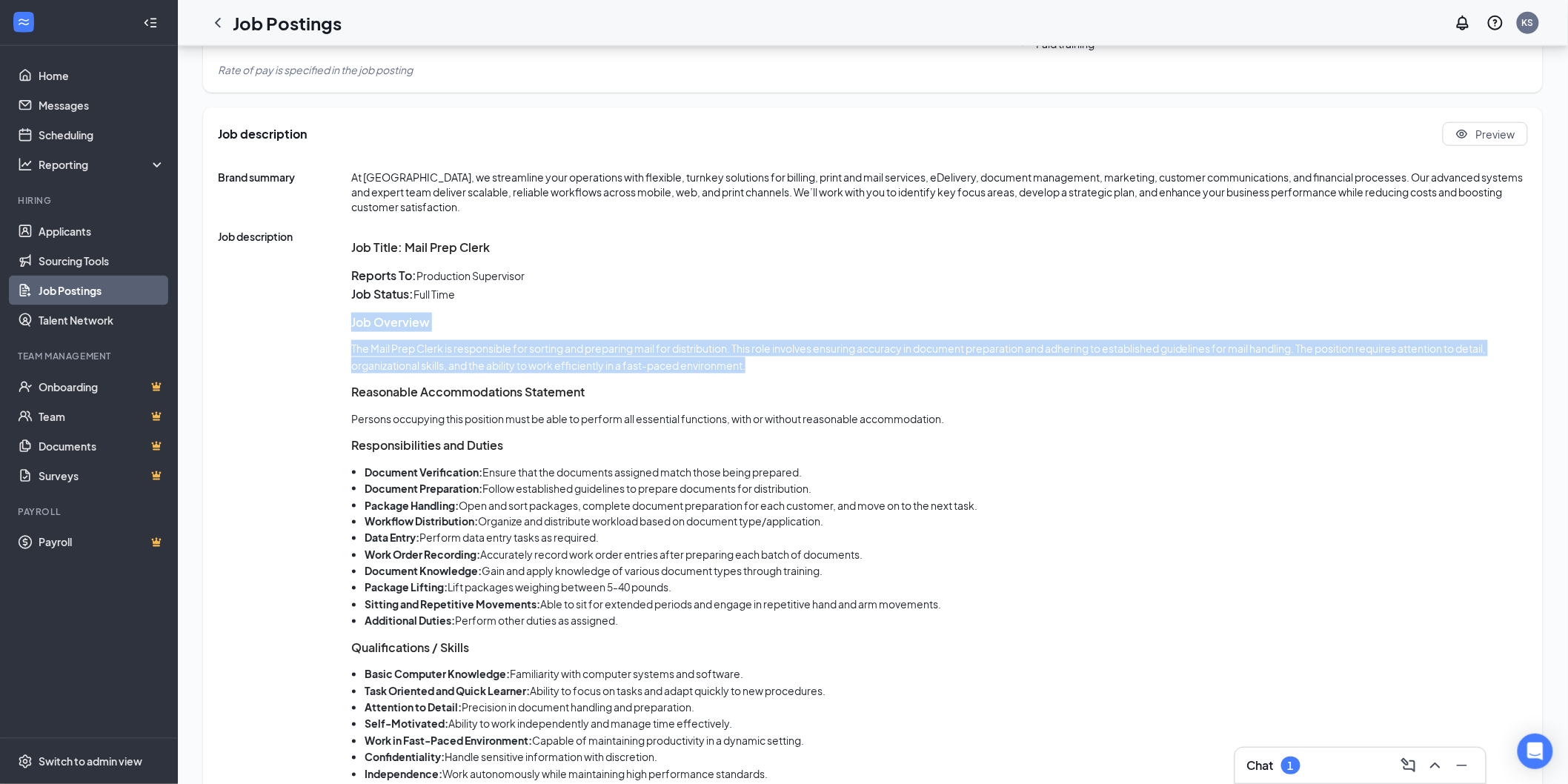
drag, startPoint x: 756, startPoint y: 363, endPoint x: 351, endPoint y: 325, distance: 406.8
click at [351, 325] on div "Job Title: Mail Prep Clerk Reports To: Production Supervisor Job Status: [DEMOG…" at bounding box center [939, 616] width 1177 height 755
copy div "Job Overview The Mail Prep Clerk is responsible for sorting and preparing mail …"
click at [220, 19] on icon "ChevronLeft" at bounding box center [217, 23] width 18 height 18
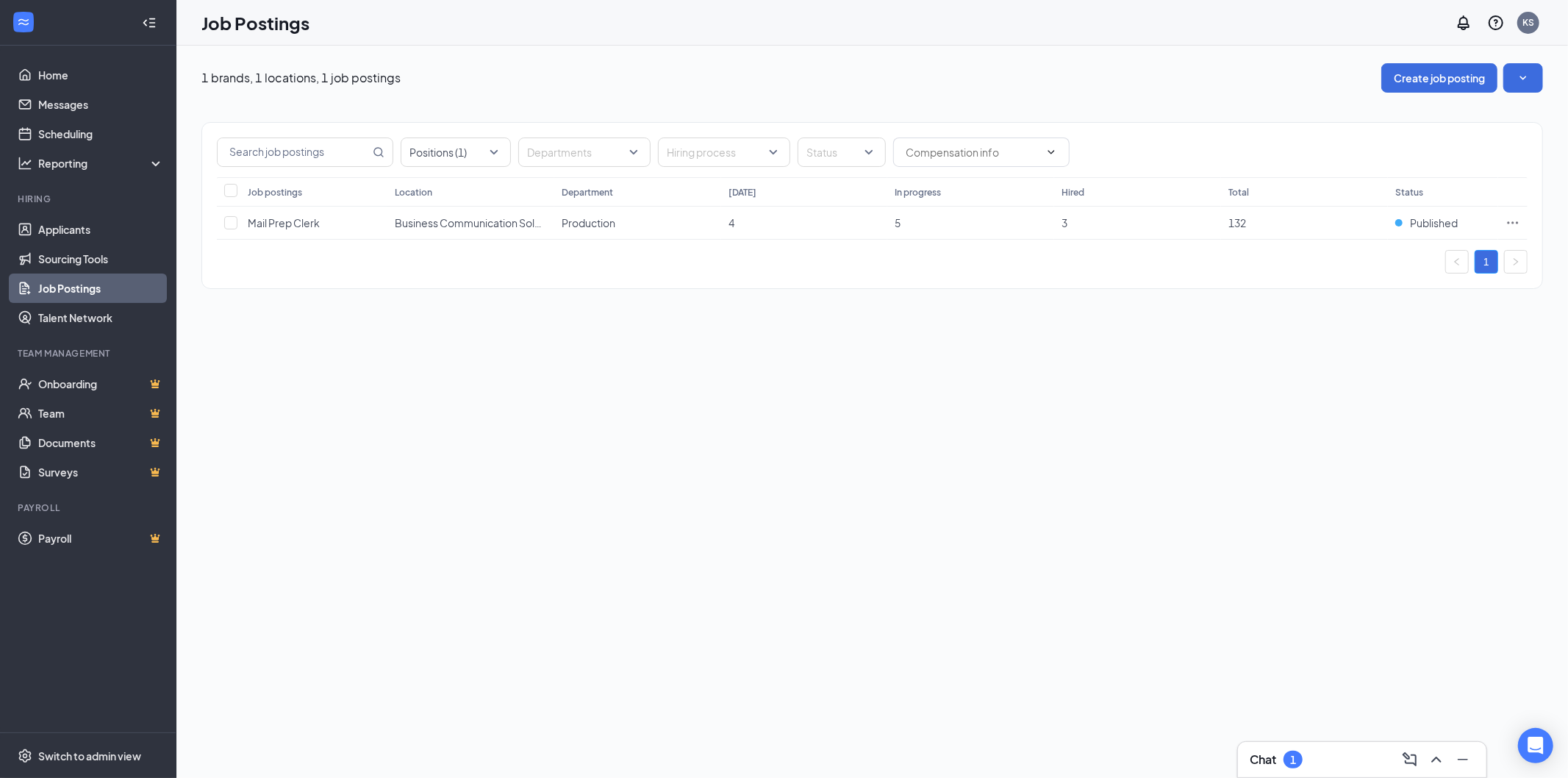
click at [82, 289] on link "Job Postings" at bounding box center [101, 288] width 126 height 29
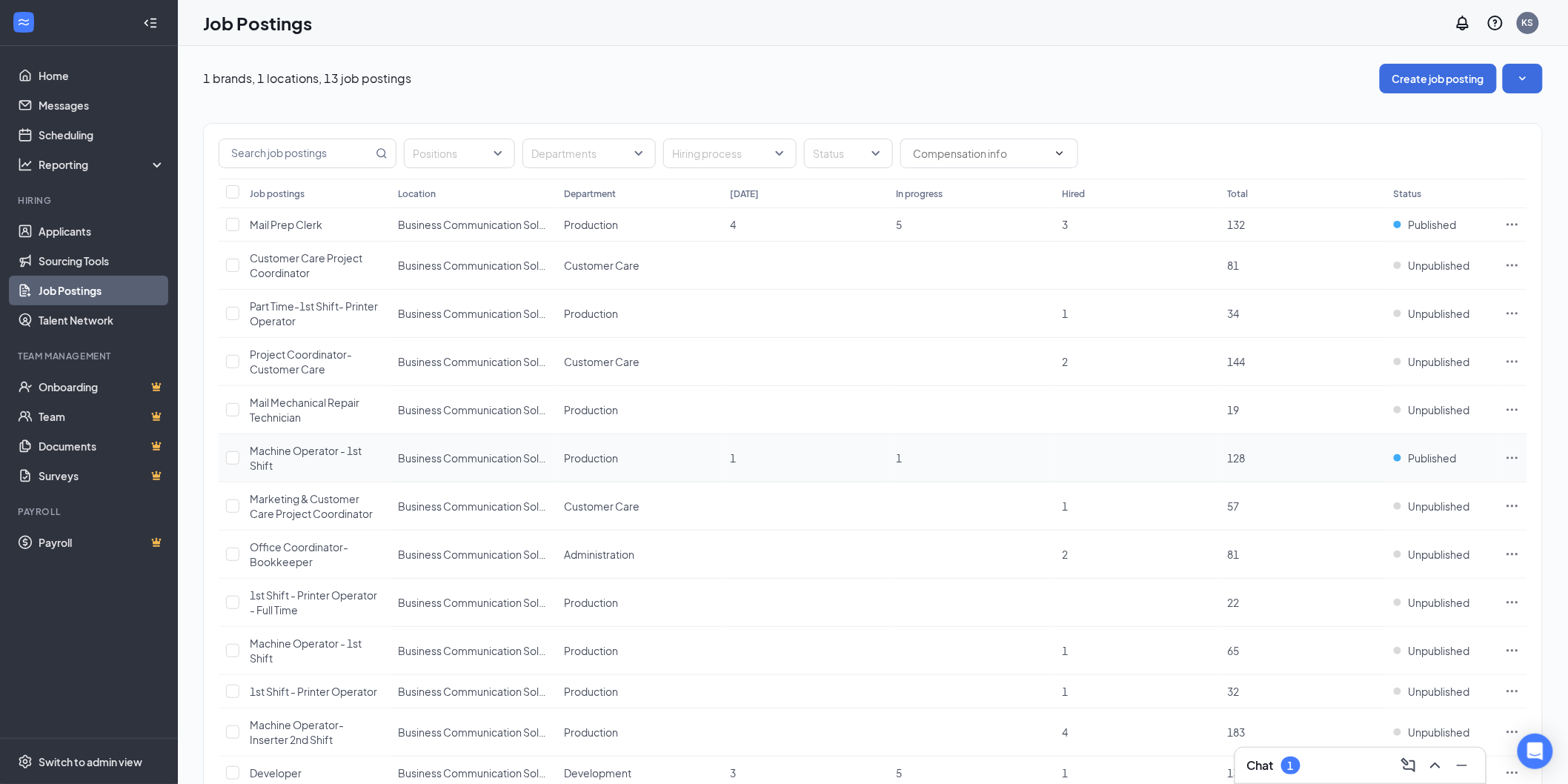
click at [342, 449] on span "Machine Operator - 1st Shift" at bounding box center [305, 457] width 112 height 28
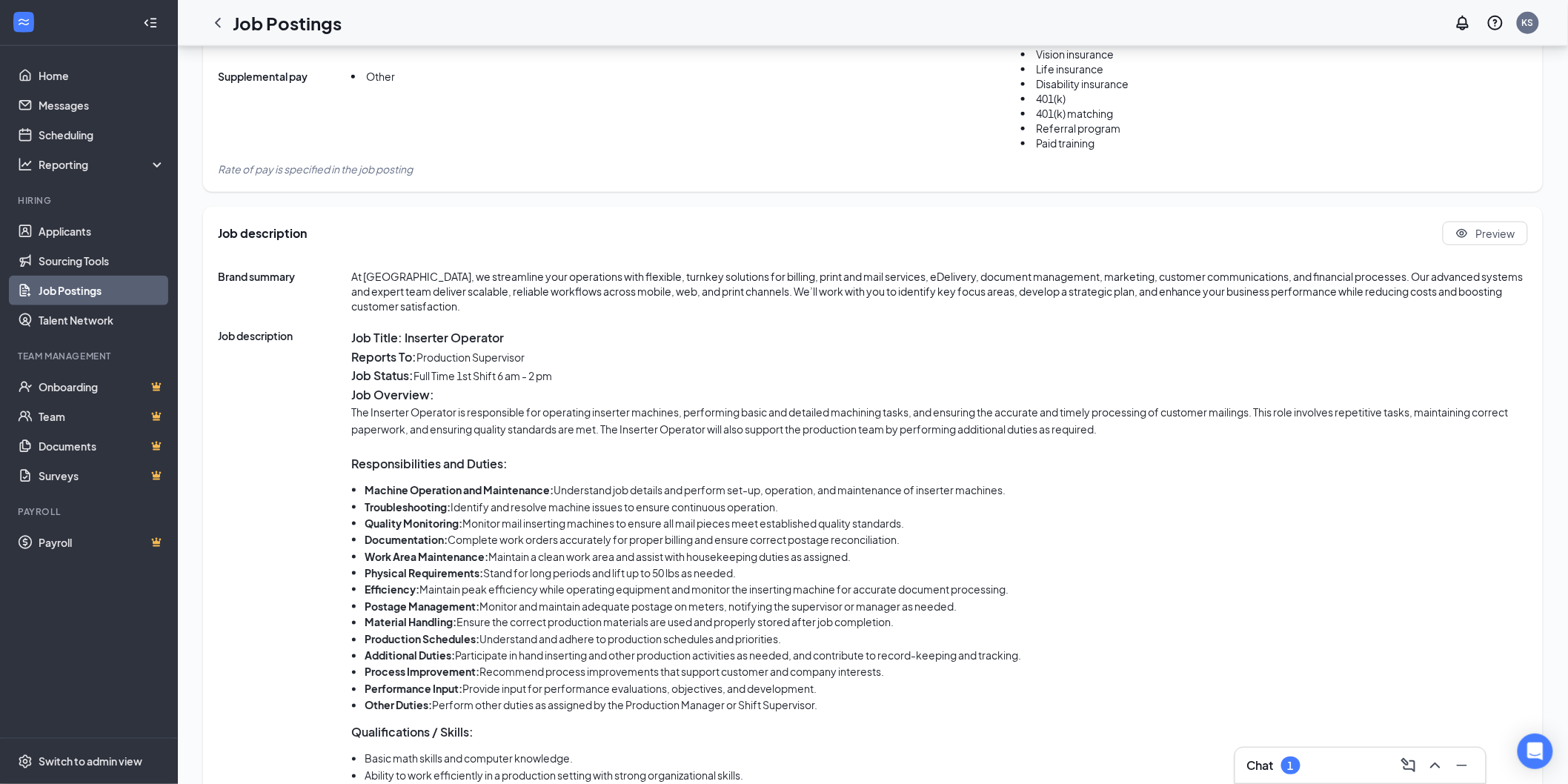
scroll to position [575, 0]
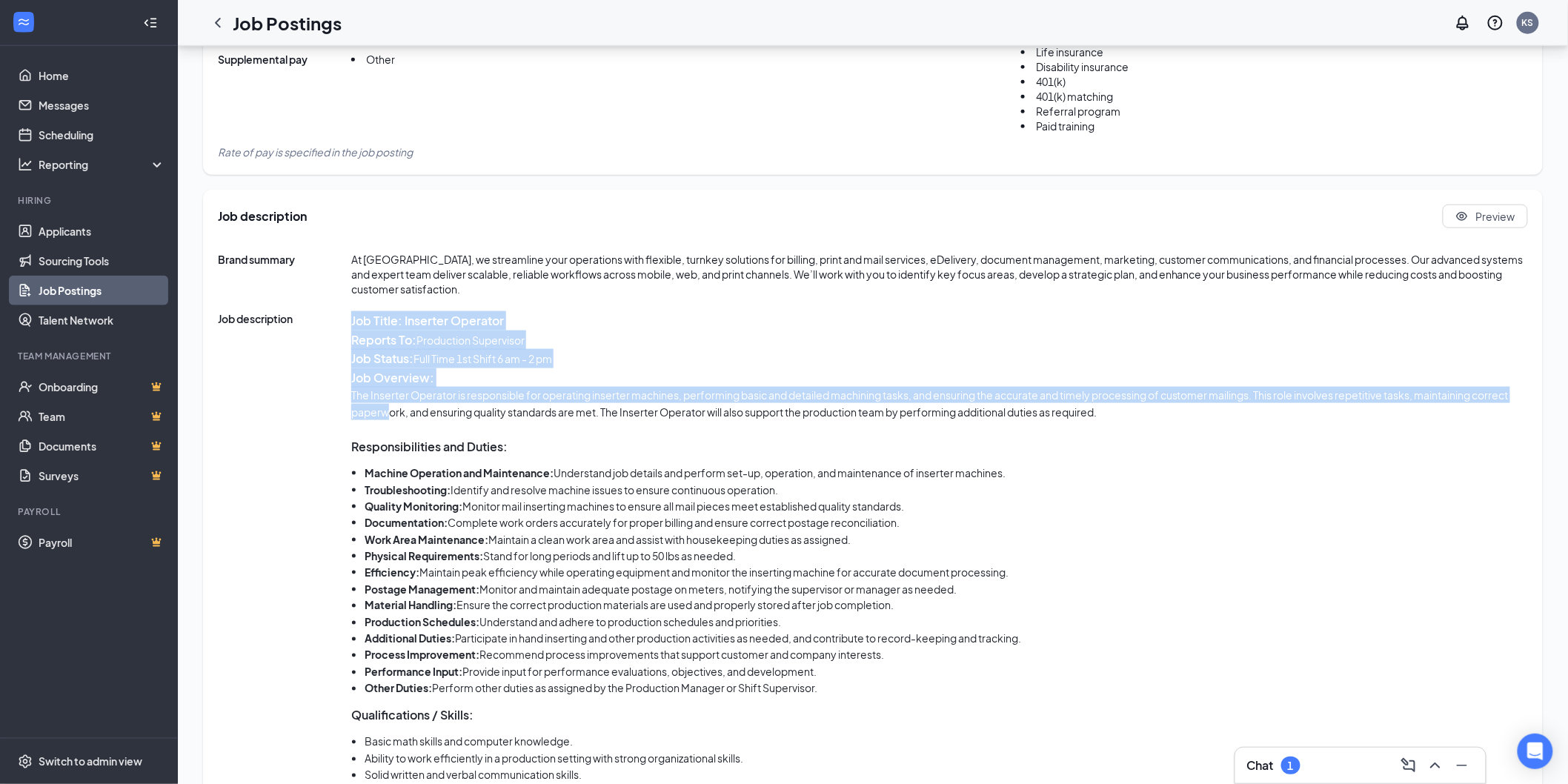
drag, startPoint x: 348, startPoint y: 376, endPoint x: 391, endPoint y: 415, distance: 58.1
click at [391, 415] on div "Job description Job Title: Inserter Operator Reports To: Production Supervisor …" at bounding box center [873, 755] width 1310 height 889
click at [393, 404] on p "The Inserter Operator is responsible for operating inserter machines, performin…" at bounding box center [939, 403] width 1177 height 33
click at [348, 373] on span "Job description" at bounding box center [284, 755] width 133 height 889
click at [354, 373] on strong "Job Overview:" at bounding box center [392, 377] width 83 height 15
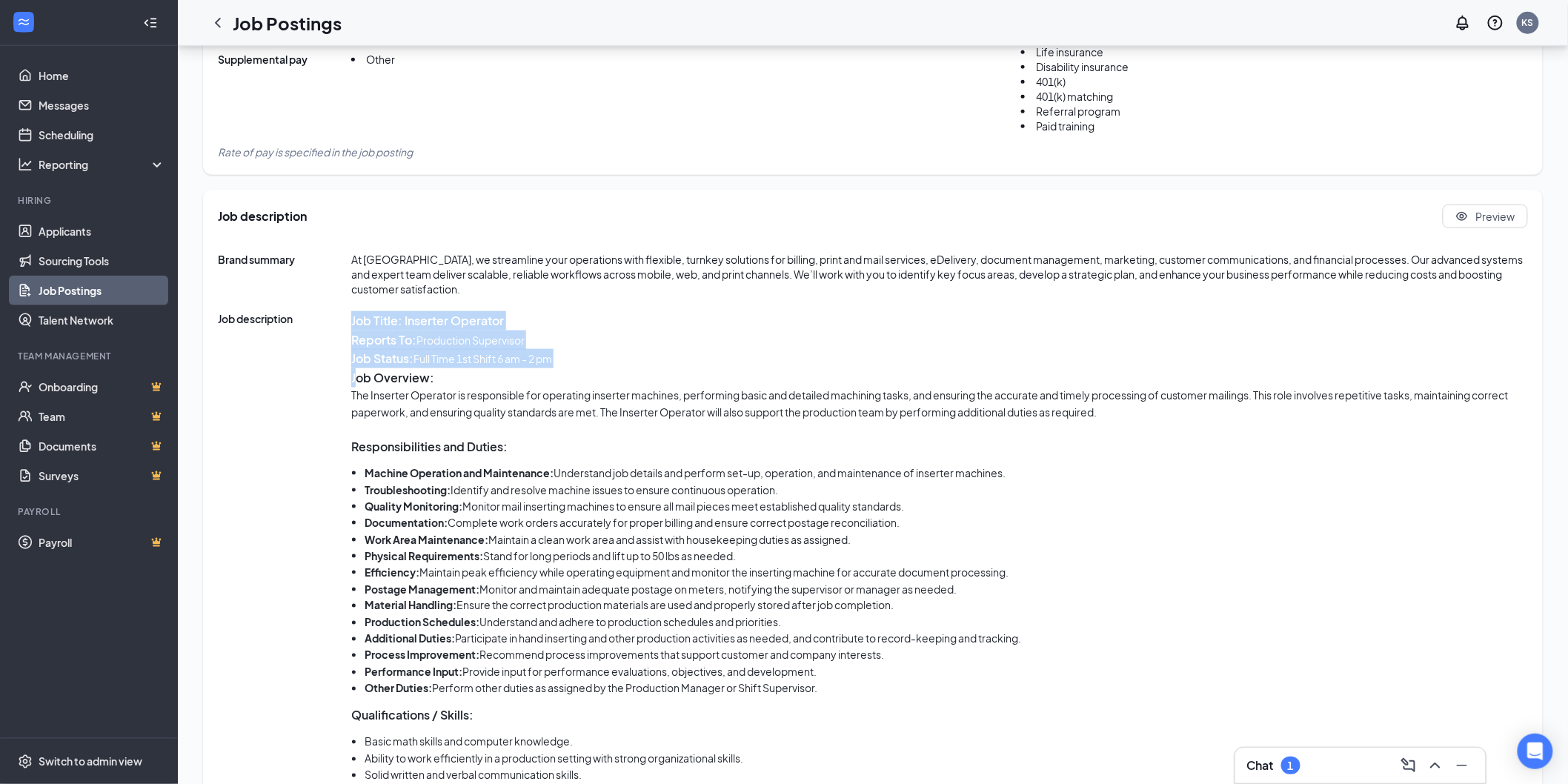
click at [354, 373] on strong "Job Overview:" at bounding box center [392, 377] width 83 height 15
click at [695, 327] on p "Job Title: Inserter Operator" at bounding box center [939, 321] width 1177 height 20
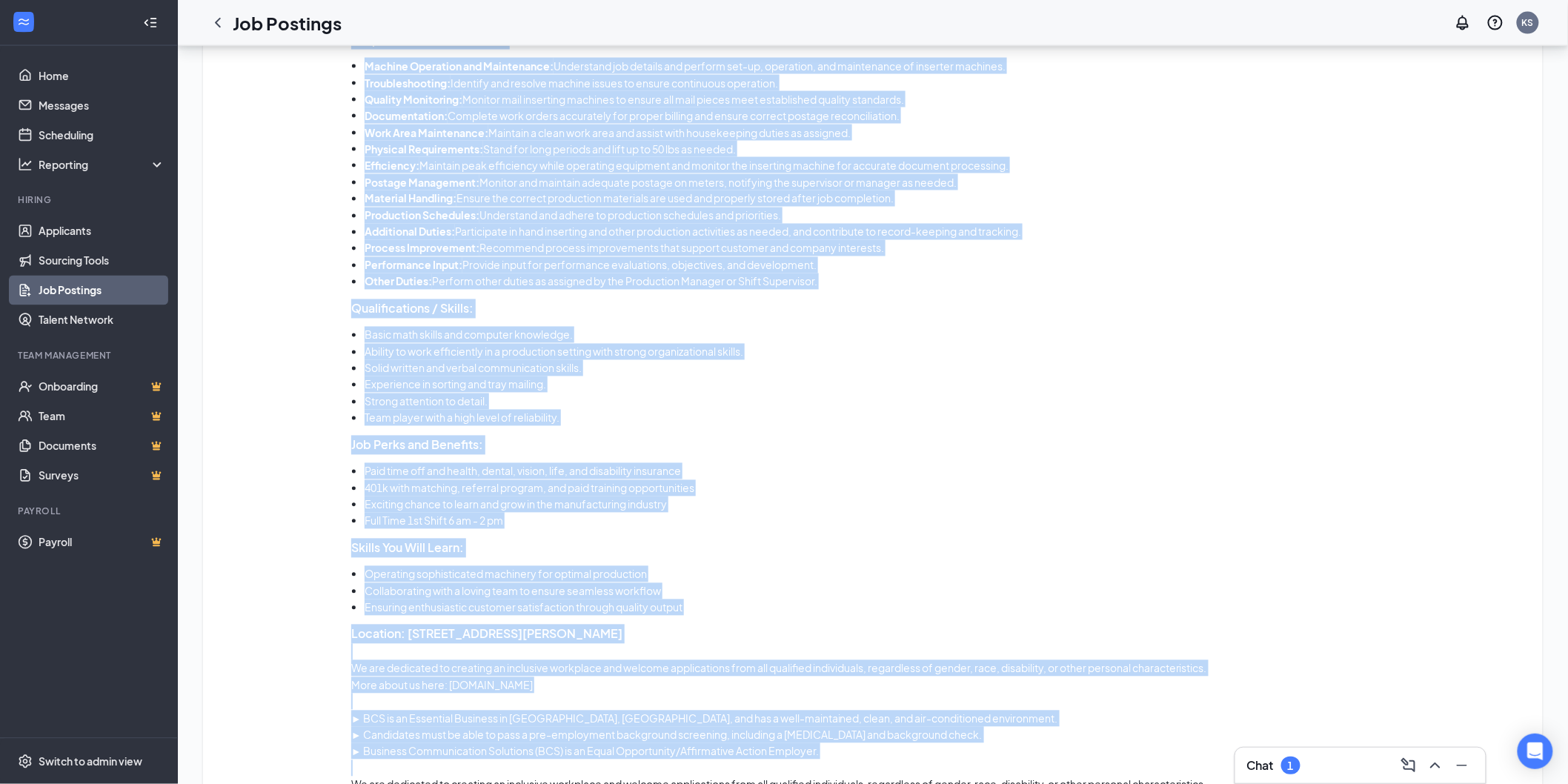
scroll to position [1023, 0]
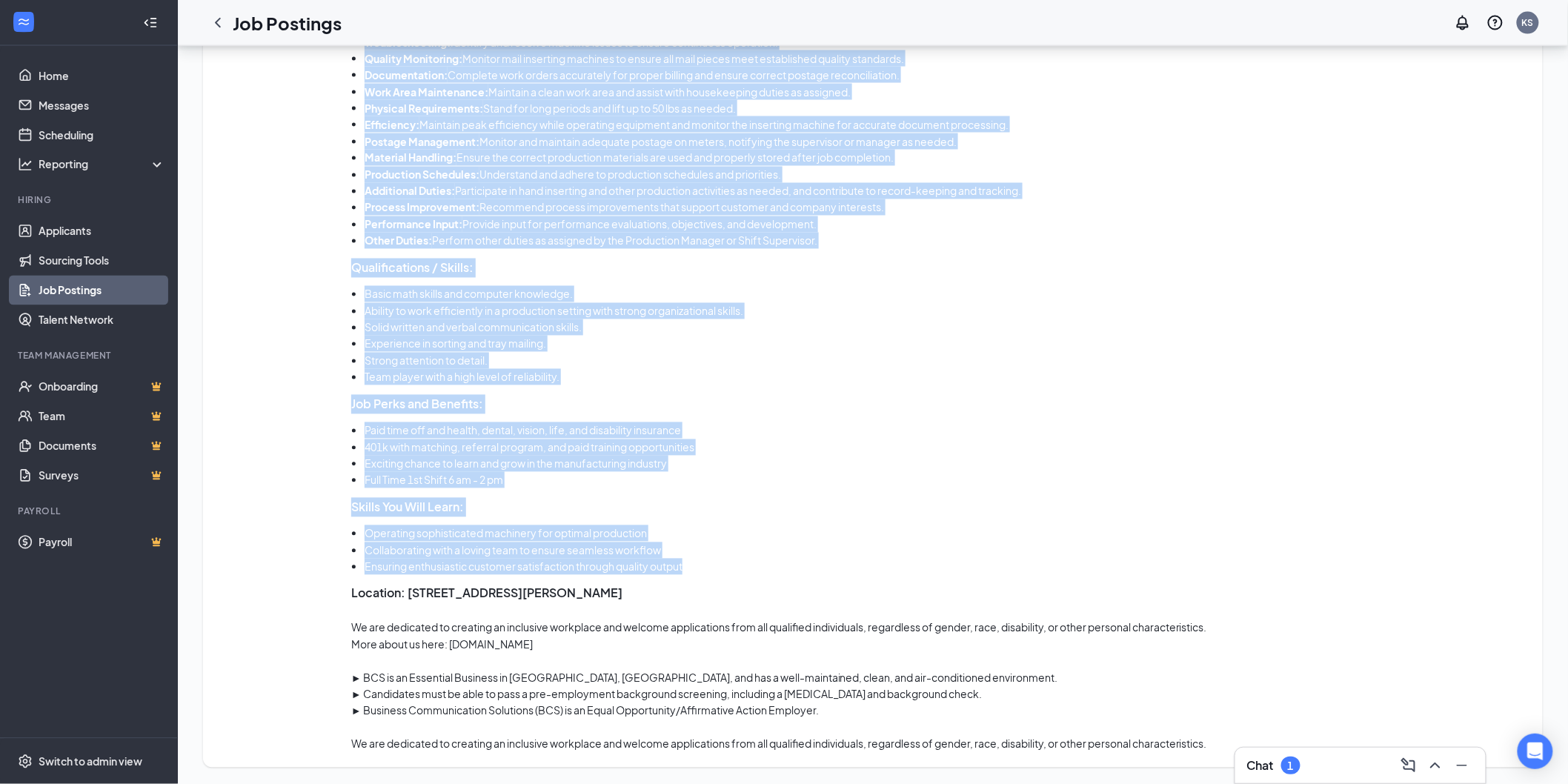
drag, startPoint x: 351, startPoint y: 317, endPoint x: 696, endPoint y: 566, distance: 425.5
click at [696, 566] on div "Job Title: Inserter Operator Reports To: Production Supervisor Job Status: [DEM…" at bounding box center [939, 308] width 1177 height 889
copy div "Job Title: Inserter Operator Reports To: Production Supervisor Job Status: [DEM…"
click at [846, 430] on li "Paid time off and health, dental, vision, life, and disability insurance" at bounding box center [946, 430] width 1163 height 16
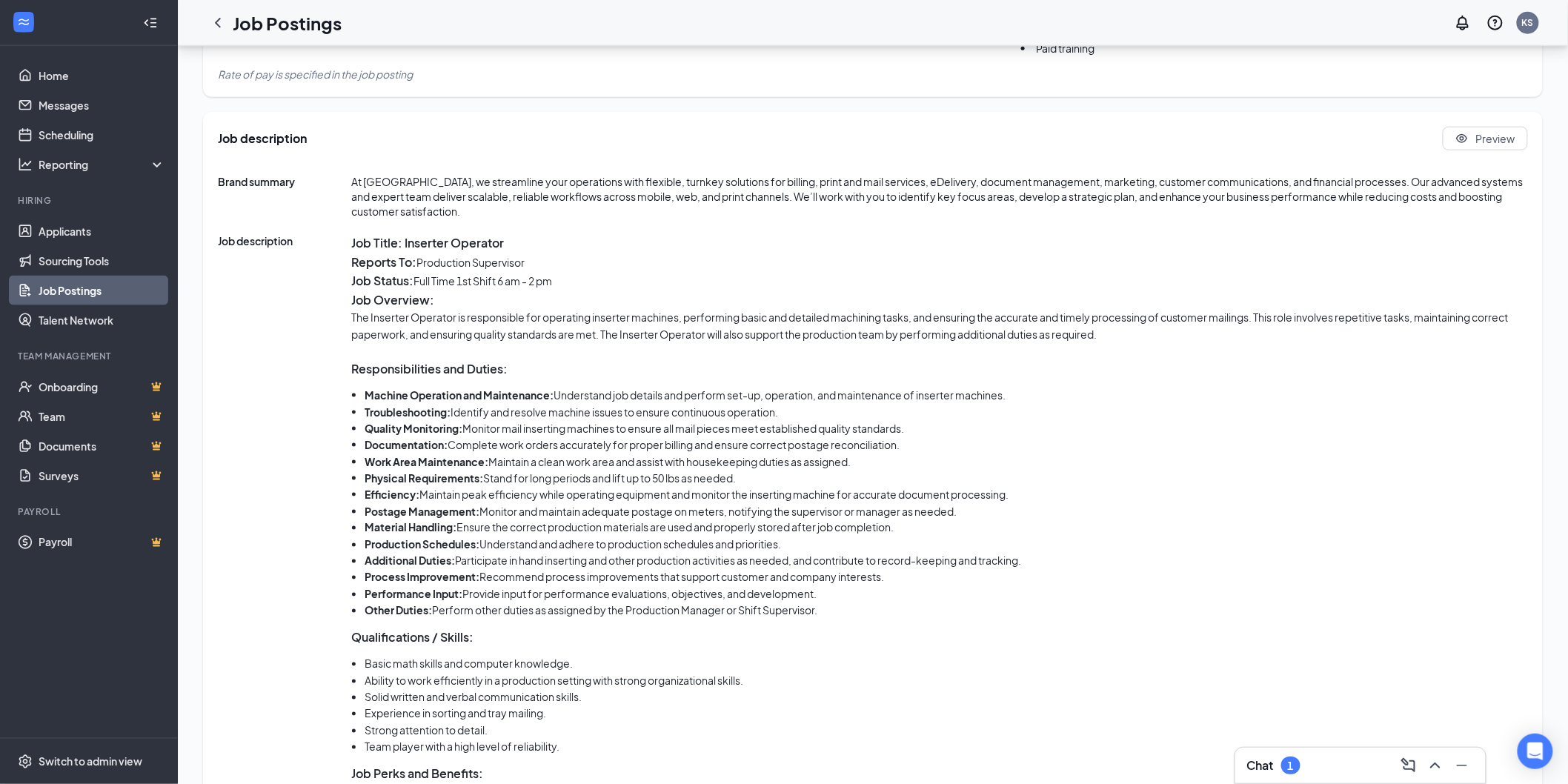
scroll to position [611, 0]
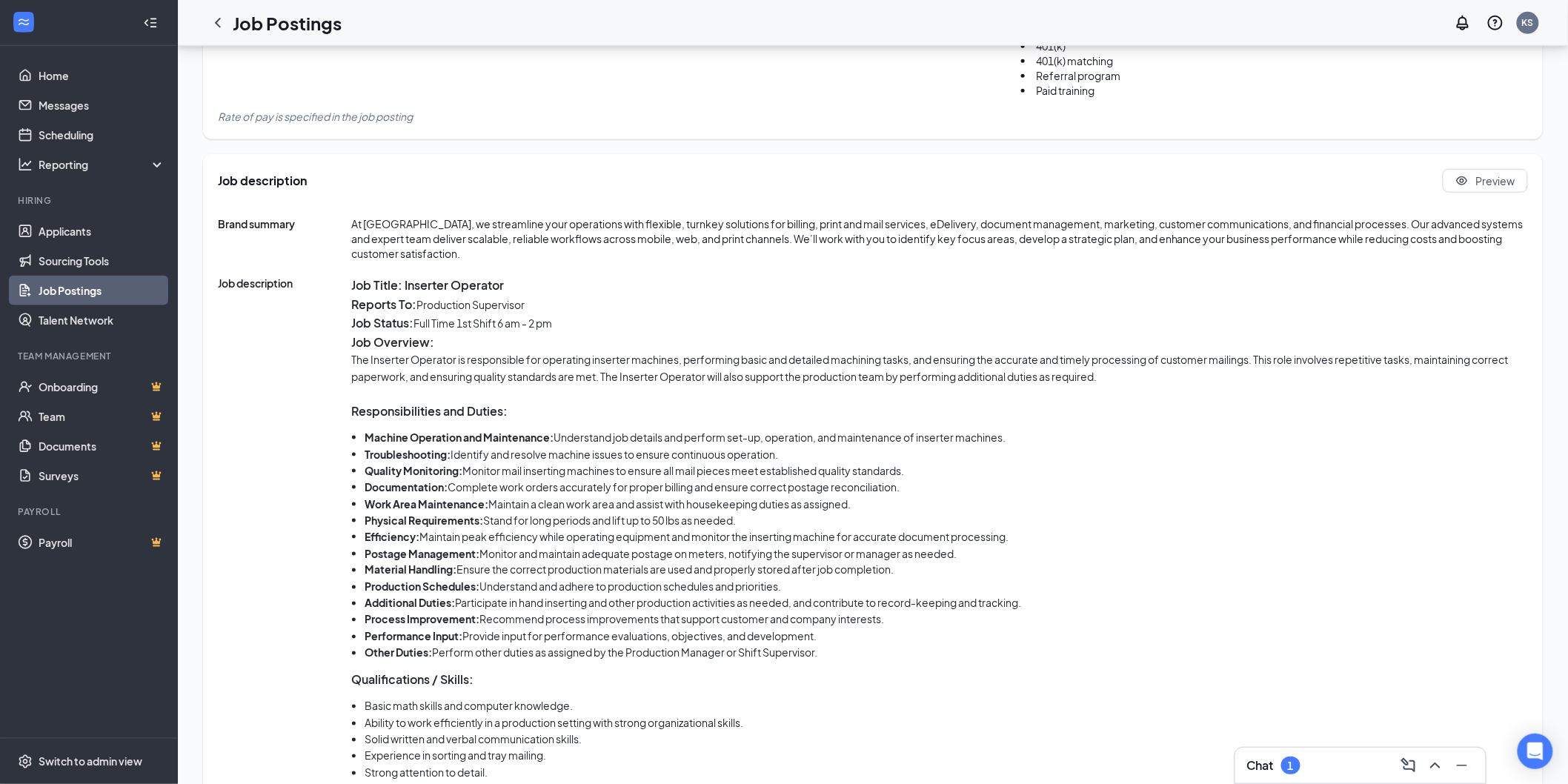
drag, startPoint x: 559, startPoint y: 323, endPoint x: 417, endPoint y: 325, distance: 142.0
click at [417, 325] on p "Job Status: [DEMOGRAPHIC_DATA] 1st Shift 6 am - 2 pm" at bounding box center [939, 323] width 1177 height 20
copy p "Full Time 1st Shift 6 am - 2 pm"
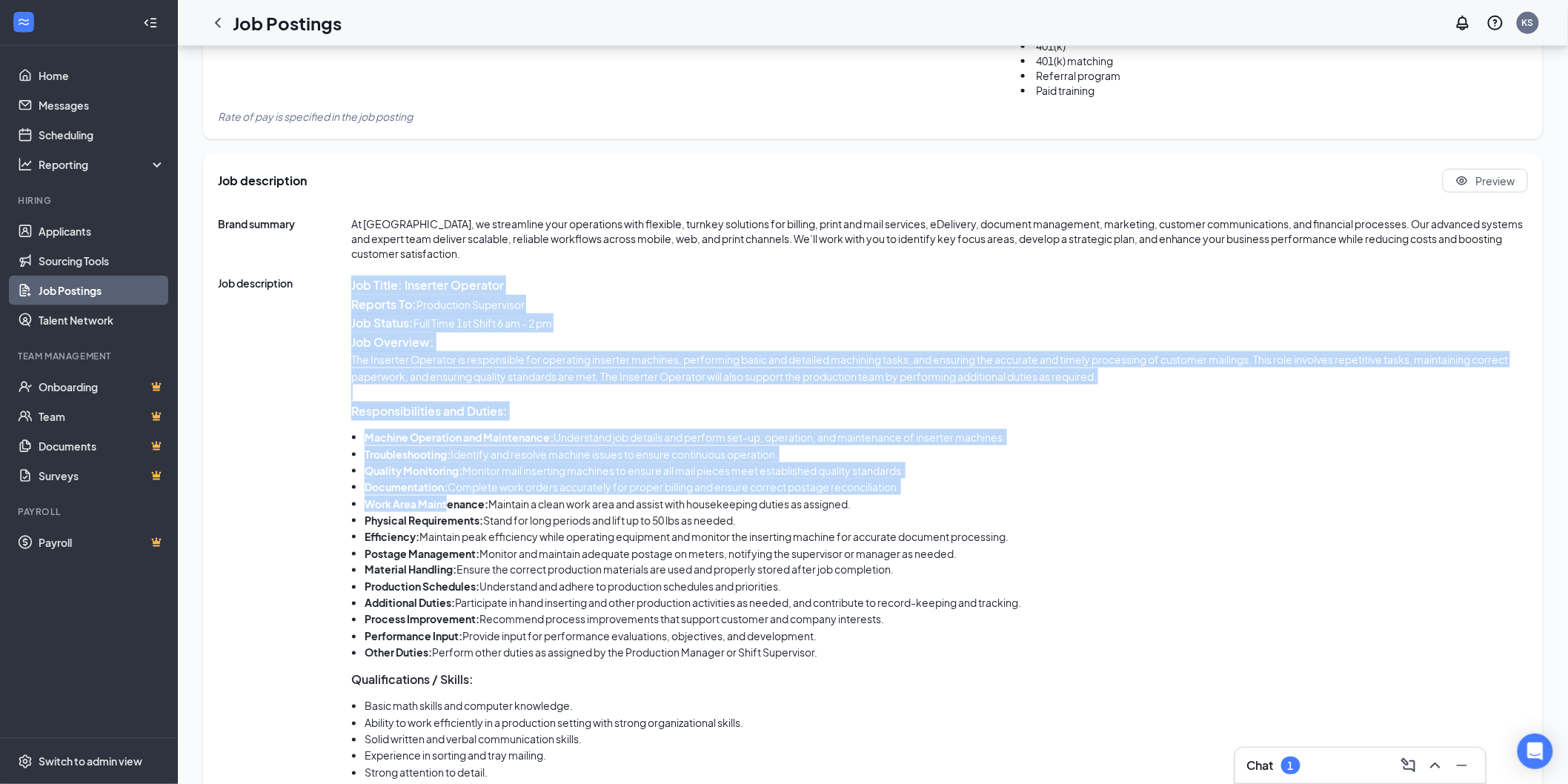
drag, startPoint x: 346, startPoint y: 407, endPoint x: 454, endPoint y: 463, distance: 121.7
click at [449, 480] on div "Job description Job Title: Inserter Operator Reports To: Production Supervisor …" at bounding box center [873, 720] width 1310 height 889
click at [454, 464] on strong "Quality Monitoring:" at bounding box center [413, 470] width 98 height 13
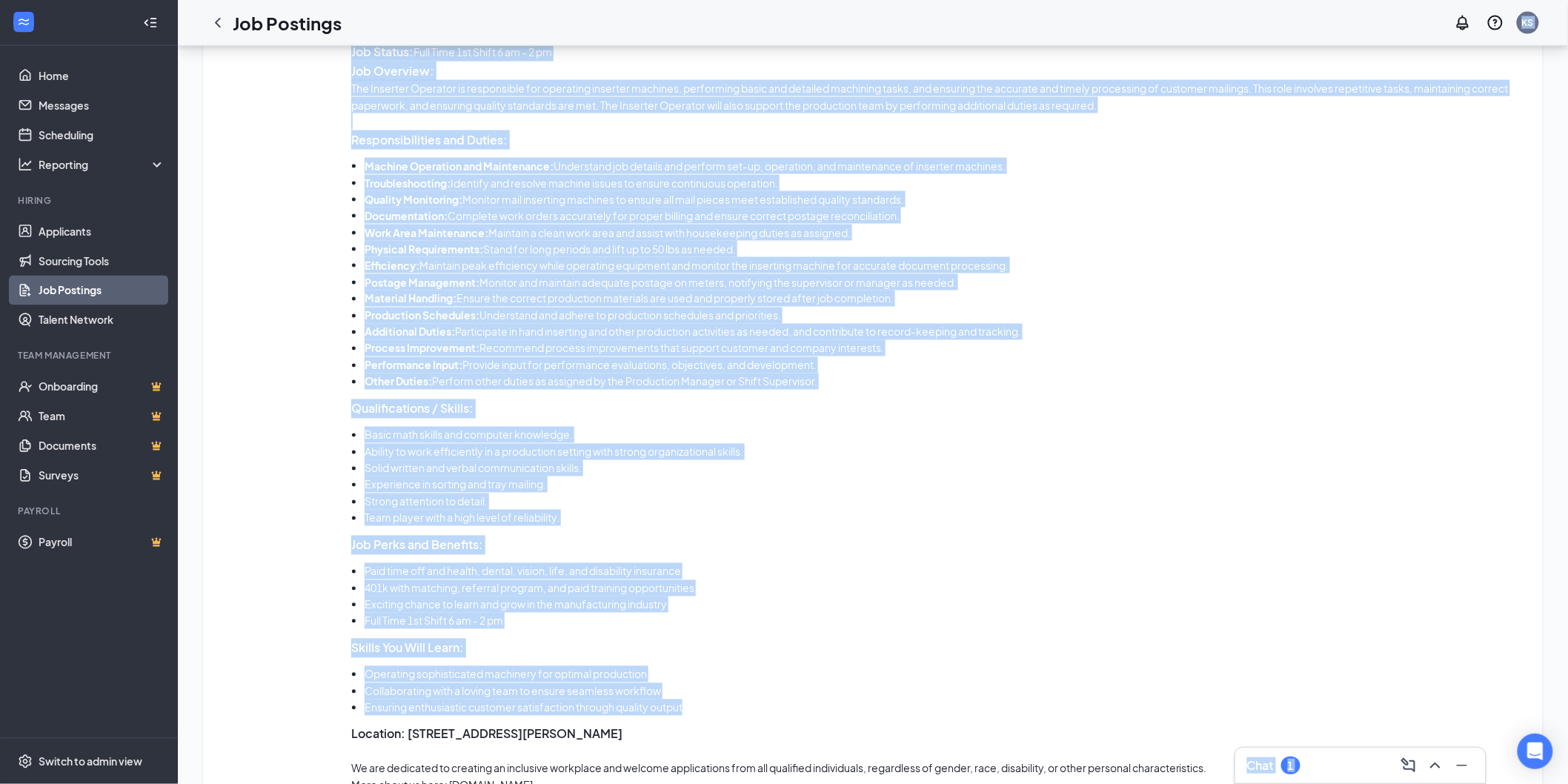
scroll to position [753, 0]
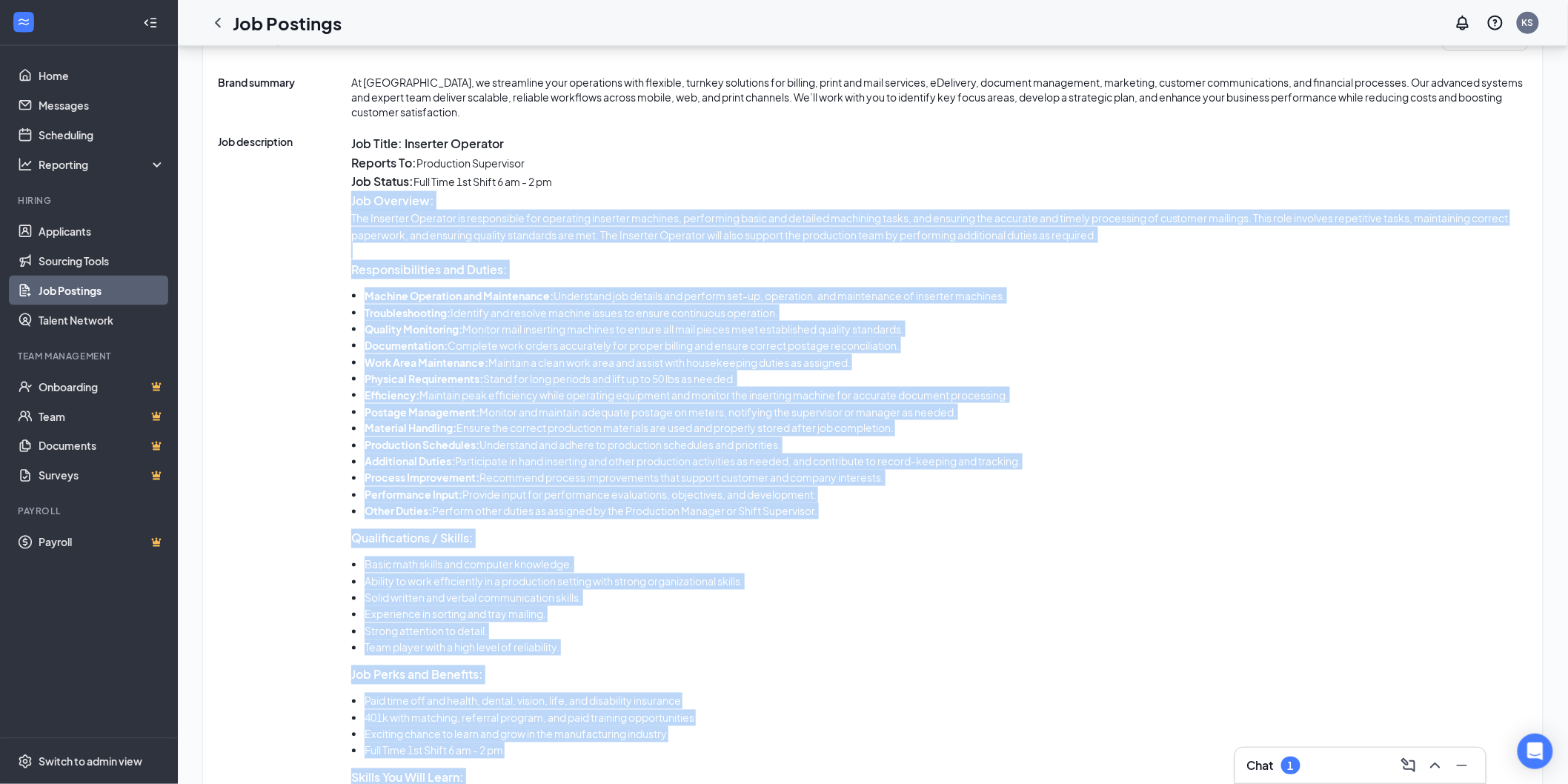
drag, startPoint x: 690, startPoint y: 568, endPoint x: 352, endPoint y: 199, distance: 500.4
click at [352, 199] on div "Job Title: Inserter Operator Reports To: Production Supervisor Job Status: [DEM…" at bounding box center [939, 578] width 1177 height 889
copy div "Job Overview: The Inserter Operator is responsible for operating inserter machi…"
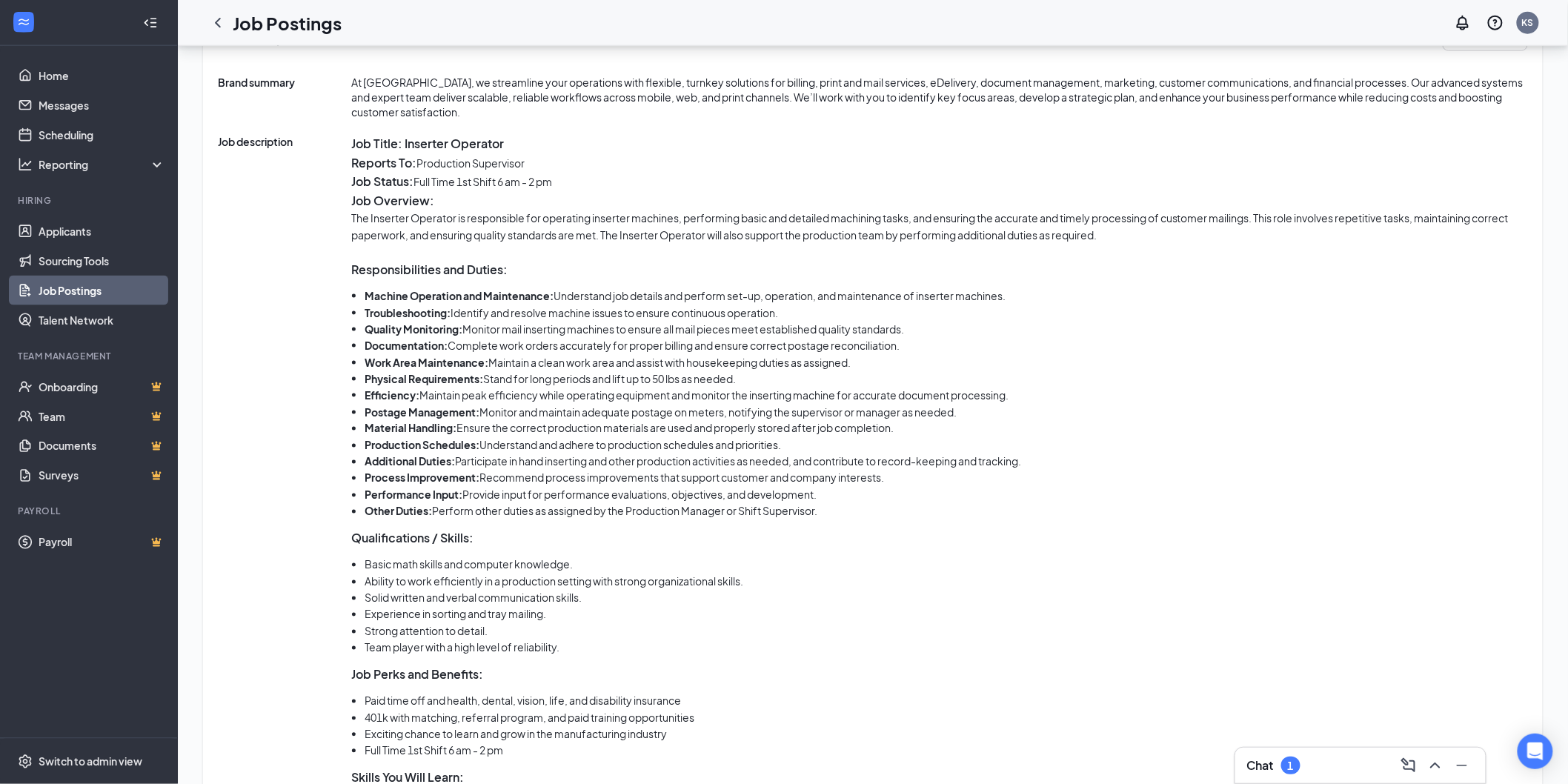
click at [839, 153] on p "Reports To: Production Supervisor" at bounding box center [939, 163] width 1177 height 20
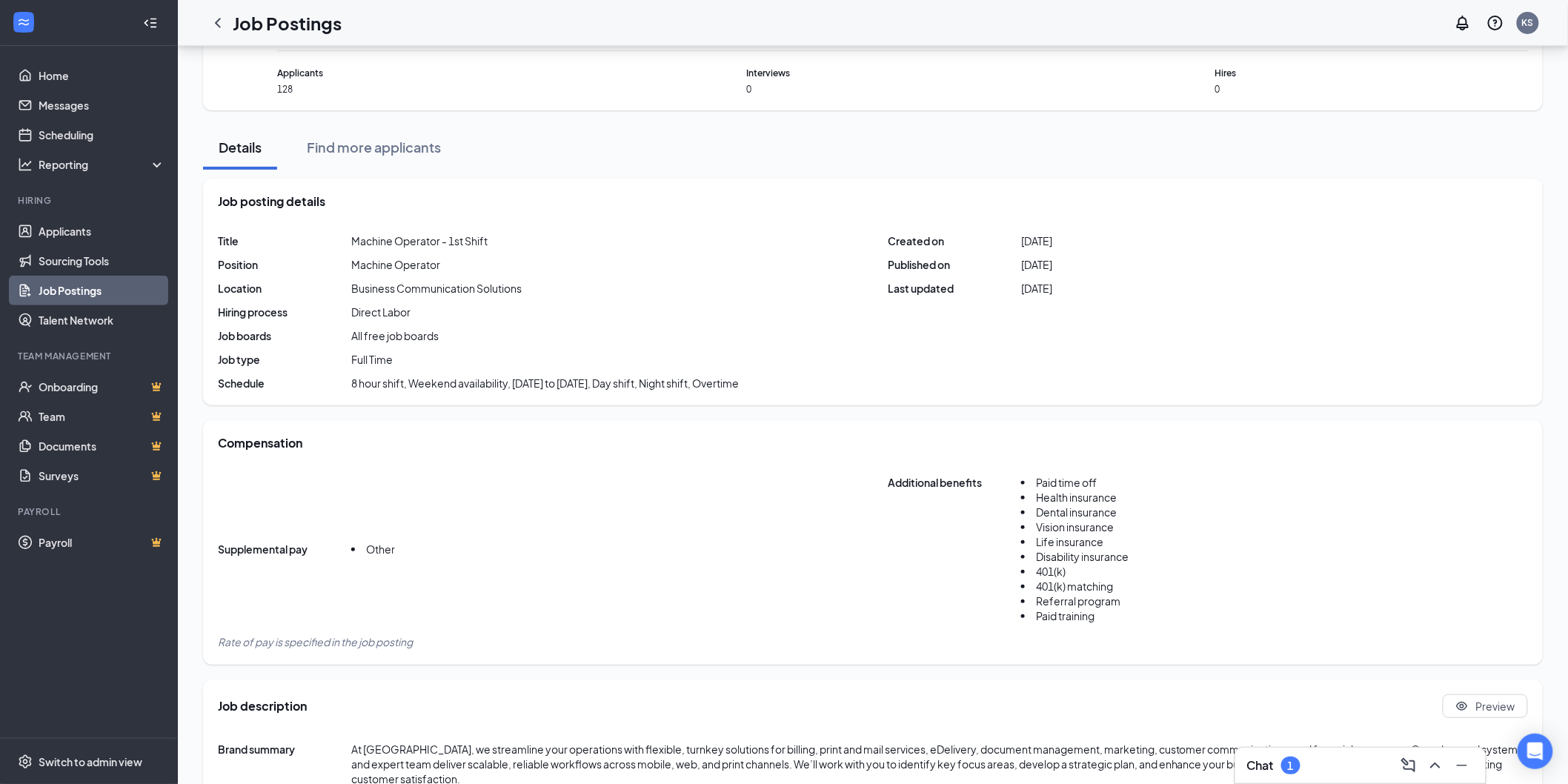
scroll to position [0, 0]
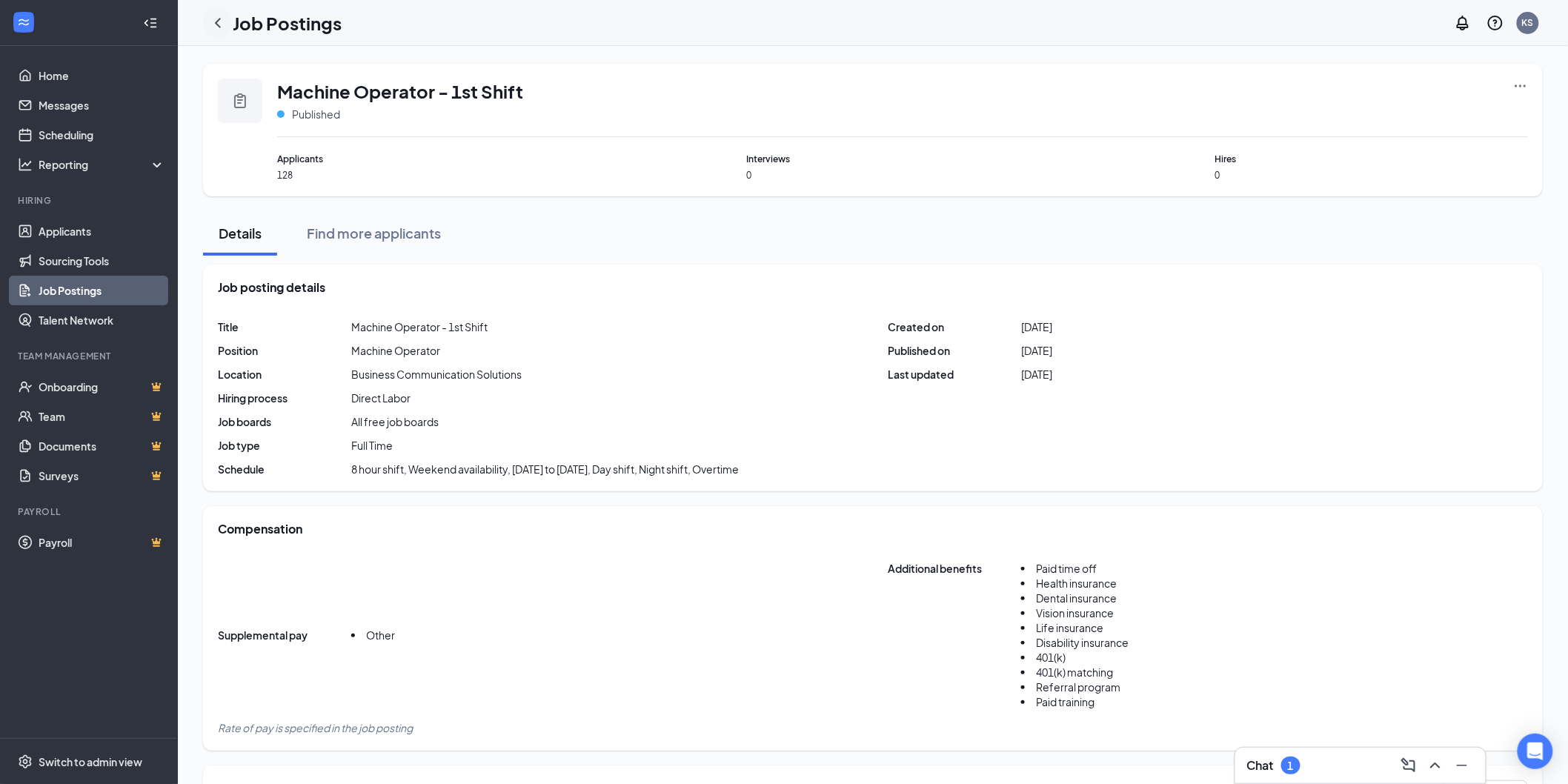
click at [218, 15] on icon "ChevronLeft" at bounding box center [217, 23] width 18 height 18
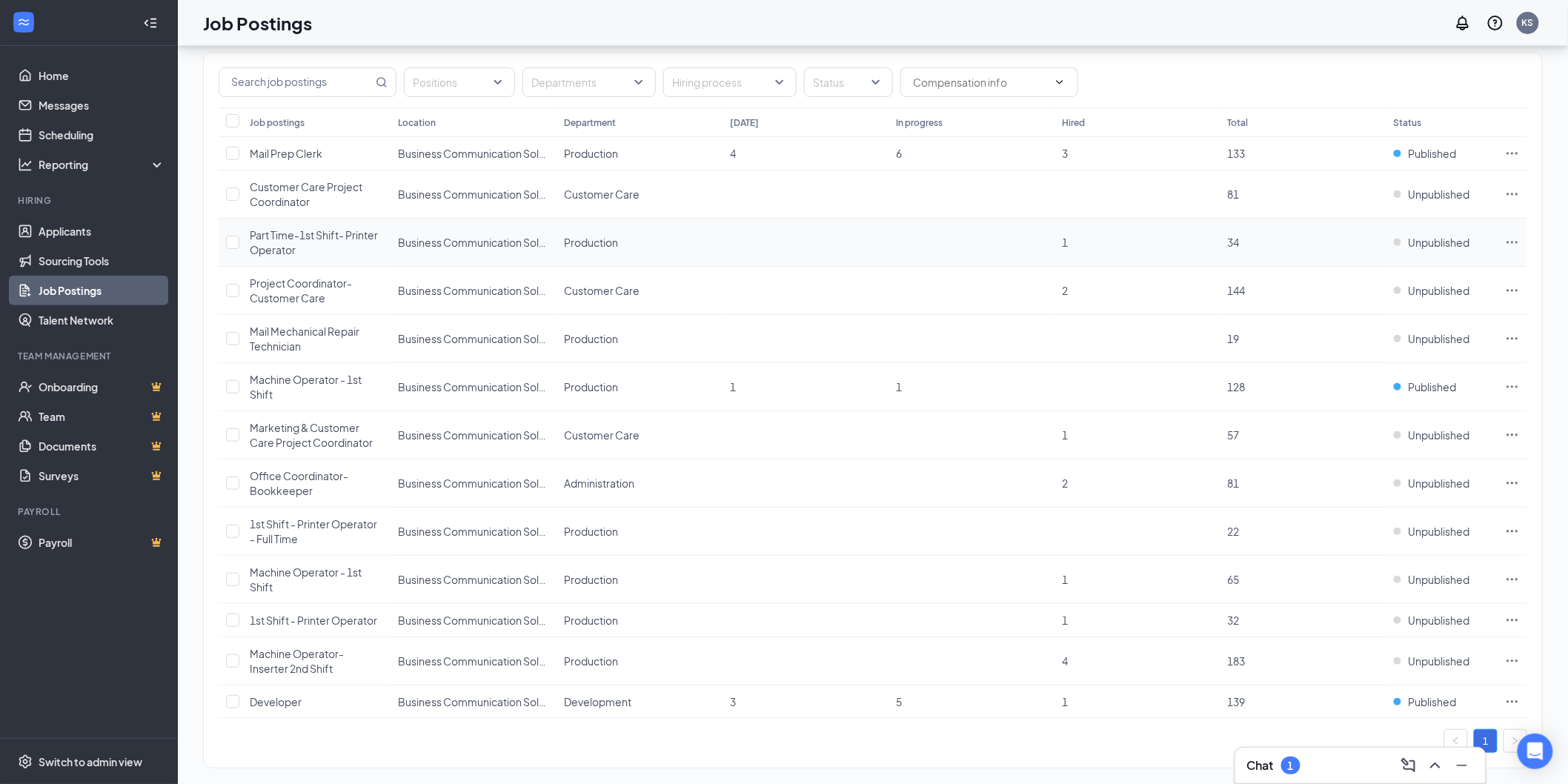
scroll to position [89, 0]
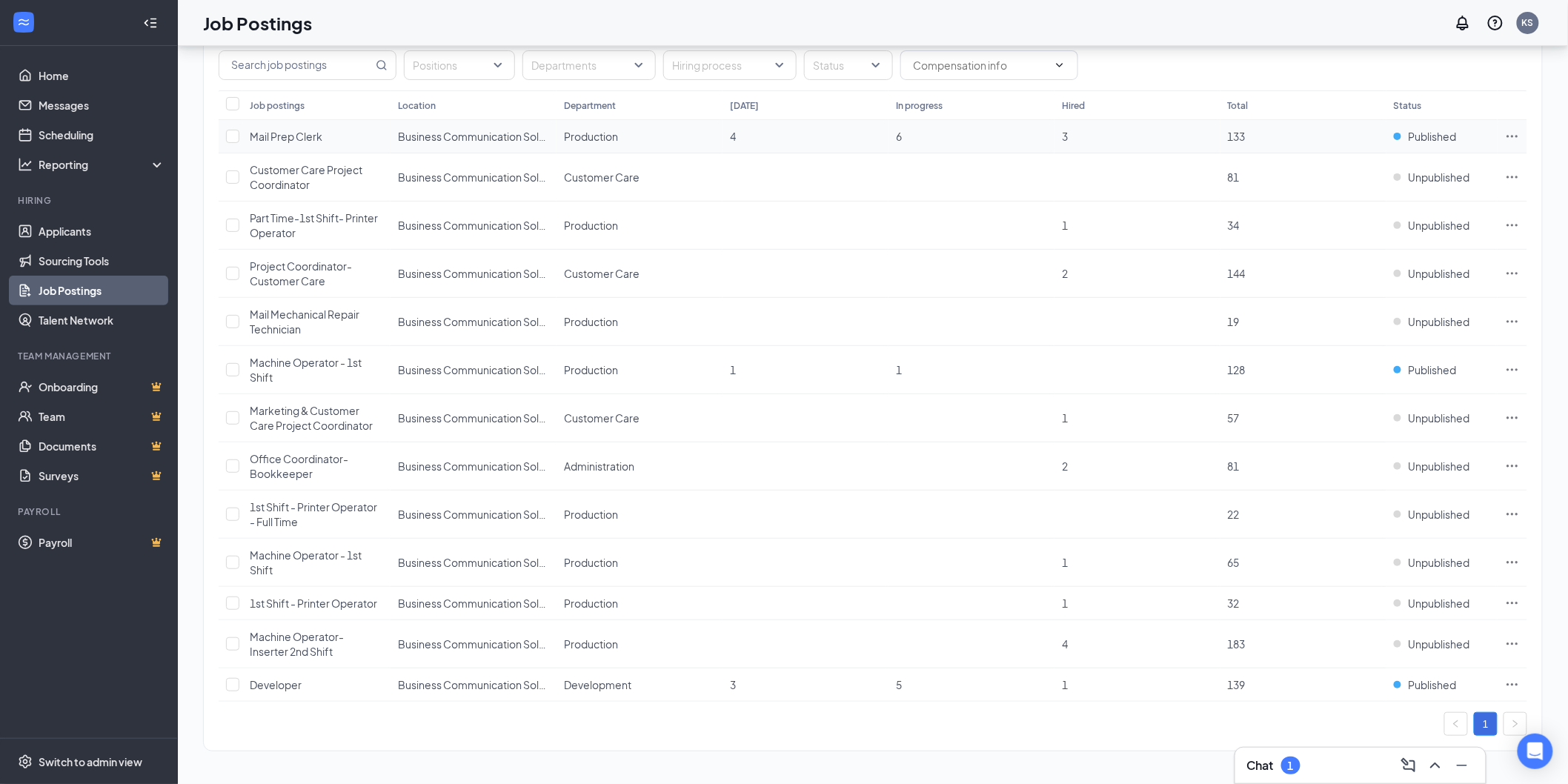
click at [285, 137] on span "Mail Prep Clerk" at bounding box center [285, 136] width 72 height 13
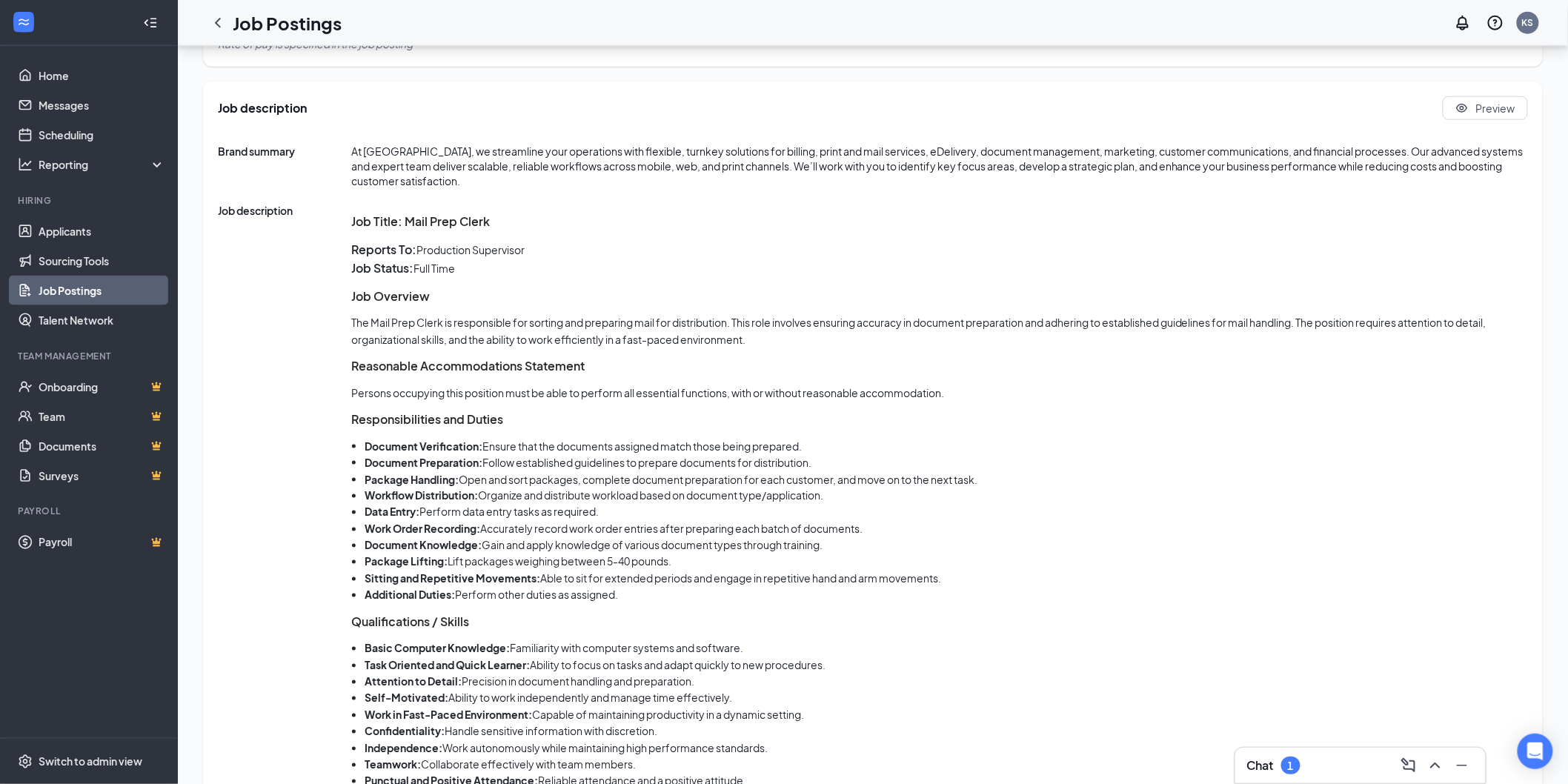
scroll to position [741, 0]
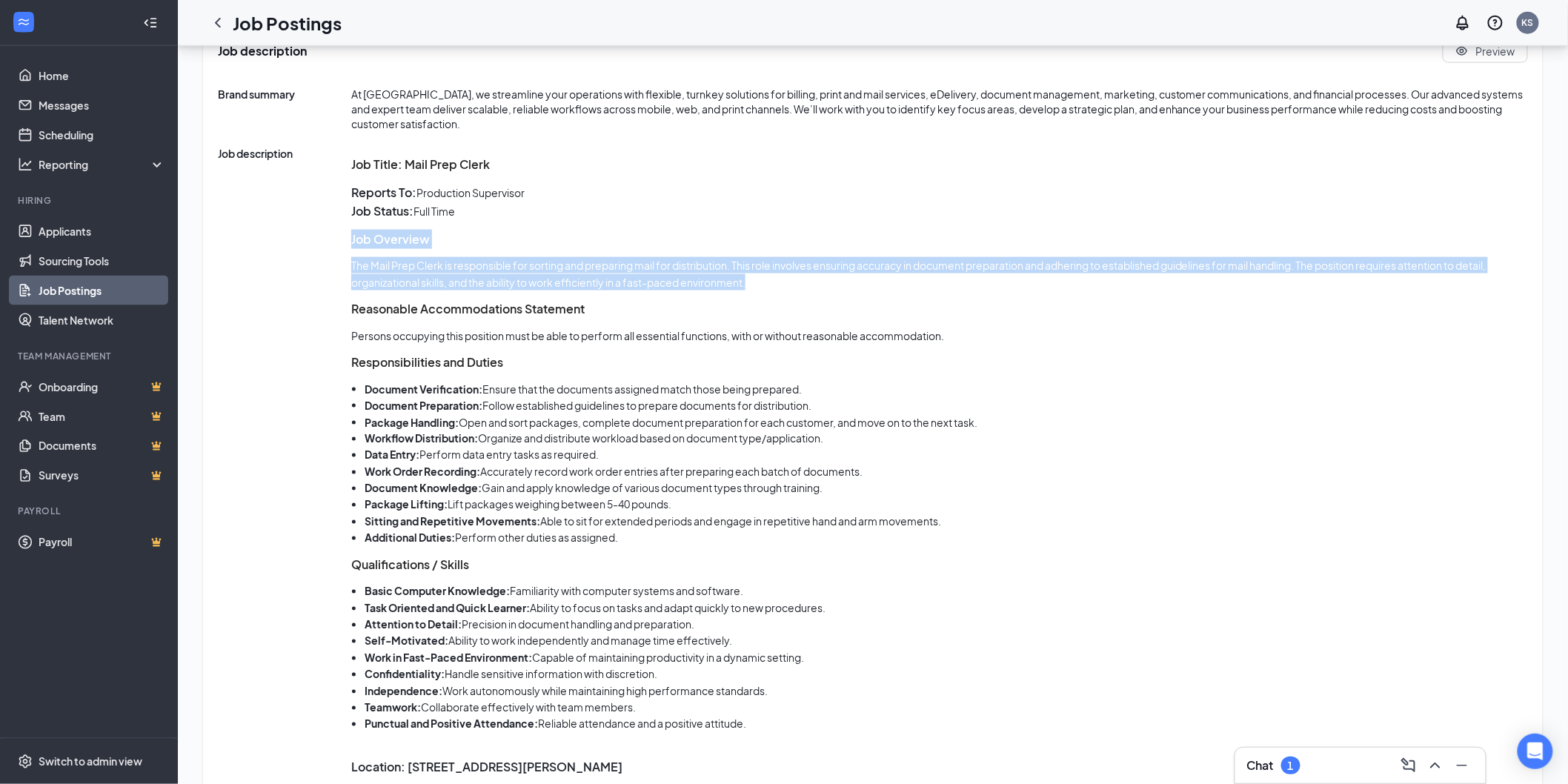
drag, startPoint x: 351, startPoint y: 234, endPoint x: 754, endPoint y: 284, distance: 406.1
click at [754, 284] on div "Job Title: Mail Prep Clerk Reports To: Production Supervisor Job Status: [DEMOG…" at bounding box center [939, 533] width 1177 height 755
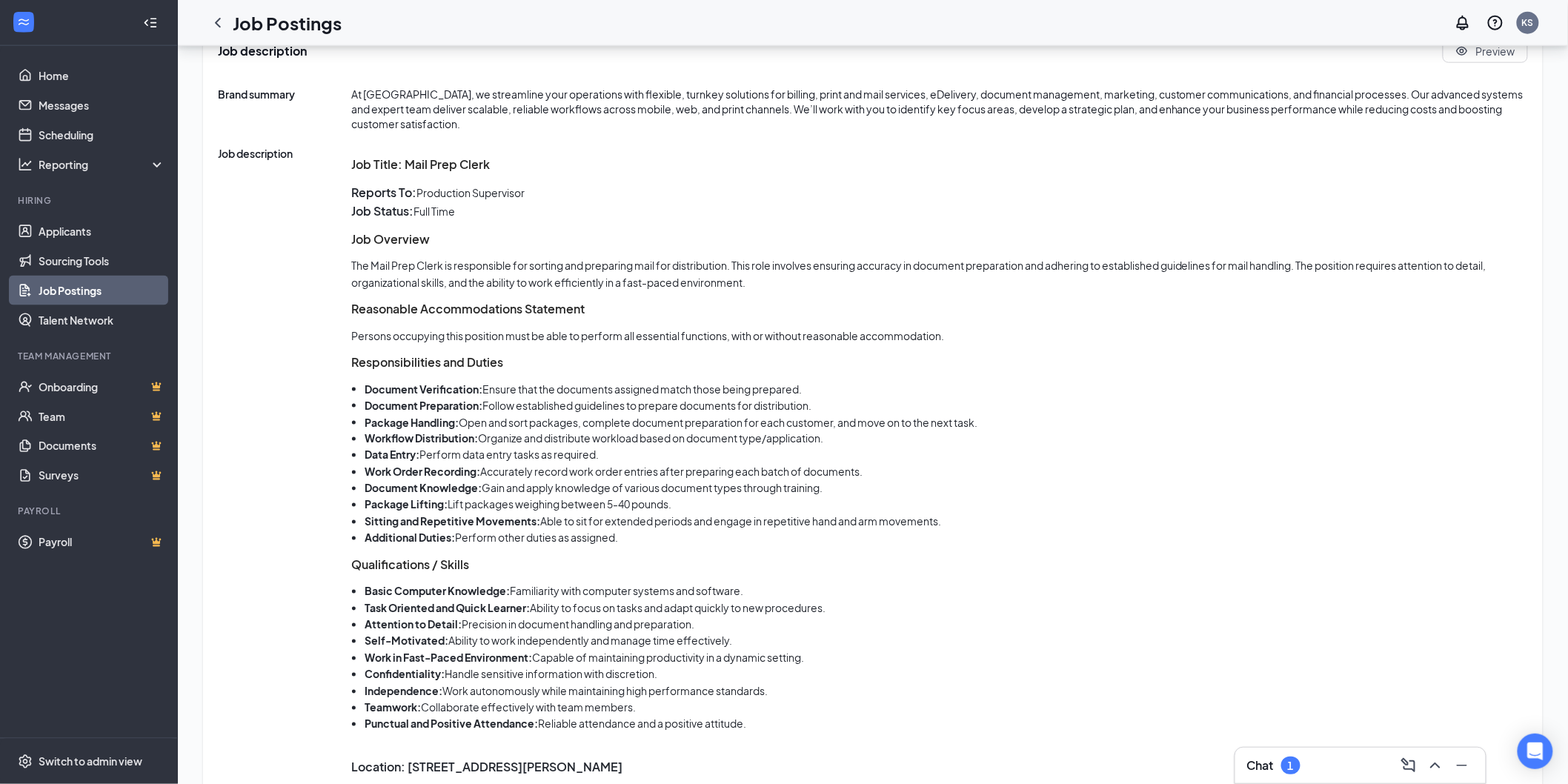
click at [1026, 613] on li "Task Oriented and Quick Learner: Ability to focus on tasks and adapt quickly to…" at bounding box center [946, 609] width 1163 height 16
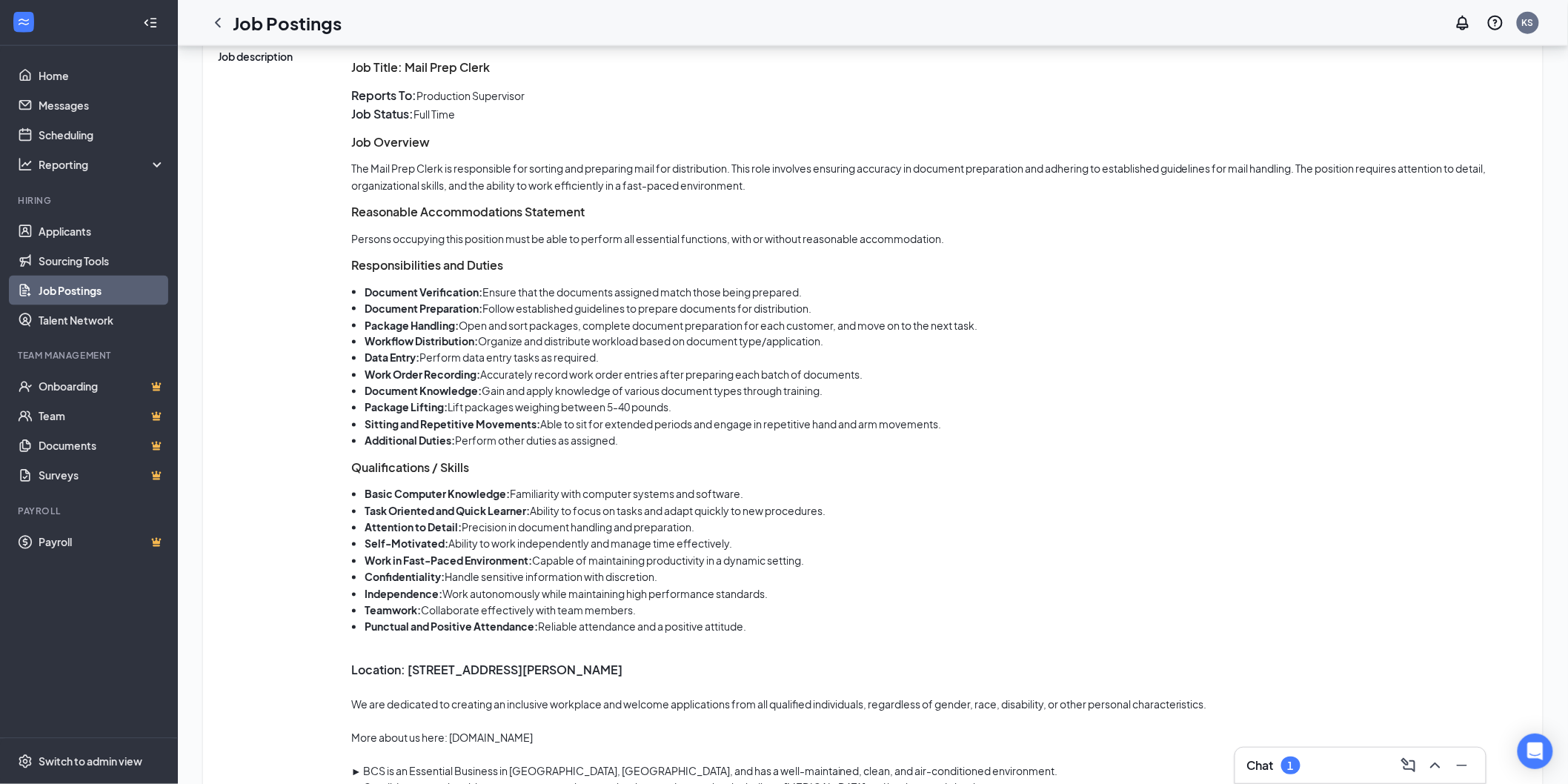
scroll to position [898, 0]
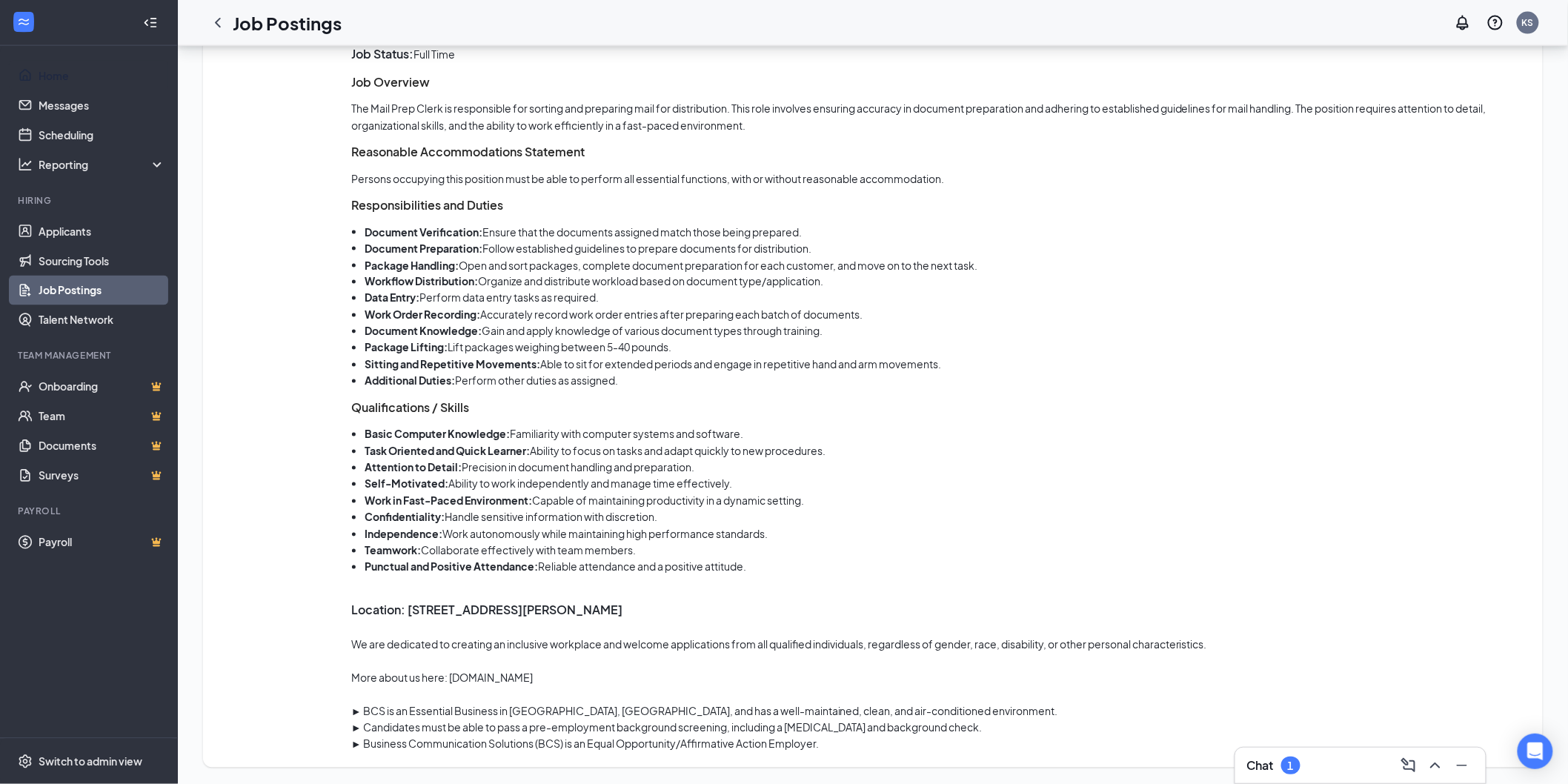
drag, startPoint x: 63, startPoint y: 71, endPoint x: 192, endPoint y: 102, distance: 132.7
click at [63, 72] on link "Home" at bounding box center [102, 75] width 127 height 30
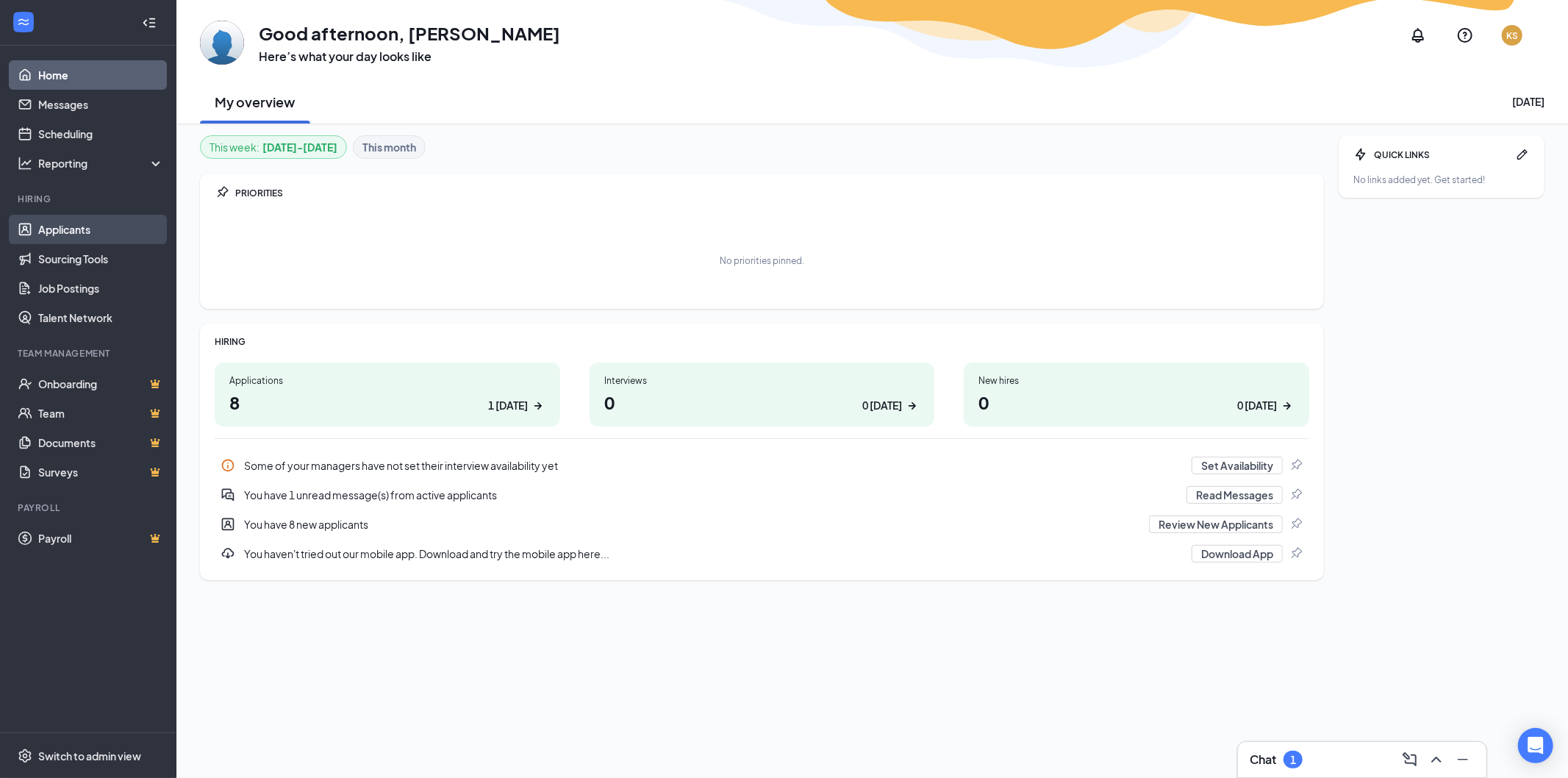
click at [67, 221] on link "Applicants" at bounding box center [101, 229] width 126 height 29
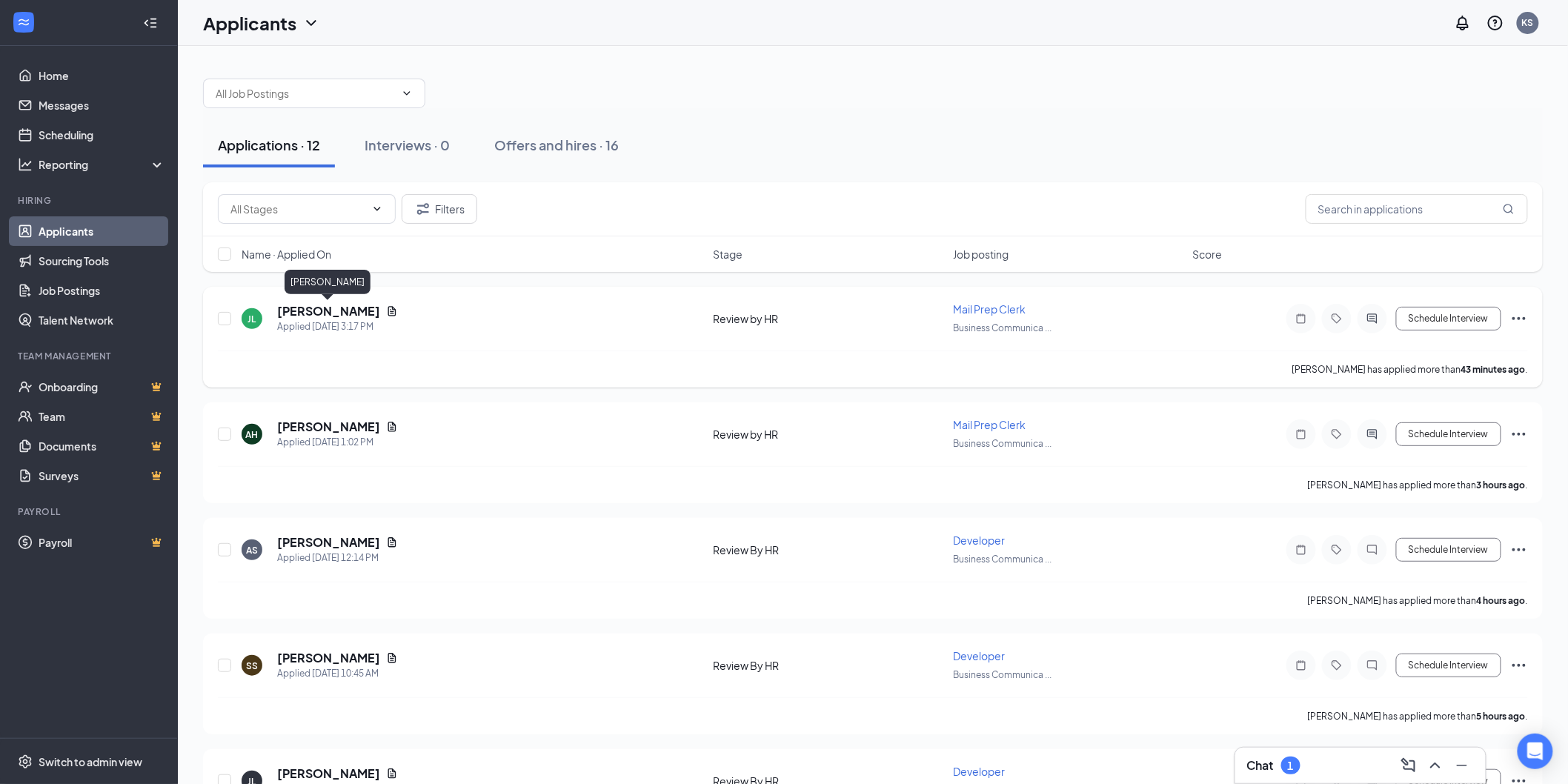
click at [361, 314] on h5 "[PERSON_NAME]" at bounding box center [328, 311] width 103 height 16
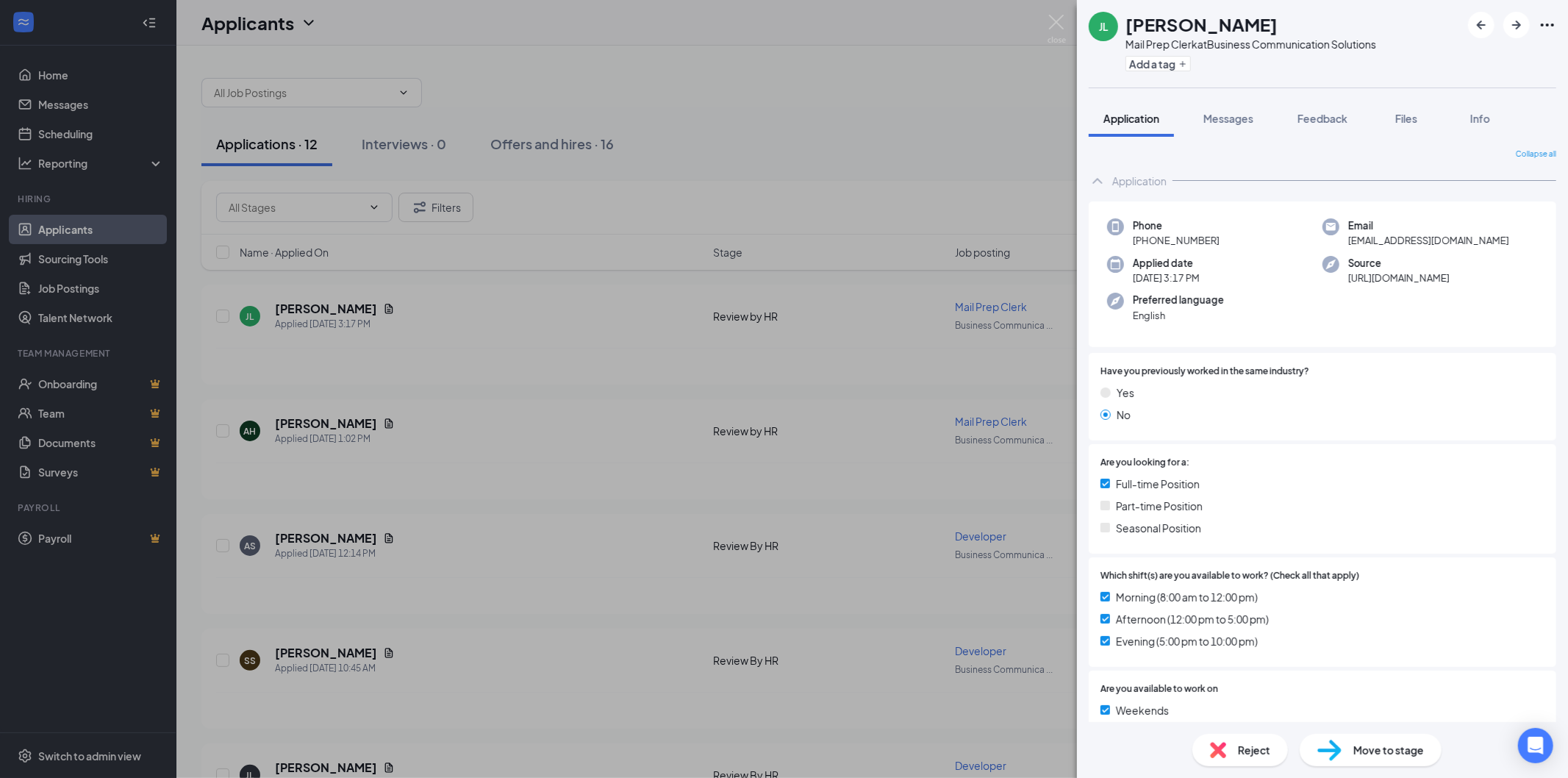
click at [946, 307] on div "[PERSON_NAME] Mail Prep Clerk at Business Communication Solutions Add a tag App…" at bounding box center [784, 389] width 1568 height 778
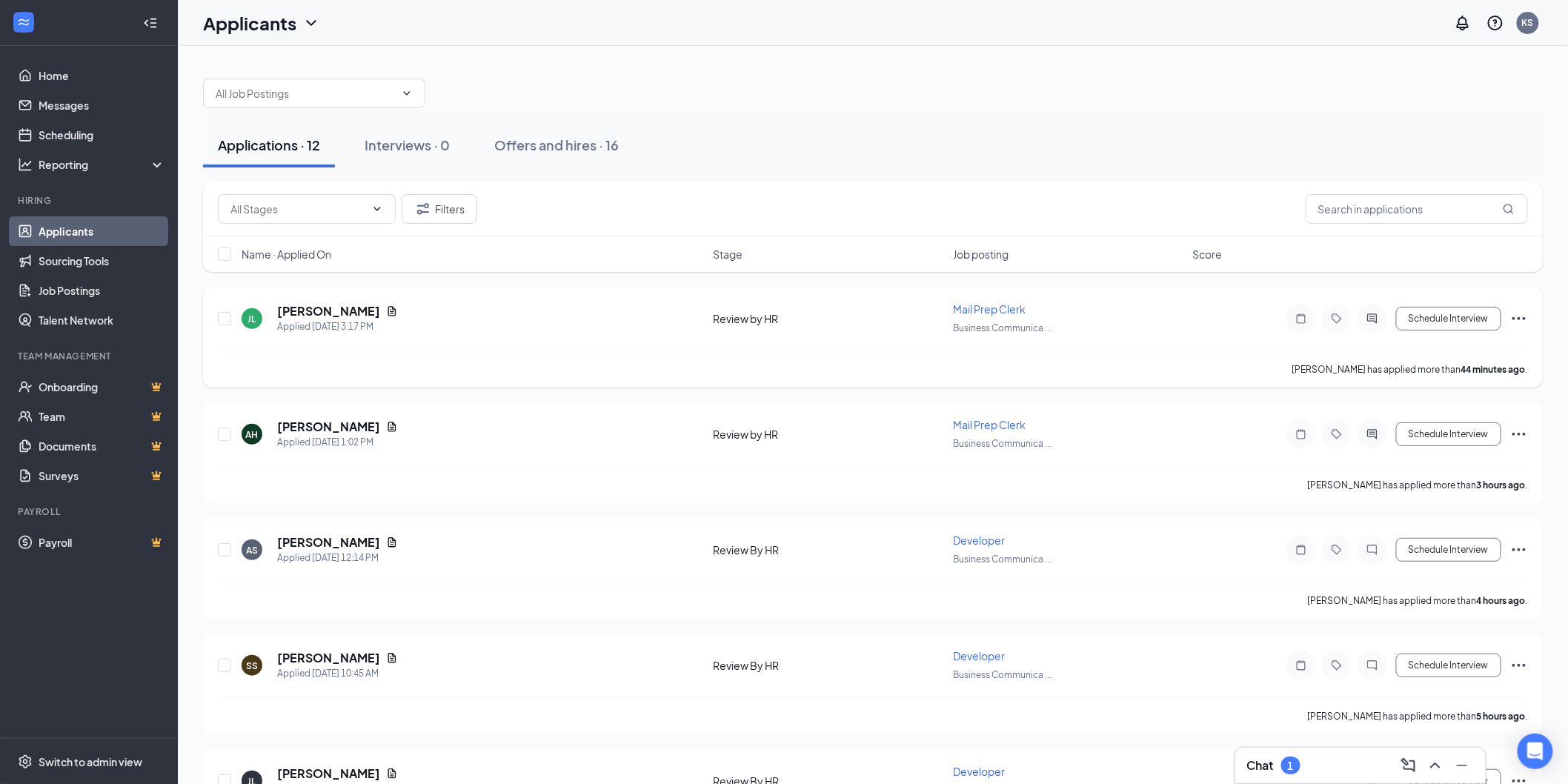
click at [1021, 305] on span "Mail Prep Clerk" at bounding box center [989, 309] width 72 height 13
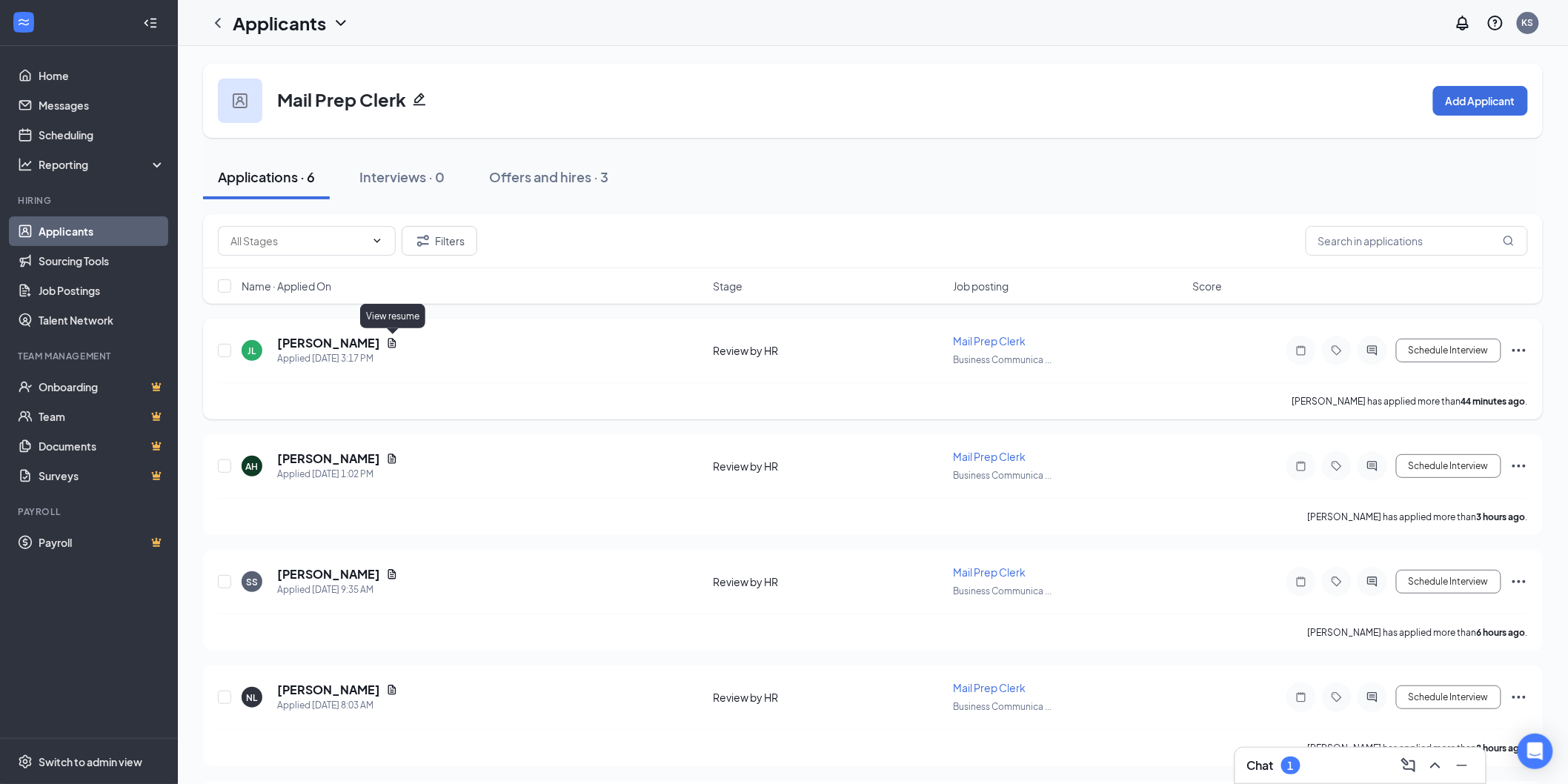
click at [389, 345] on icon "Document" at bounding box center [392, 342] width 8 height 10
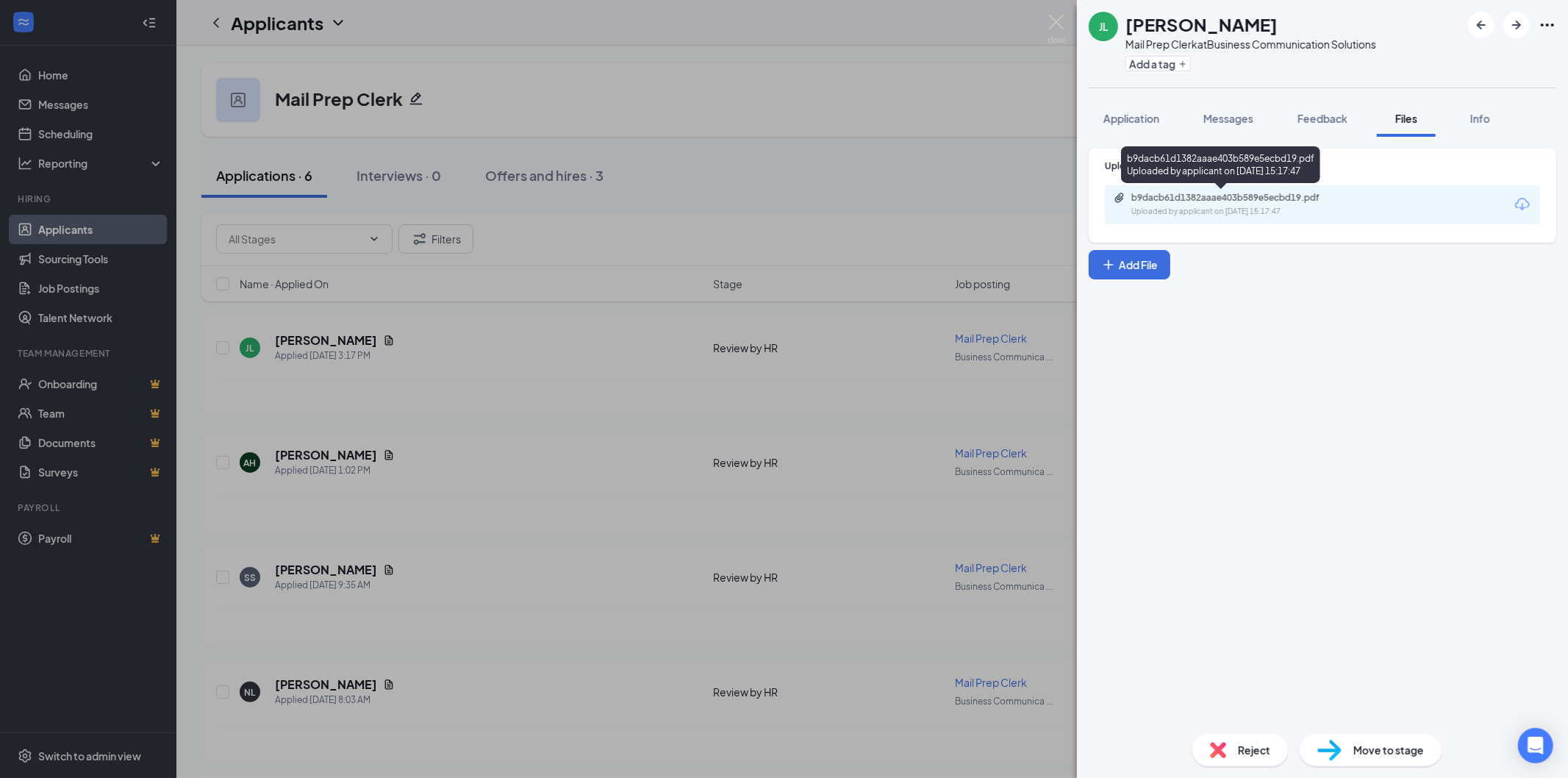
click at [1192, 202] on div "b9dacb61d1382aaae403b589e5ecbd19.pdf" at bounding box center [1234, 197] width 206 height 12
click at [1518, 23] on icon "ArrowRight" at bounding box center [1517, 25] width 9 height 9
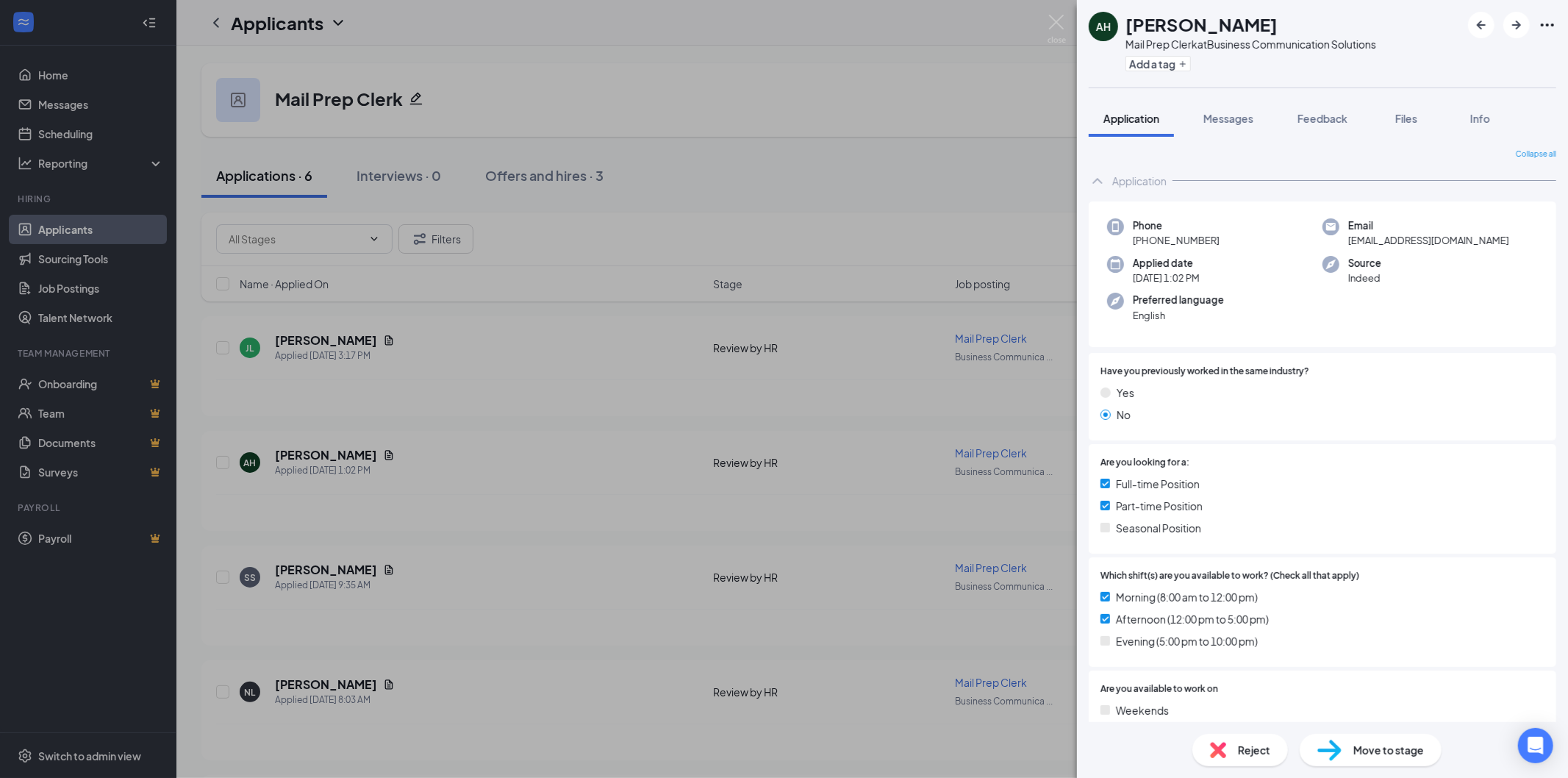
click at [1134, 116] on span "Application" at bounding box center [1131, 118] width 56 height 13
click at [1414, 121] on span "Files" at bounding box center [1406, 118] width 22 height 13
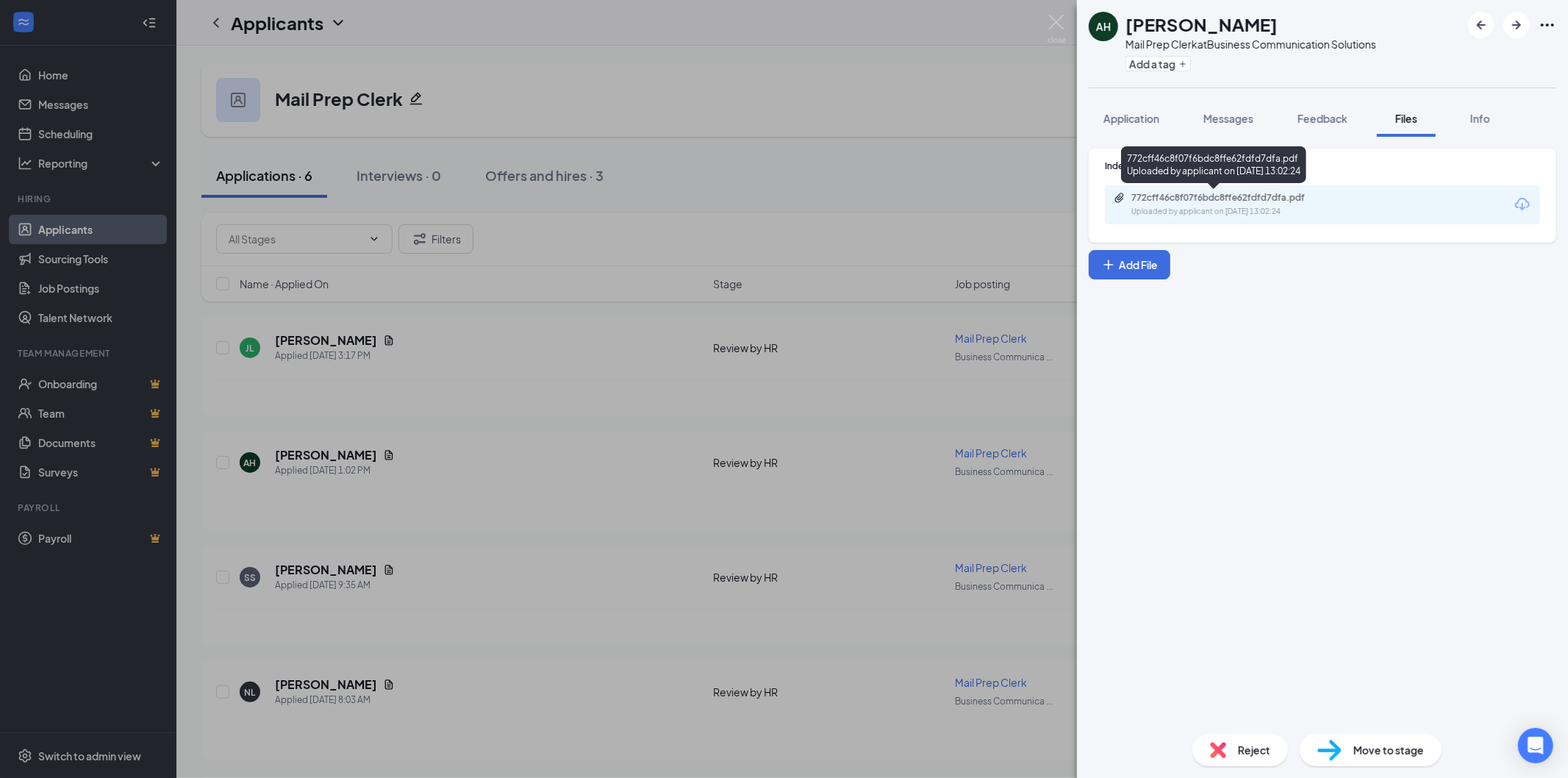
click at [1184, 202] on div "772cff46c8f07f6bdc8ffe62fdfd7dfa.pdf Uploaded by applicant on [DATE] 13:02:24" at bounding box center [1232, 204] width 238 height 26
click at [1515, 29] on icon "ArrowRight" at bounding box center [1517, 25] width 18 height 18
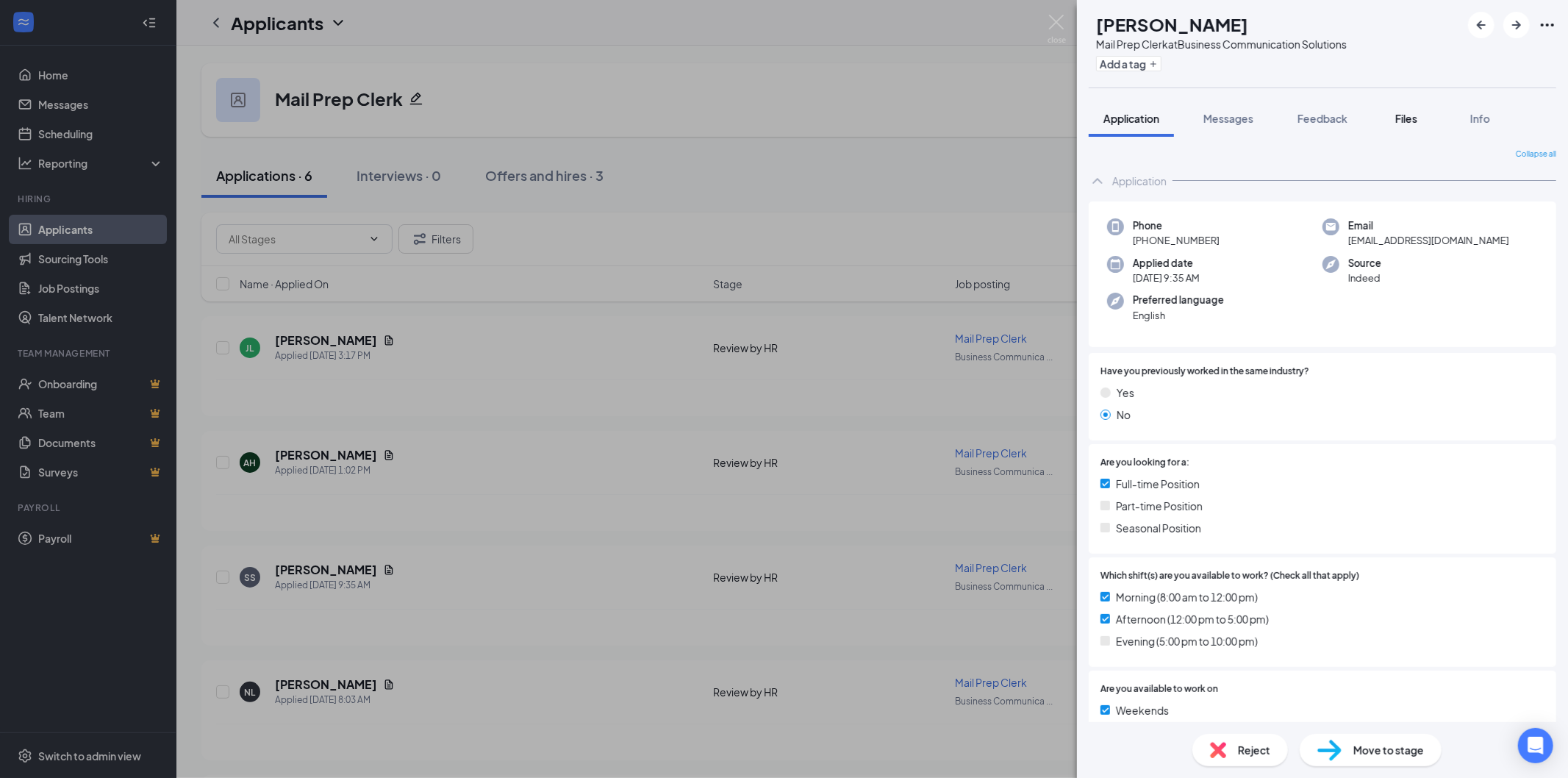
click at [1398, 111] on div "Files" at bounding box center [1406, 118] width 29 height 15
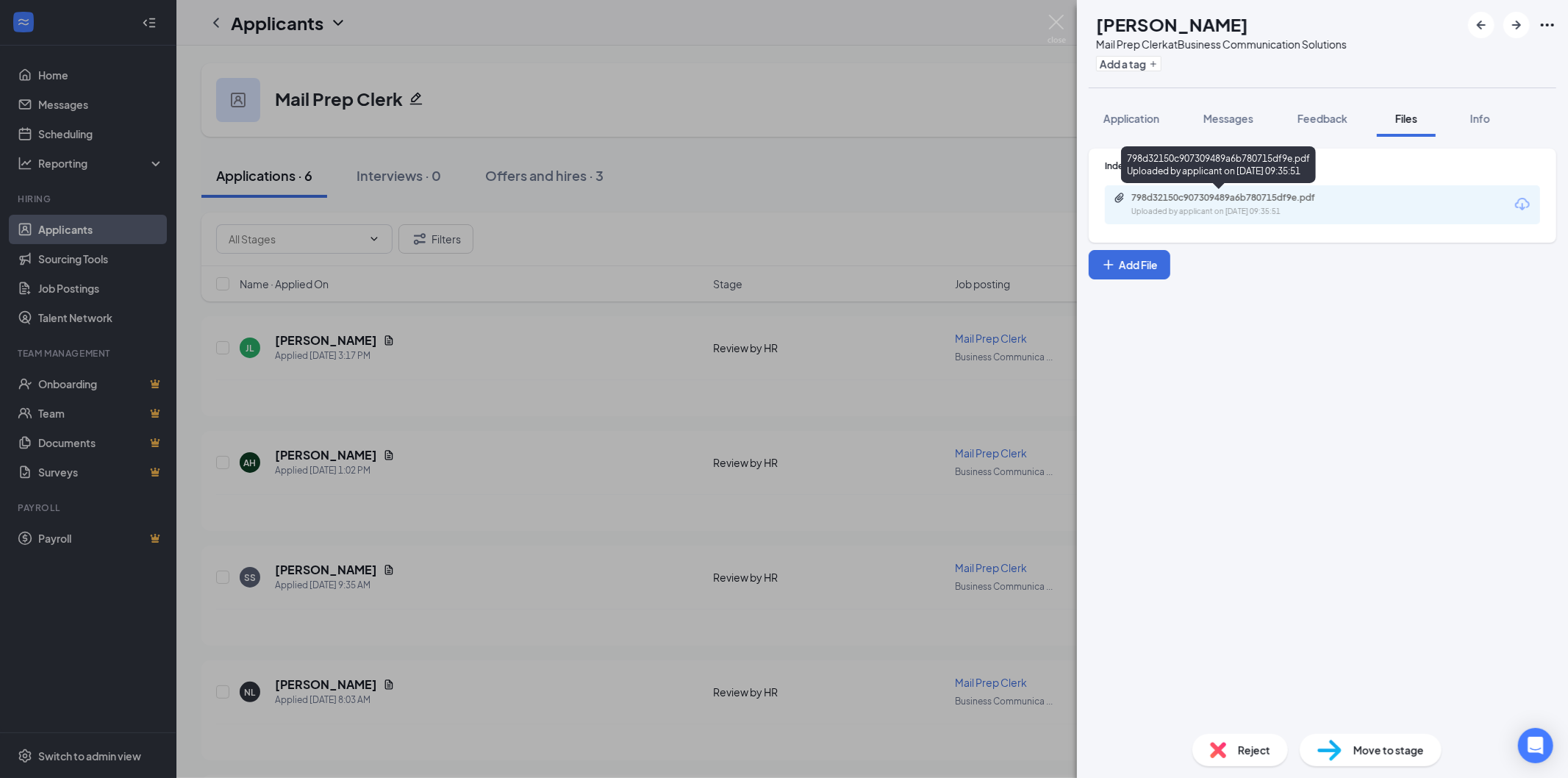
click at [1177, 193] on div "798d32150c907309489a6b780715df9e.pdf" at bounding box center [1234, 197] width 206 height 12
click at [1522, 20] on icon "ArrowRight" at bounding box center [1517, 25] width 18 height 18
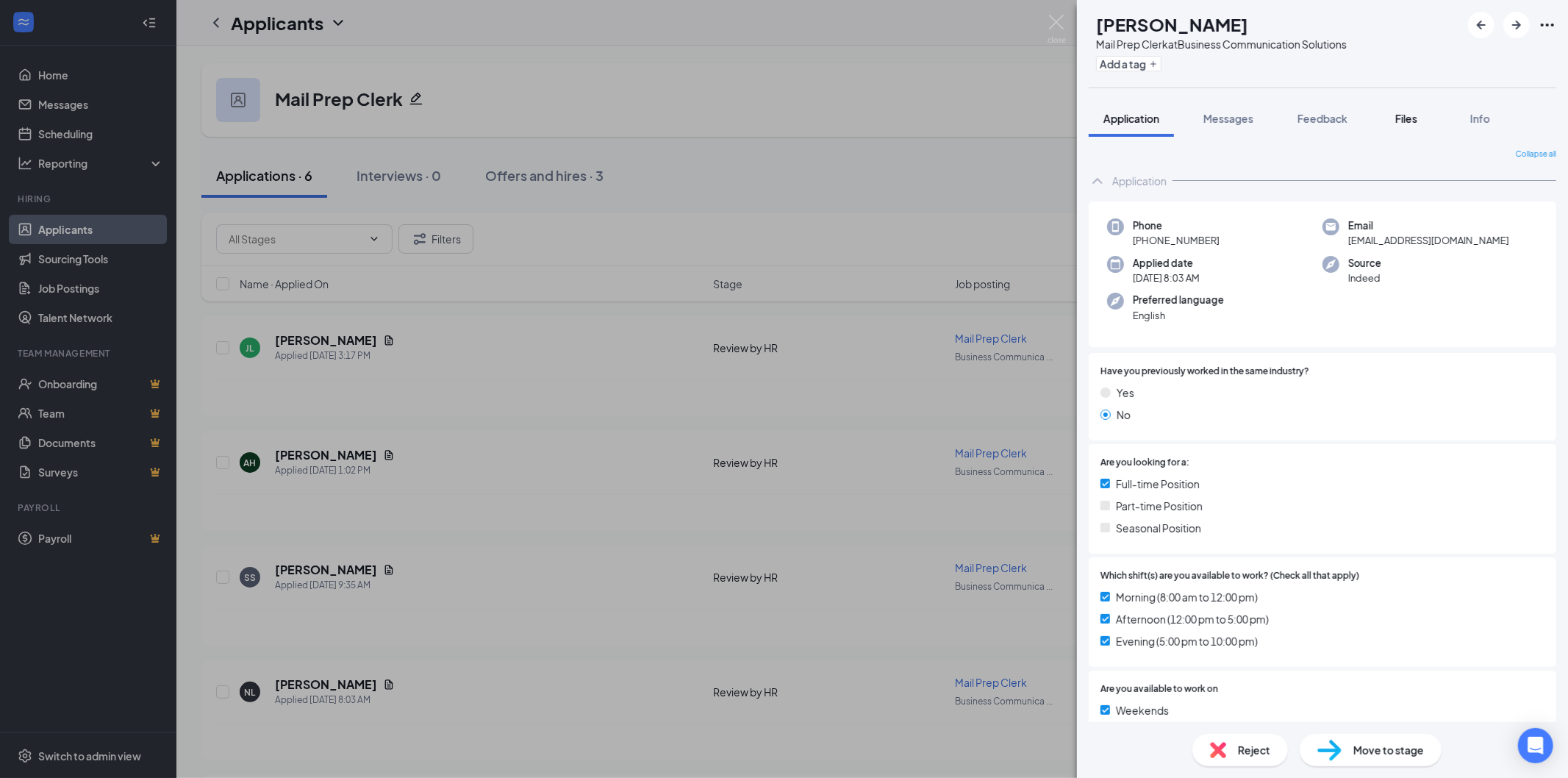
click at [1412, 117] on span "Files" at bounding box center [1406, 118] width 22 height 13
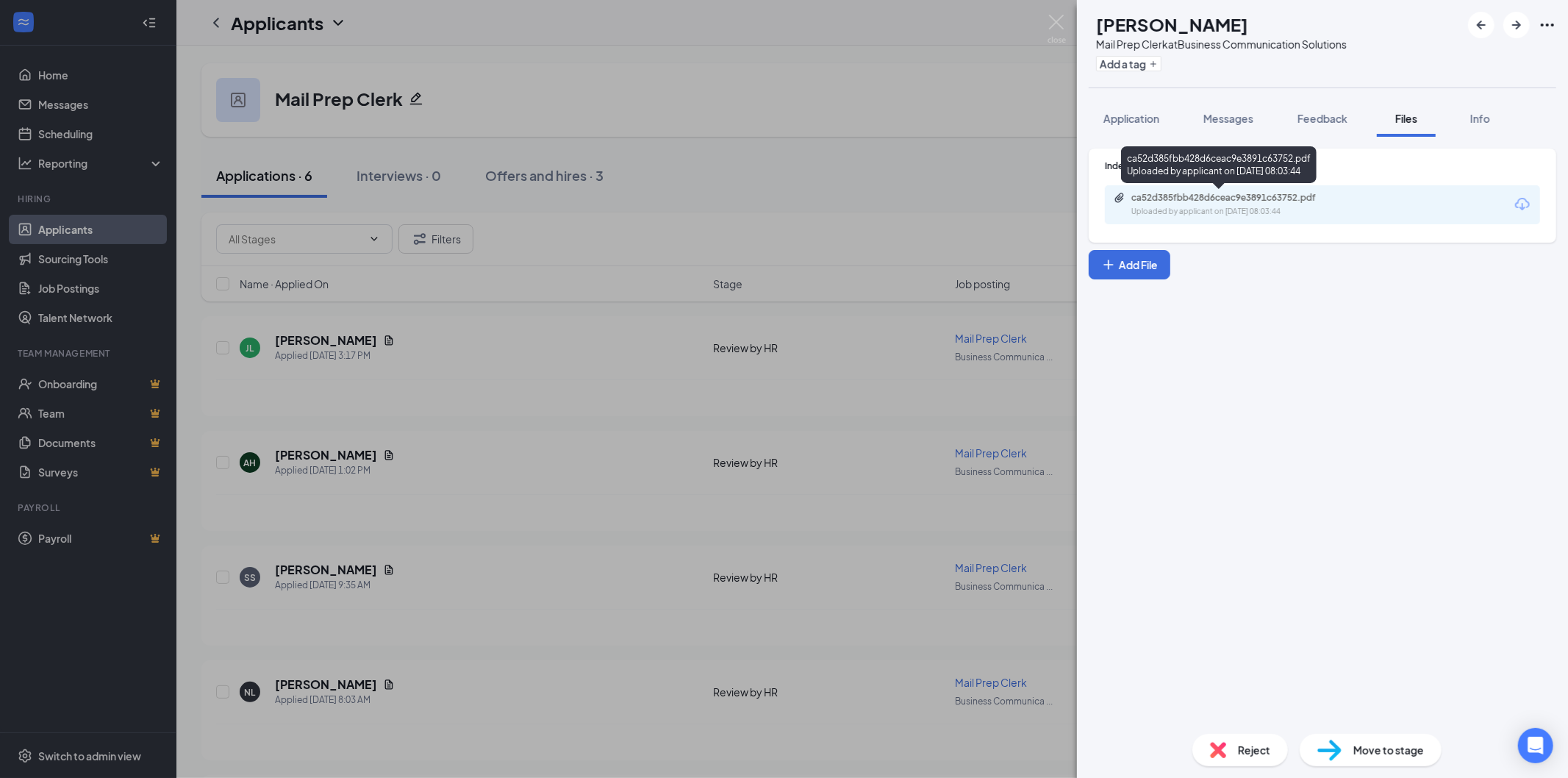
click at [1162, 199] on div "ca52d385fbb428d6ceac9e3891c63752.pdf" at bounding box center [1234, 197] width 206 height 12
click at [1056, 24] on img at bounding box center [1057, 29] width 19 height 28
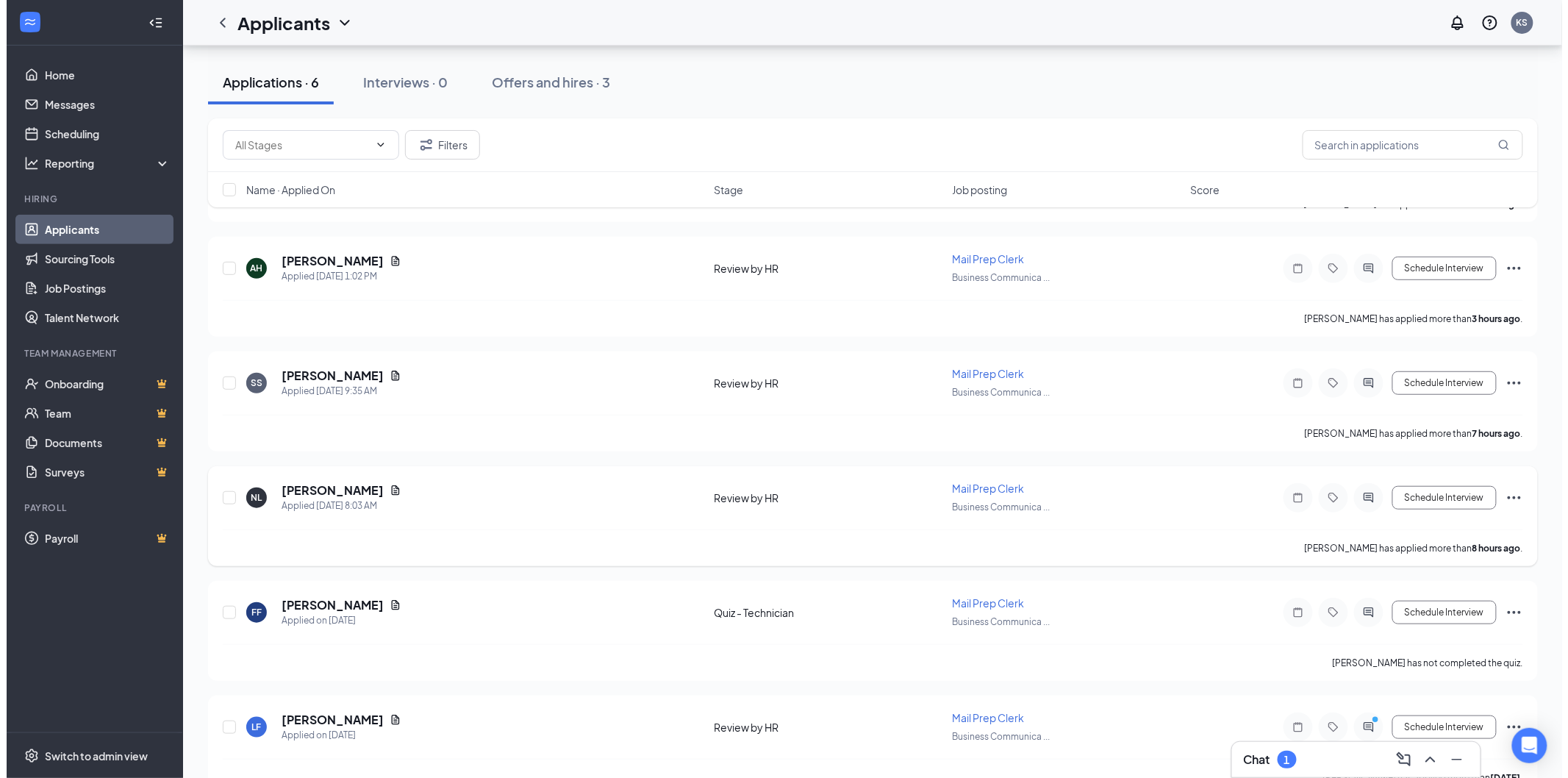
scroll to position [224, 0]
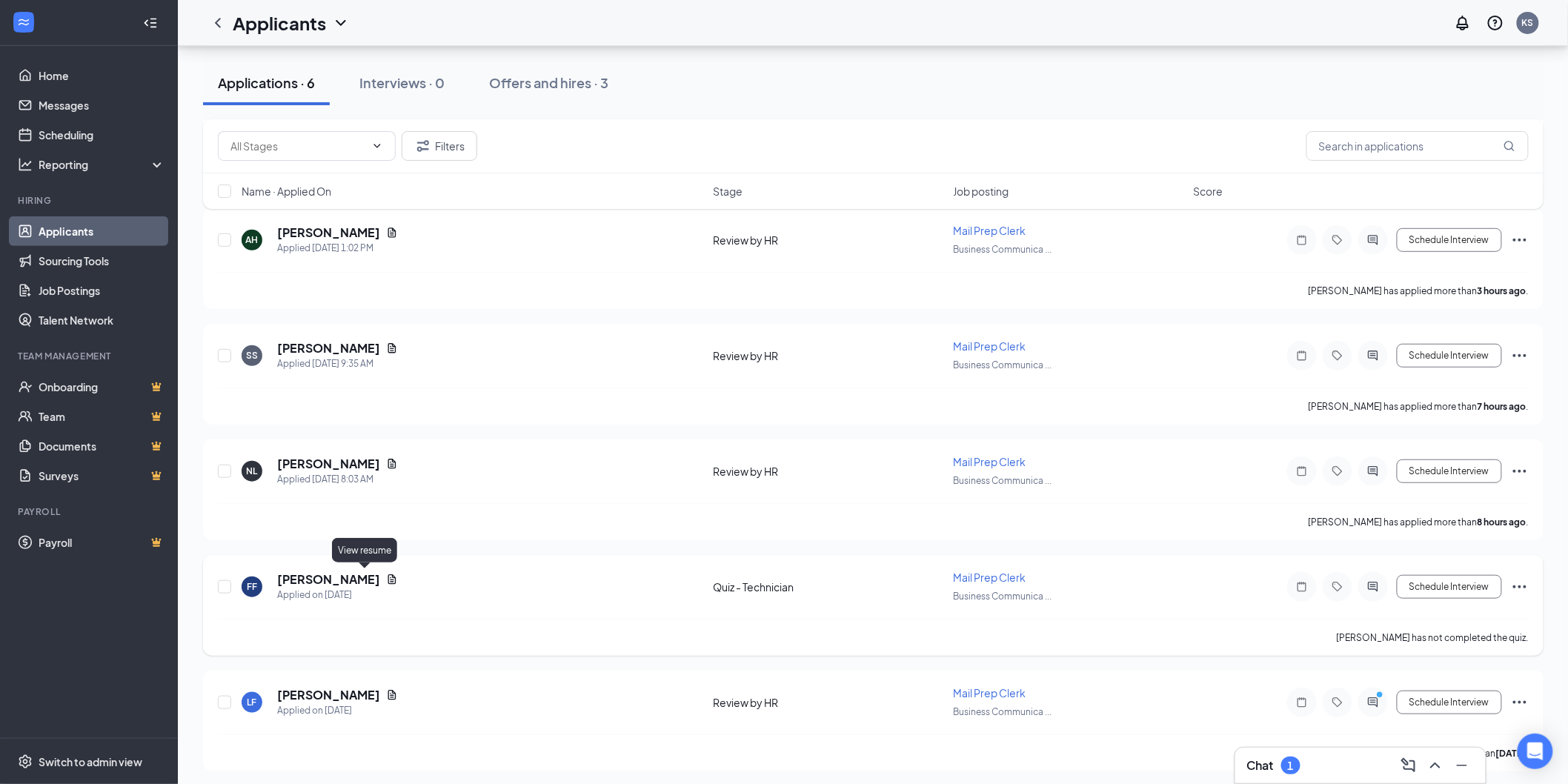
click at [386, 575] on icon "Document" at bounding box center [391, 579] width 12 height 12
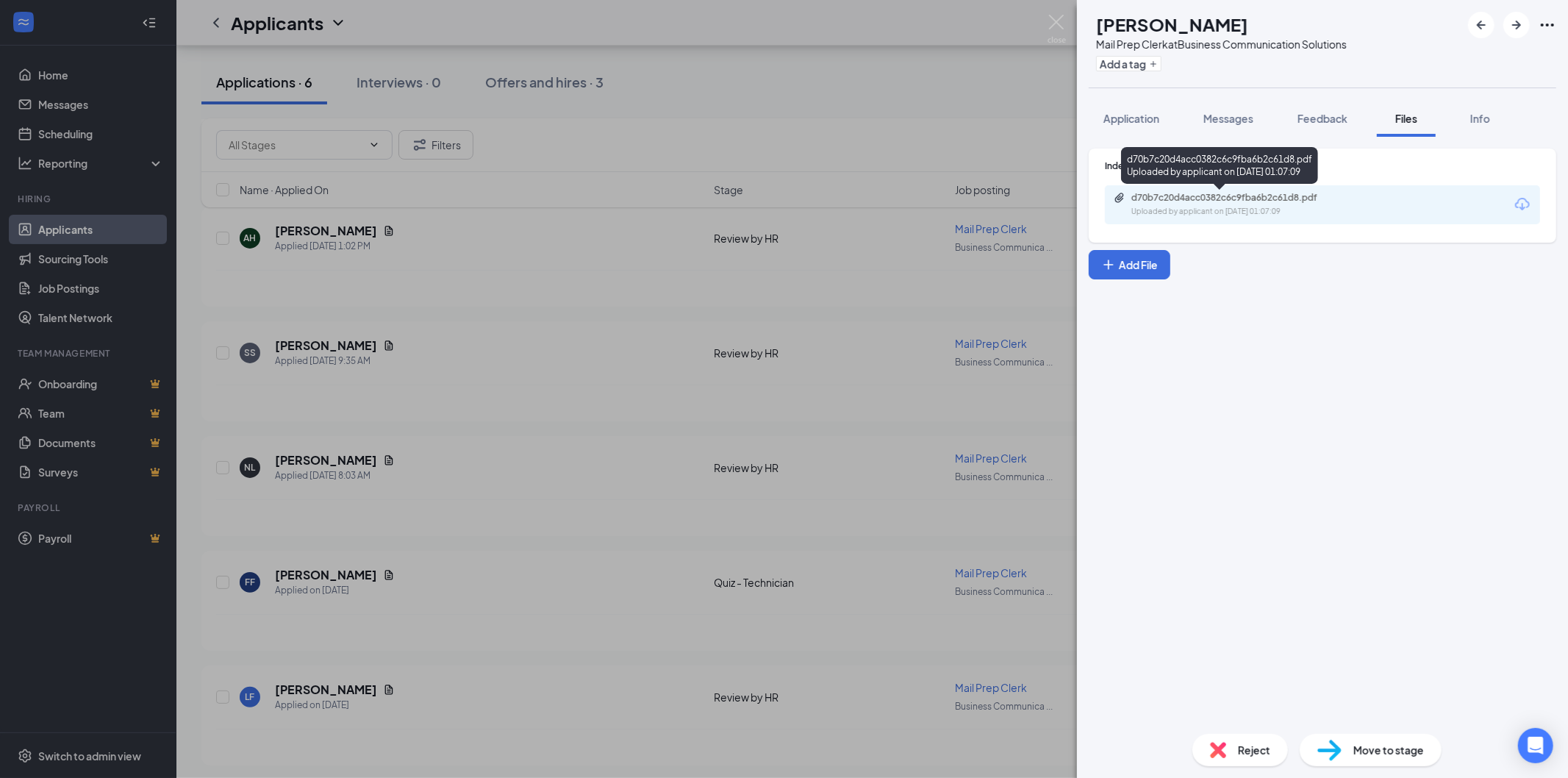
click at [1247, 206] on div "Uploaded by applicant on [DATE] 01:07:09" at bounding box center [1241, 211] width 220 height 12
click at [1517, 28] on icon "ArrowRight" at bounding box center [1517, 25] width 9 height 9
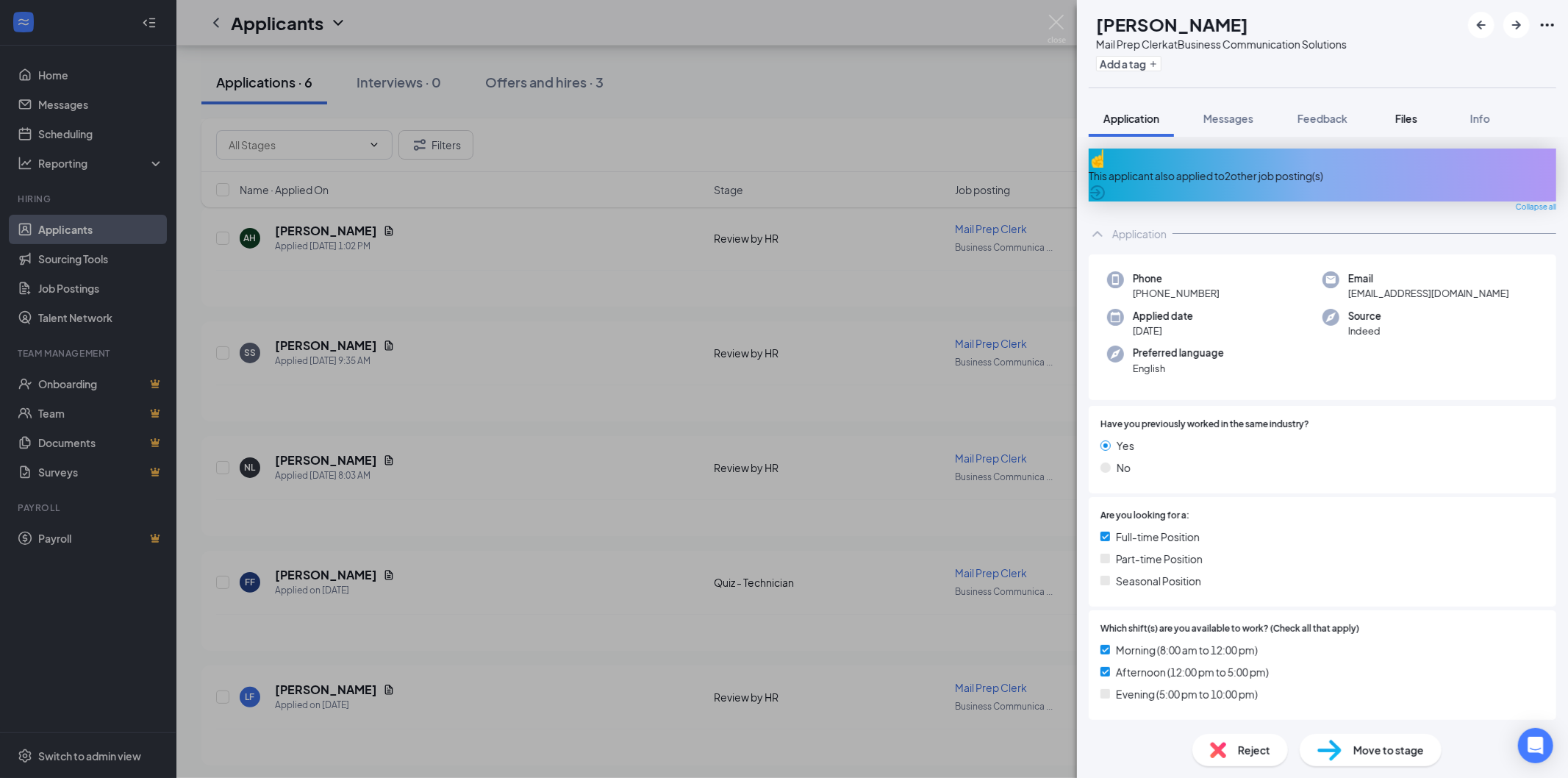
click at [1416, 115] on span "Files" at bounding box center [1406, 118] width 22 height 13
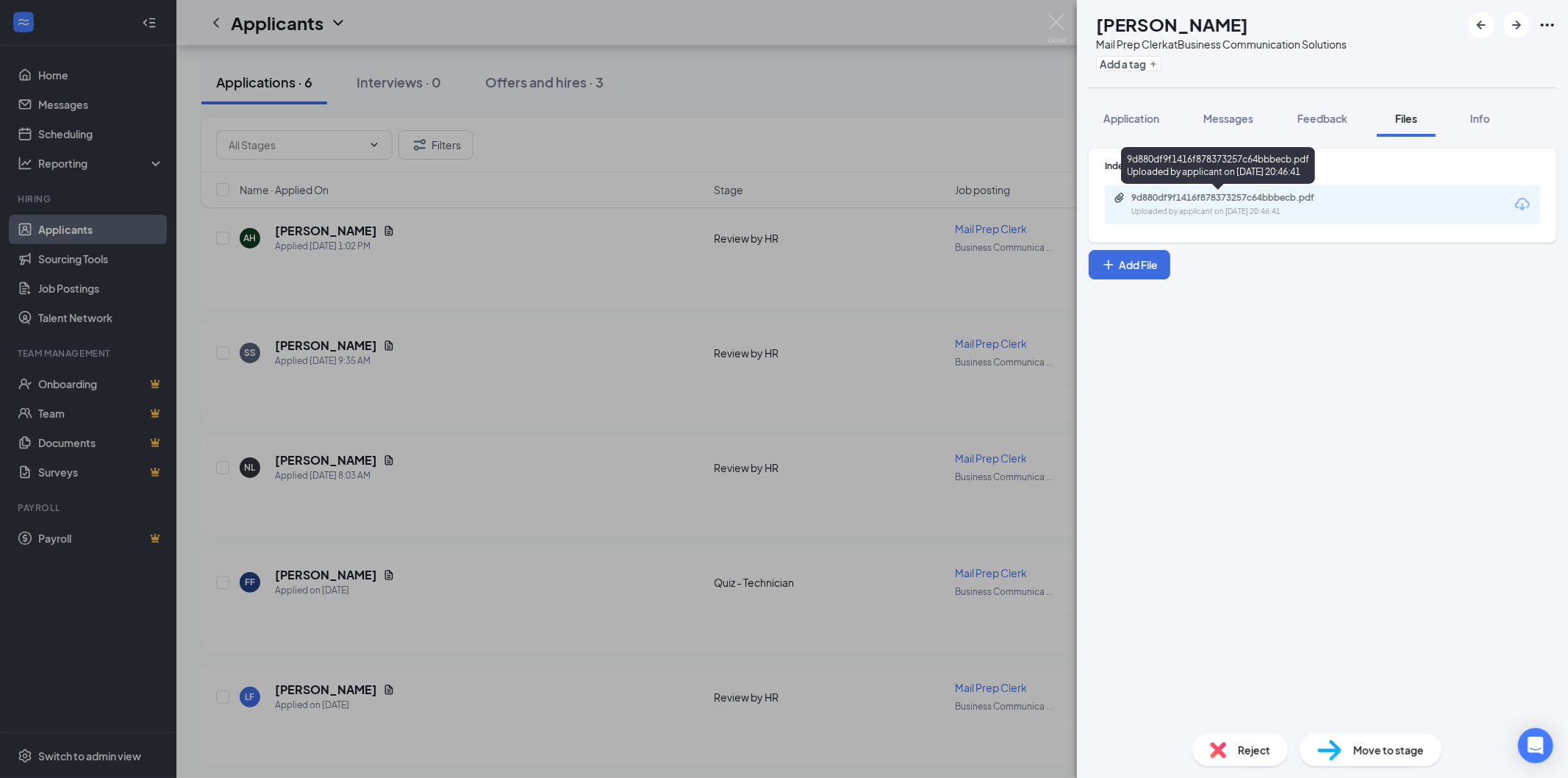
click at [1182, 187] on div "9d880df9f1416f878373257c64bbbecb.pdf Uploaded by applicant on [DATE] 20:46:41" at bounding box center [1217, 169] width 194 height 43
click at [1187, 211] on div "Uploaded by applicant on [DATE] 20:46:41" at bounding box center [1241, 211] width 220 height 12
